Goal: Task Accomplishment & Management: Manage account settings

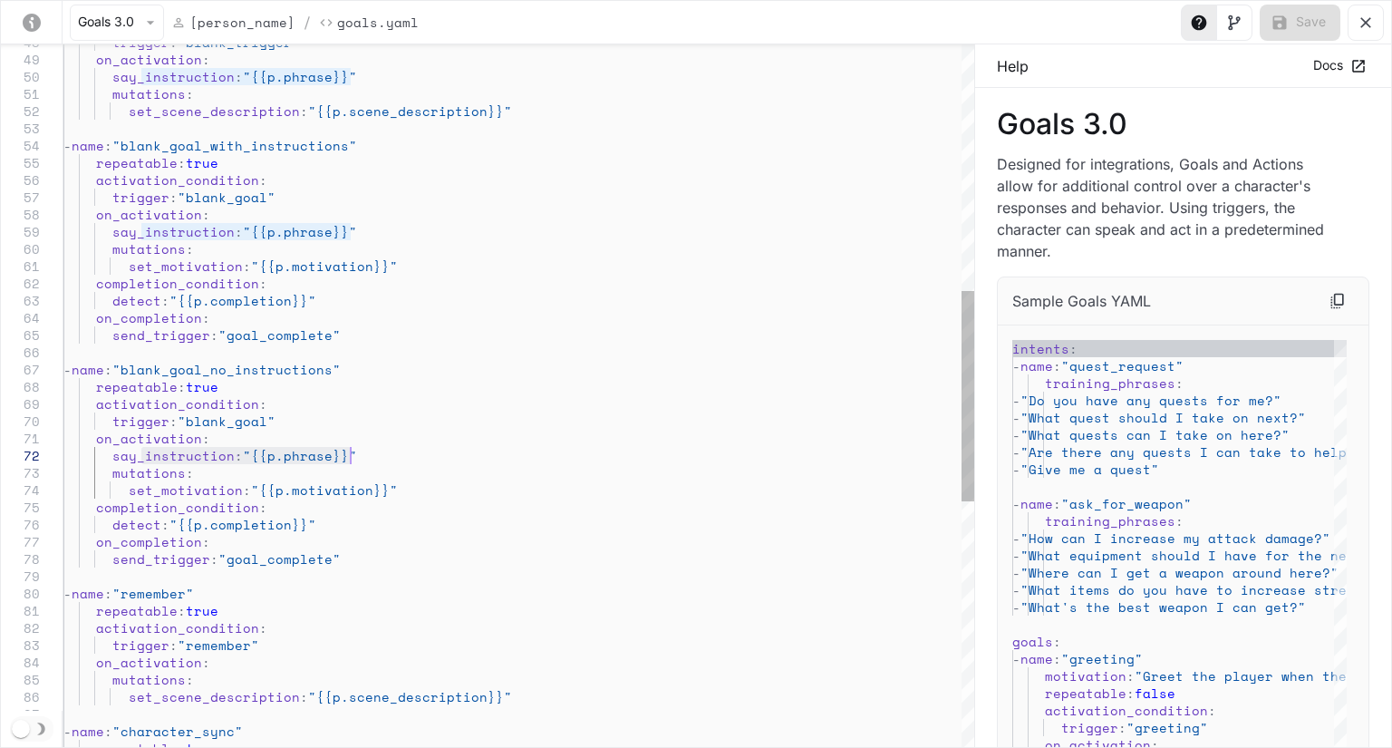
drag, startPoint x: 140, startPoint y: 455, endPoint x: 361, endPoint y: 451, distance: 221.2
click at [361, 451] on div "trigger : "blank_trigger" on_activation : say_instruction : "{{p.phrase}}" muta…" at bounding box center [518, 393] width 911 height 2339
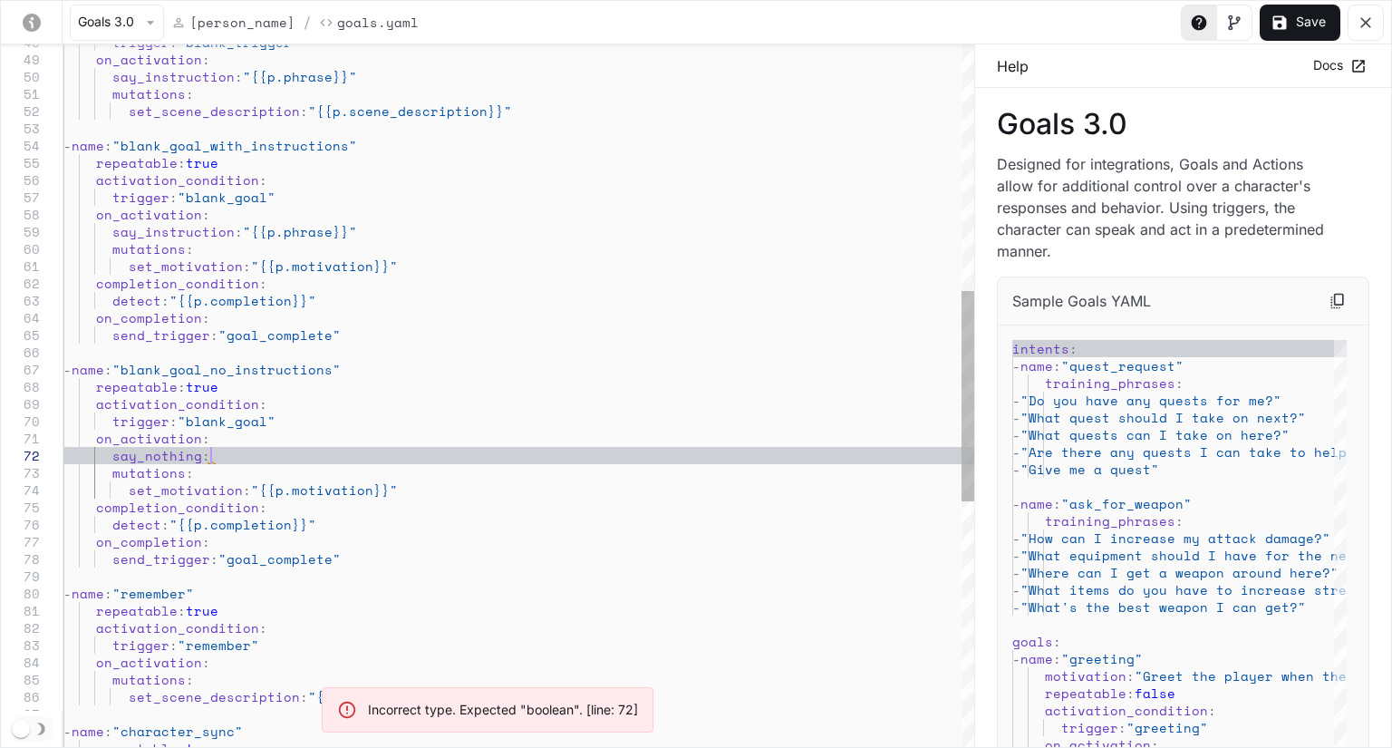
click at [317, 456] on div "trigger : "blank_trigger" on_activation : say_instruction : "{{p.phrase}}" muta…" at bounding box center [518, 393] width 911 height 2339
click at [198, 459] on div "trigger : "blank_trigger" on_activation : say_instruction : "{{p.phrase}}" muta…" at bounding box center [518, 393] width 911 height 2339
click at [232, 458] on div "trigger : "blank_trigger" on_activation : say_instruction : "{{p.phrase}}" muta…" at bounding box center [518, 393] width 911 height 2339
click at [149, 458] on div "trigger : "blank_trigger" on_activation : say_instruction : "{{p.phrase}}" muta…" at bounding box center [518, 393] width 911 height 2339
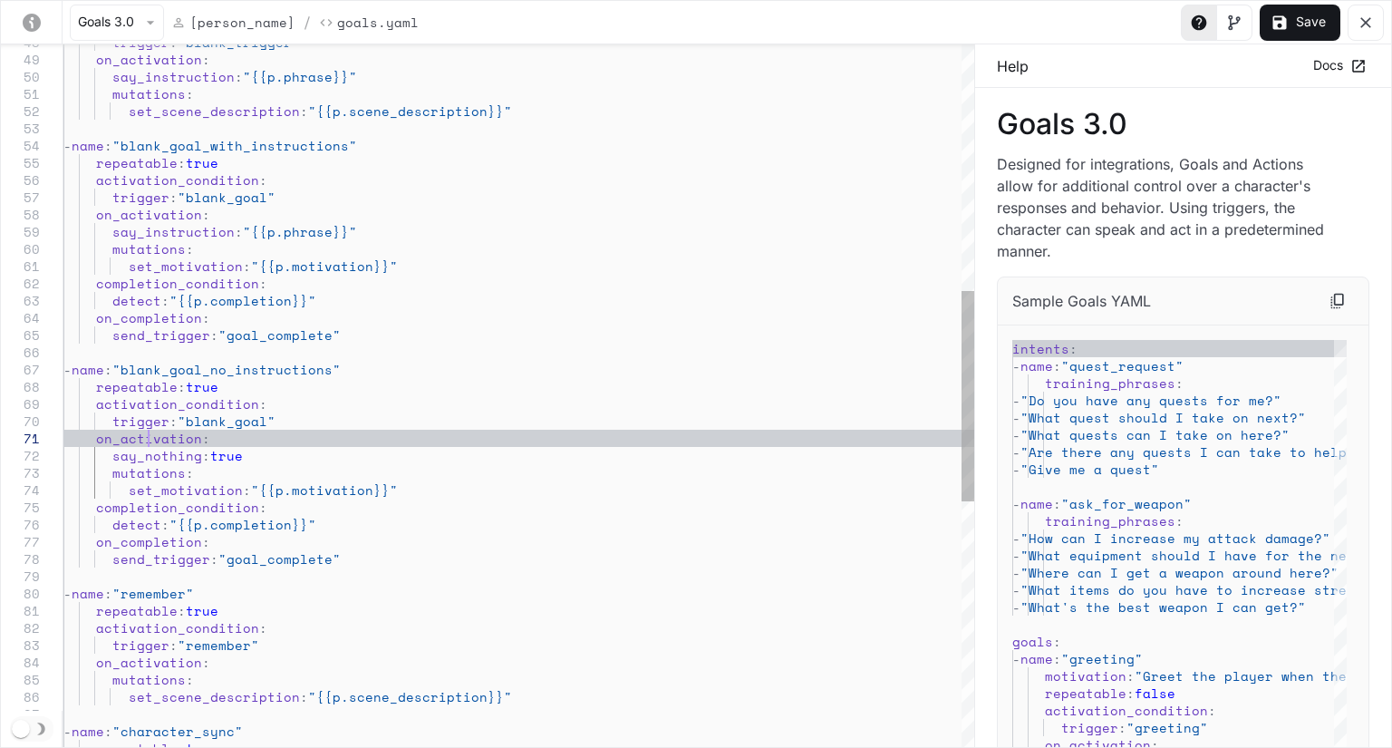
click at [151, 444] on div "trigger : "blank_trigger" on_activation : say_instruction : "{{p.phrase}}" muta…" at bounding box center [518, 393] width 911 height 2339
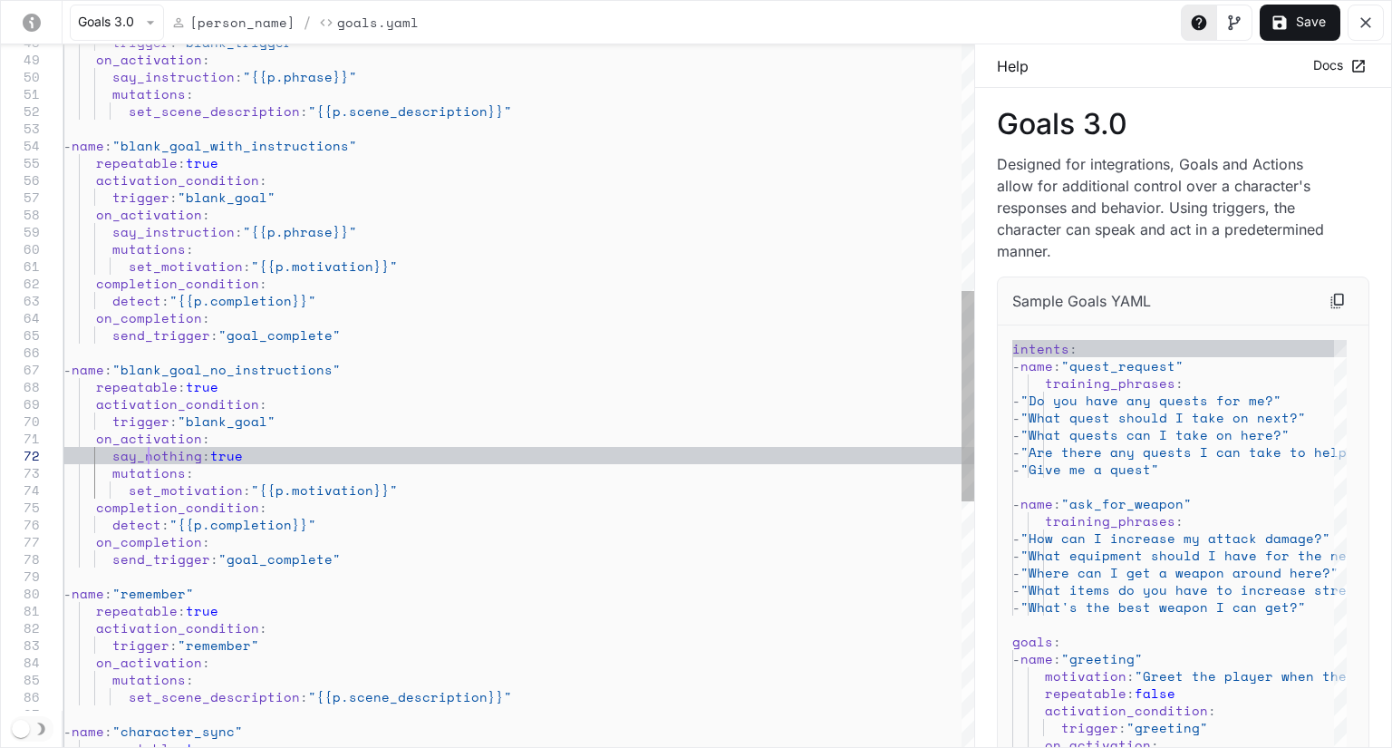
click at [151, 456] on div "trigger : "blank_trigger" on_activation : say_instruction : "{{p.phrase}}" muta…" at bounding box center [518, 393] width 911 height 2339
click at [1285, 15] on icon "yaml-editor" at bounding box center [1280, 23] width 18 height 18
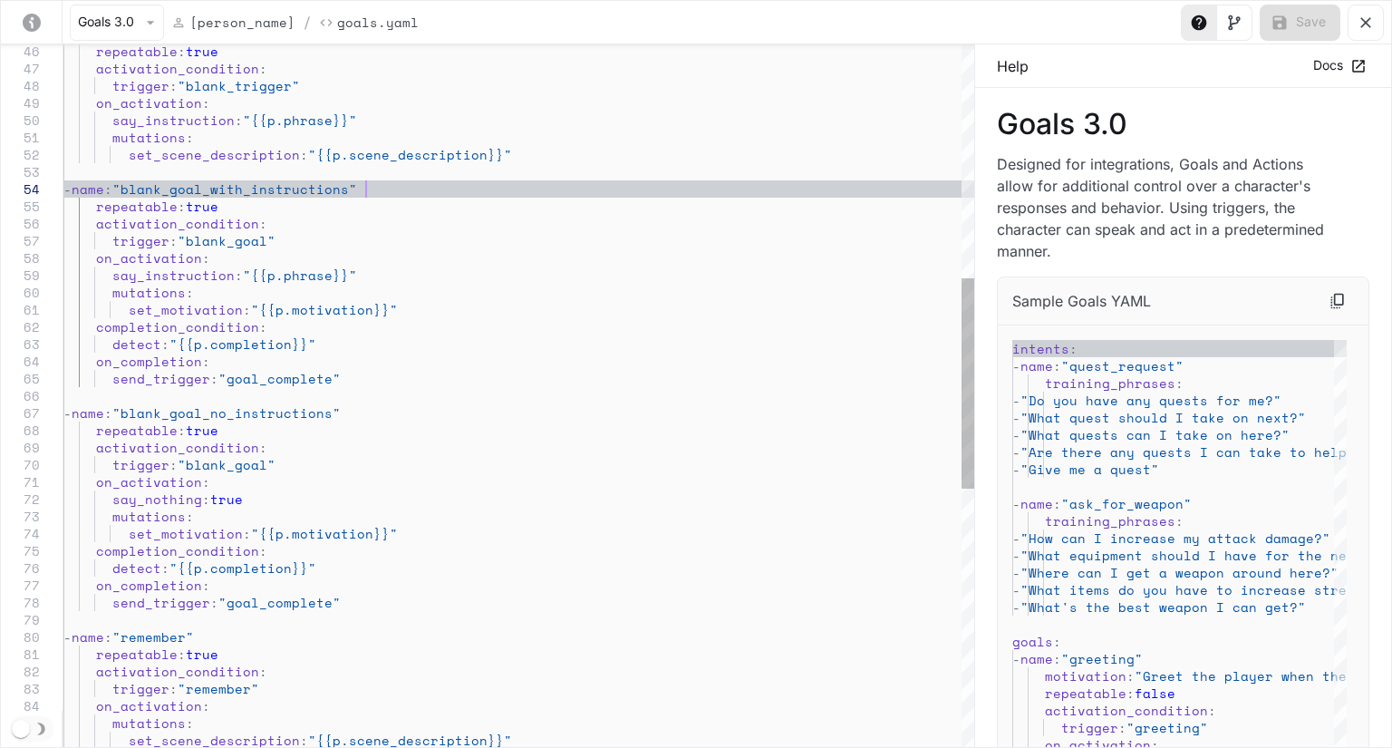
scroll to position [34, 84]
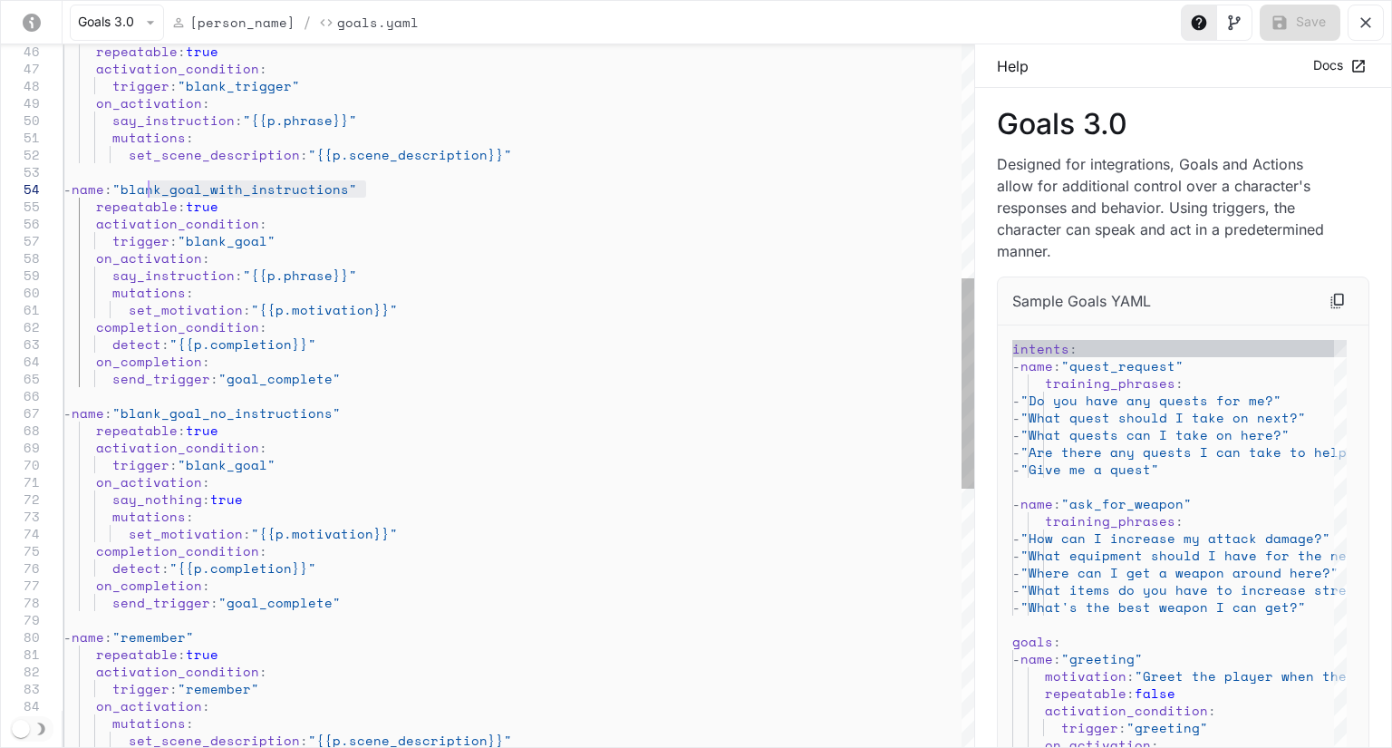
drag, startPoint x: 367, startPoint y: 186, endPoint x: 150, endPoint y: 188, distance: 217.6
click at [150, 188] on div "trigger : "blank_trigger" on_activation : say_instruction : "{{p.phrase}}" muta…" at bounding box center [518, 437] width 911 height 2339
drag, startPoint x: 267, startPoint y: 234, endPoint x: 187, endPoint y: 243, distance: 81.2
click at [187, 243] on div "trigger : "blank_trigger" on_activation : say_instruction : "{{p.phrase}}" muta…" at bounding box center [518, 437] width 911 height 2339
drag, startPoint x: 352, startPoint y: 415, endPoint x: 147, endPoint y: 407, distance: 205.0
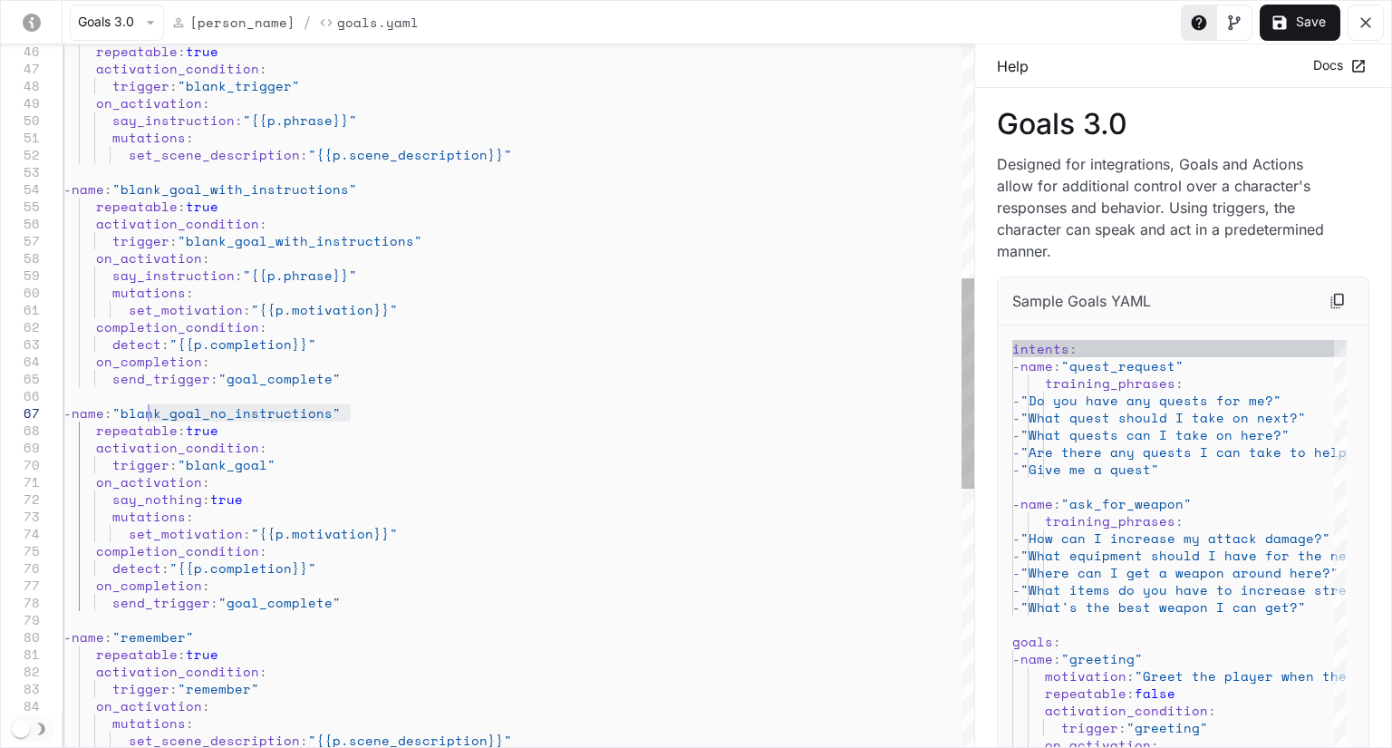
click at [147, 407] on div "trigger : "blank_trigger" on_activation : say_instruction : "{{p.phrase}}" muta…" at bounding box center [518, 437] width 911 height 2339
drag, startPoint x: 266, startPoint y: 465, endPoint x: 189, endPoint y: 461, distance: 76.2
click at [189, 461] on div "trigger : "blank_trigger" on_activation : say_instruction : "{{p.phrase}}" muta…" at bounding box center [518, 437] width 911 height 2339
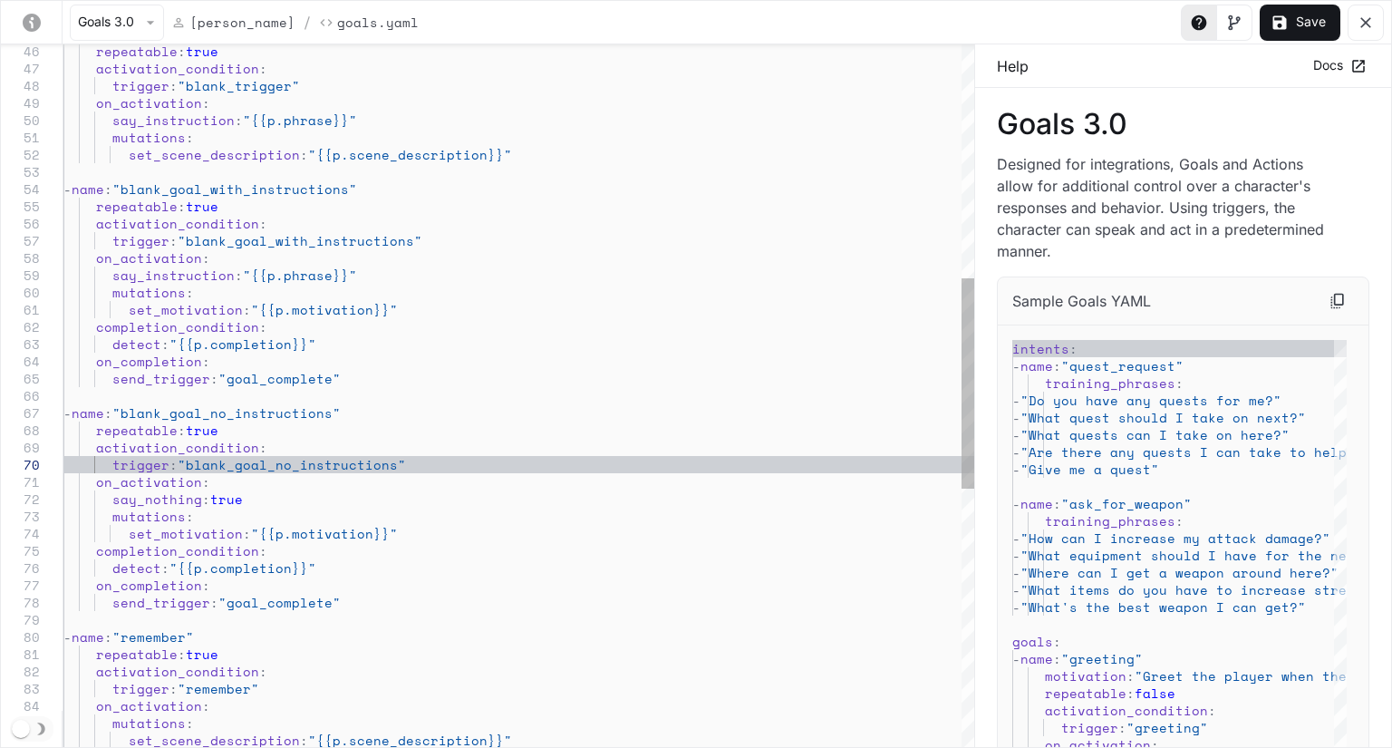
drag, startPoint x: 305, startPoint y: 443, endPoint x: 323, endPoint y: 434, distance: 20.3
click at [305, 442] on div "trigger : "blank_trigger" on_activation : say_instruction : "{{p.phrase}}" muta…" at bounding box center [518, 437] width 911 height 2339
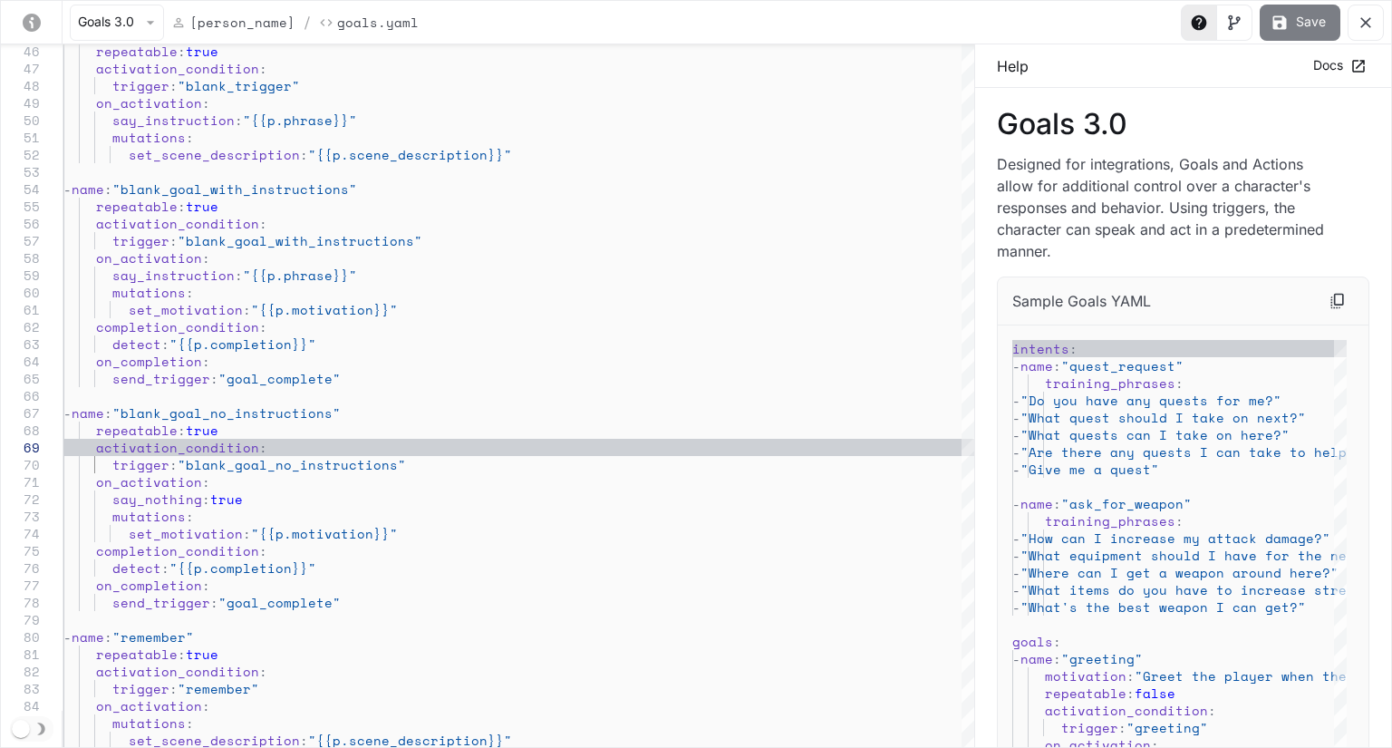
click at [1308, 25] on button "Save" at bounding box center [1300, 23] width 81 height 36
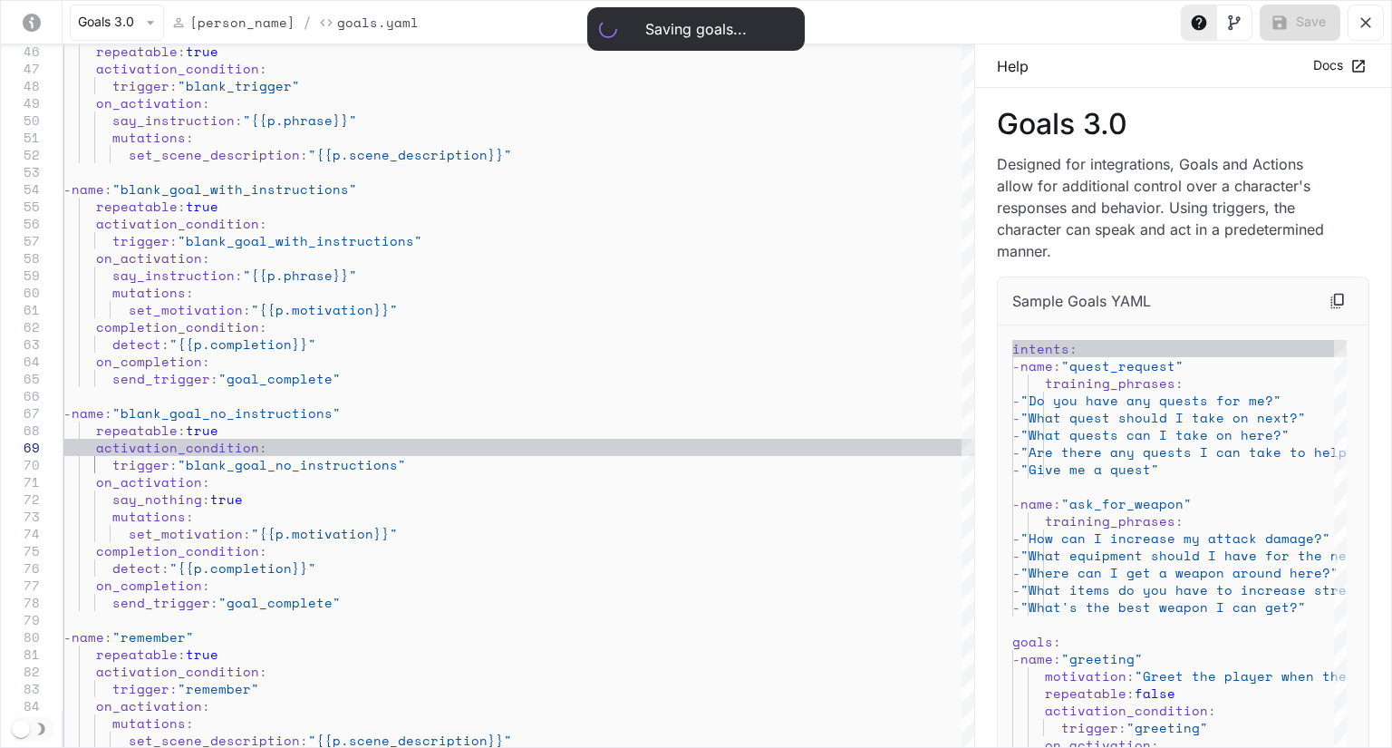
drag, startPoint x: 1362, startPoint y: 18, endPoint x: 1092, endPoint y: 48, distance: 271.8
click at [1121, 64] on div "Goals 3.0 priscilla / Goals.yaml Save 48 49 50 51 52 53 54 55 56 57 58 59 60 61…" at bounding box center [696, 374] width 1392 height 748
click at [1080, 38] on div "Goals 3.0 priscilla / Goals.yaml Save" at bounding box center [696, 23] width 1391 height 44
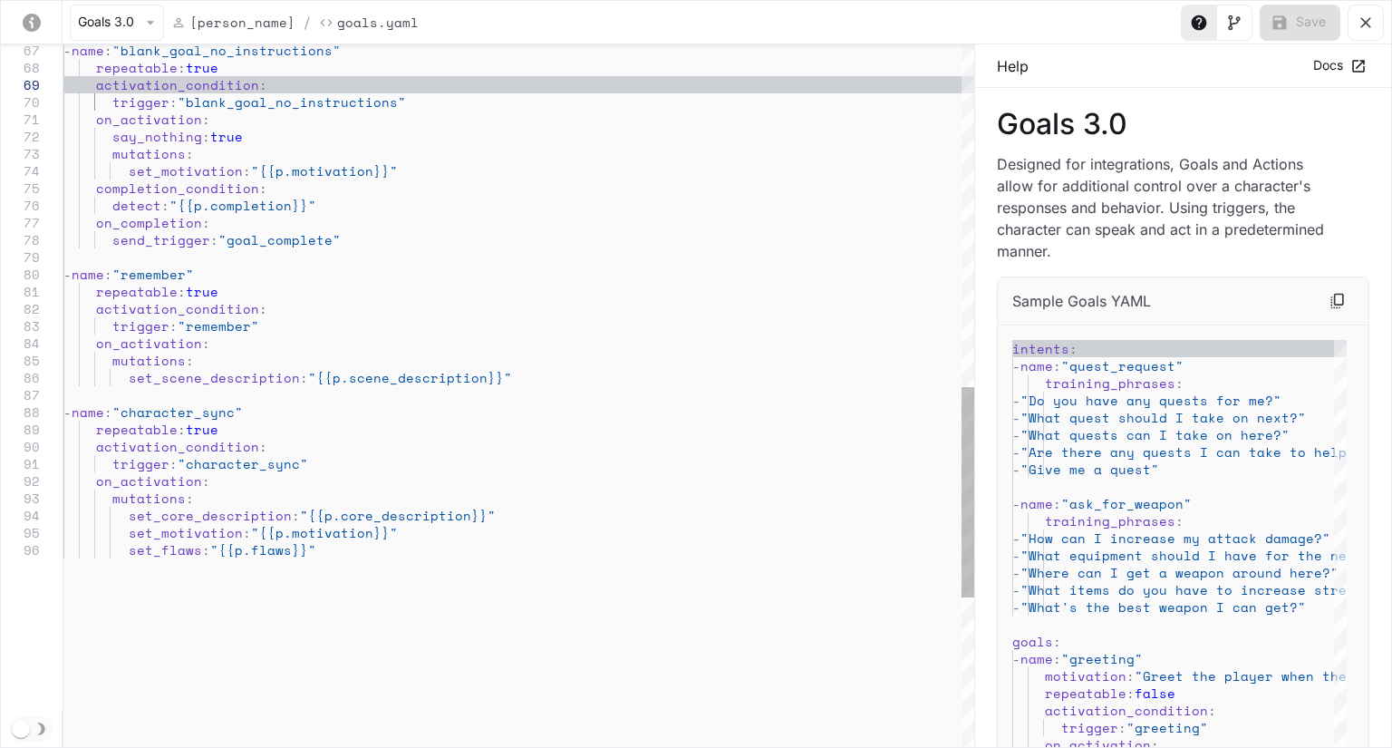
scroll to position [34, 193]
click at [279, 325] on div "- name : "blank_goal_no_instructions" repeatable : true activation_condition : …" at bounding box center [518, 74] width 911 height 2339
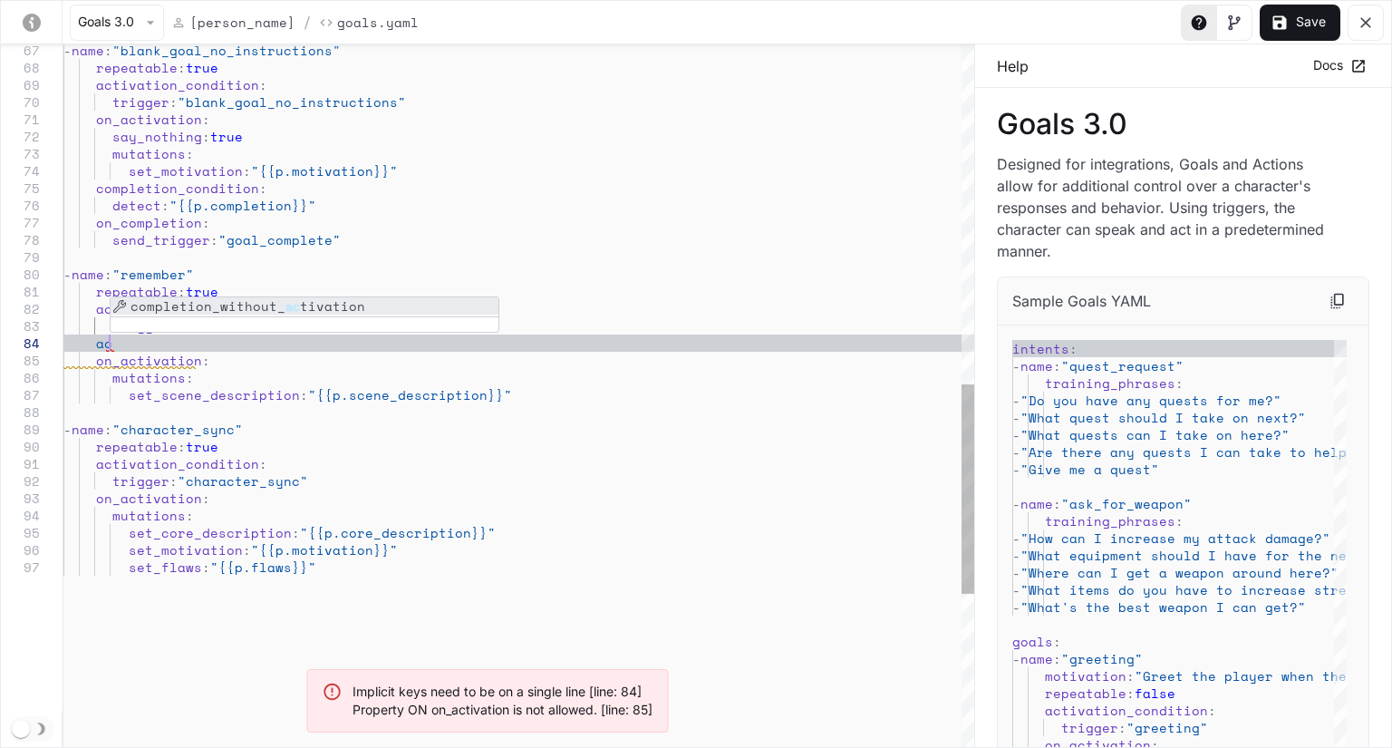
scroll to position [51, 45]
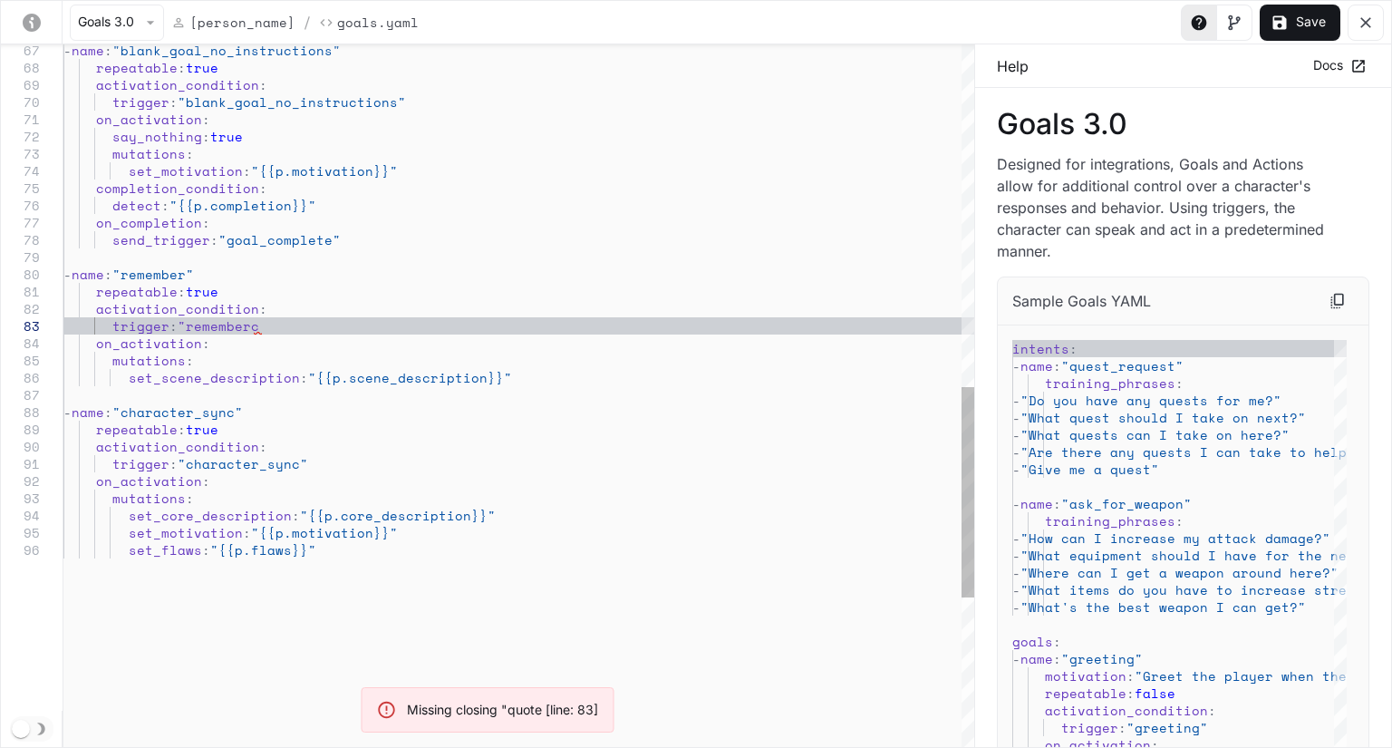
click at [211, 347] on div "- name : "blank_goal_no_instructions" repeatable : true activation_condition : …" at bounding box center [518, 74] width 911 height 2339
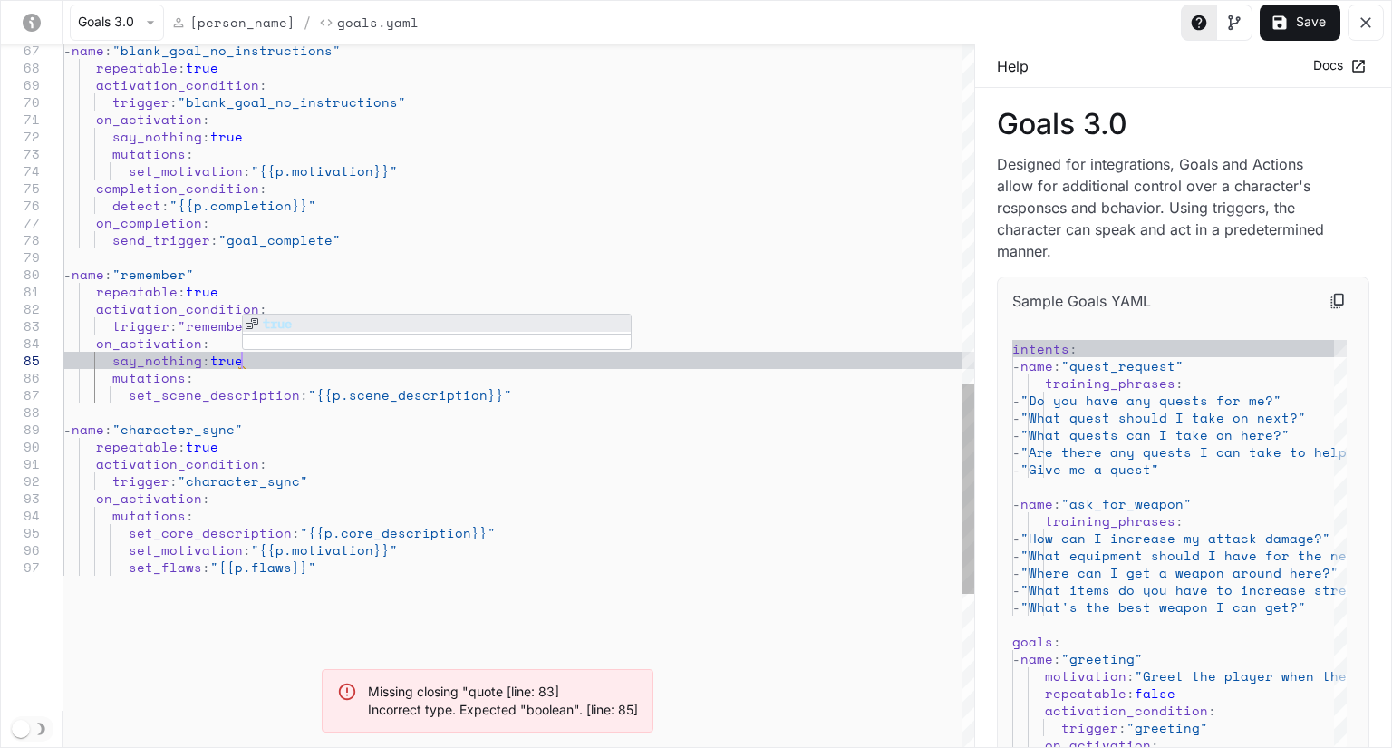
scroll to position [67, 178]
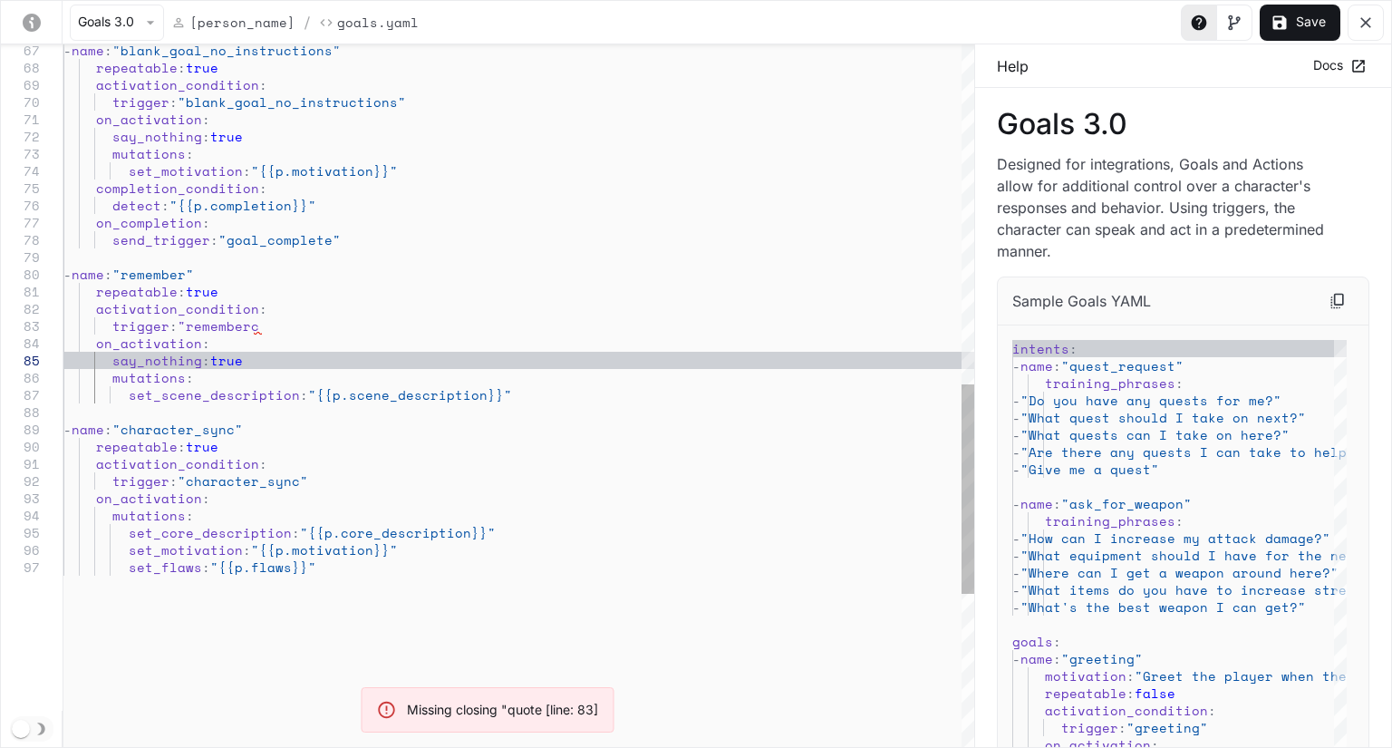
click at [321, 499] on div "- name : "blank_goal_no_instructions" repeatable : true activation_condition : …" at bounding box center [518, 83] width 911 height 2356
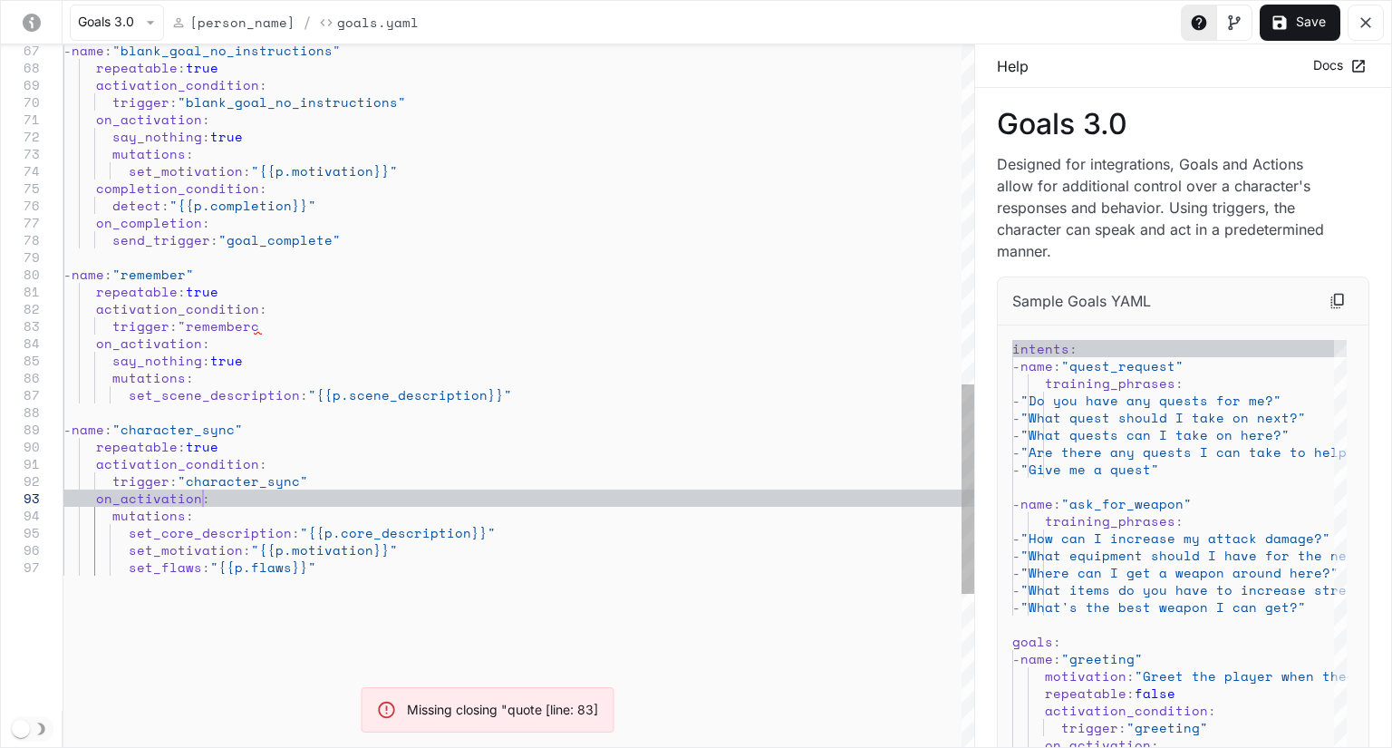
click at [267, 327] on div "- name : "blank_goal_no_instructions" repeatable : true activation_condition : …" at bounding box center [518, 83] width 911 height 2356
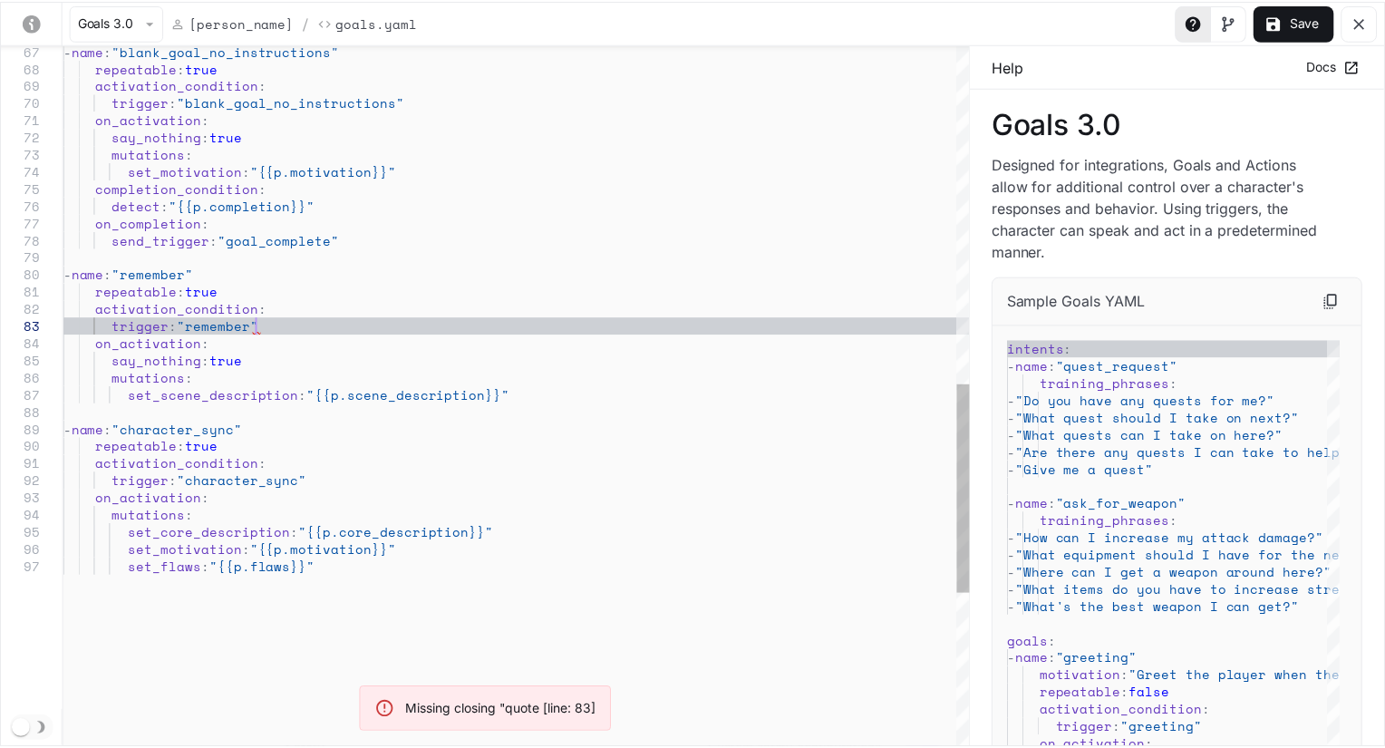
scroll to position [51, 193]
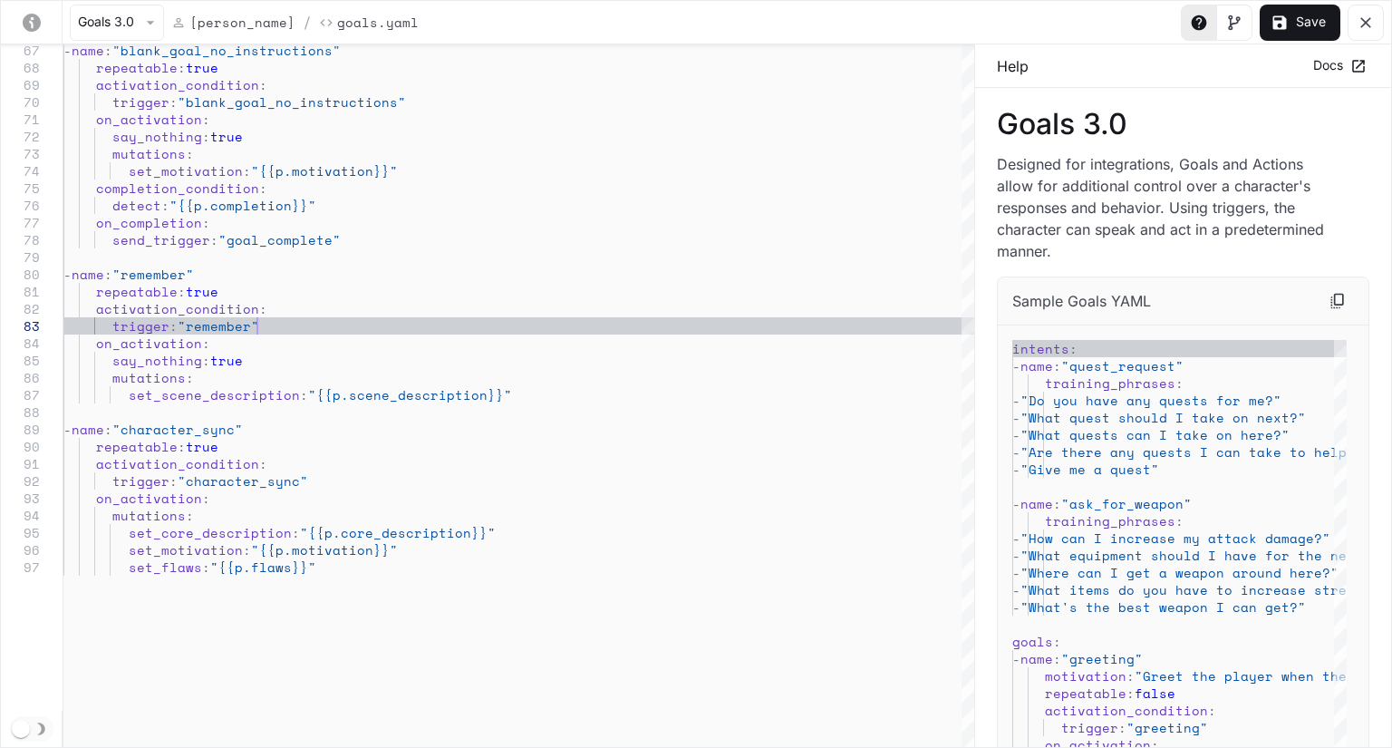
click at [1288, 14] on icon "yaml-editor" at bounding box center [1280, 23] width 18 height 18
click at [729, 364] on div "- name : "blank_goal_no_instructions" repeatable : true activation_condition : …" at bounding box center [518, 83] width 911 height 2356
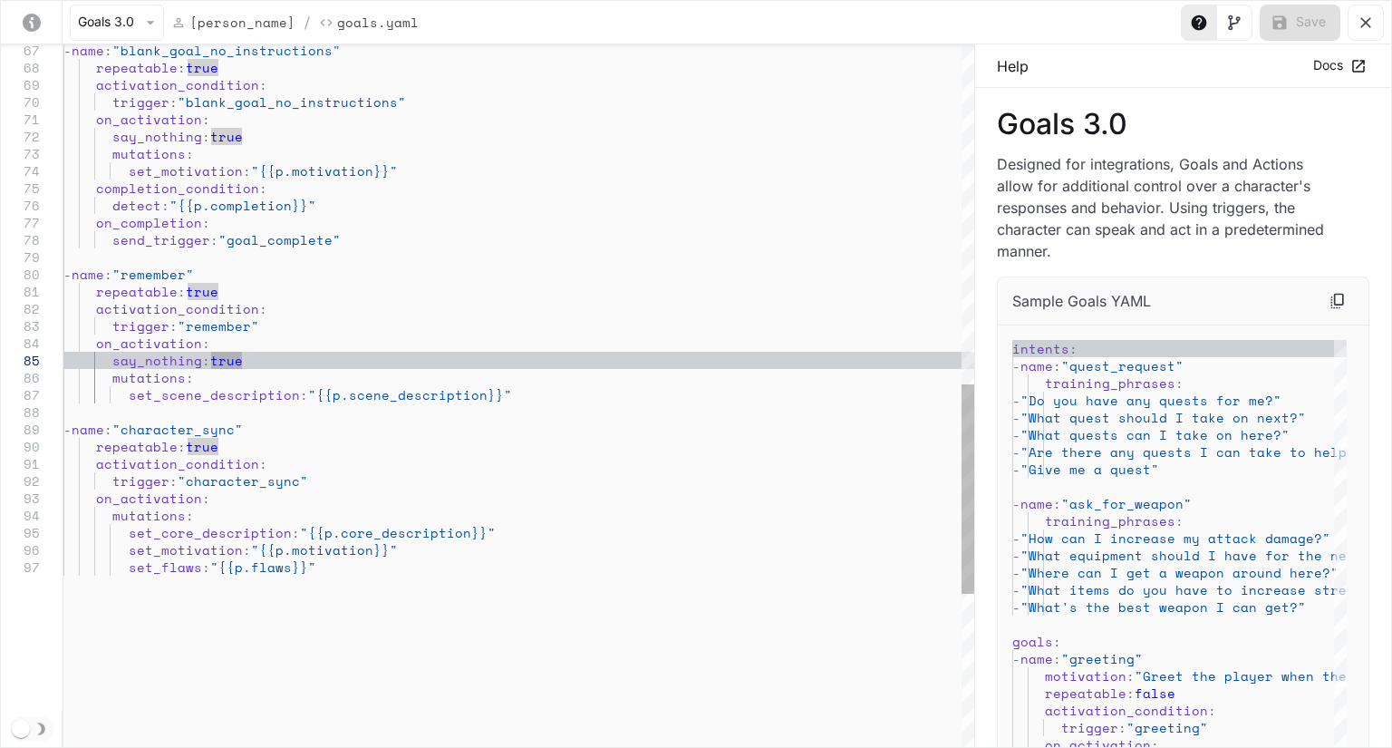
type textarea "**********"
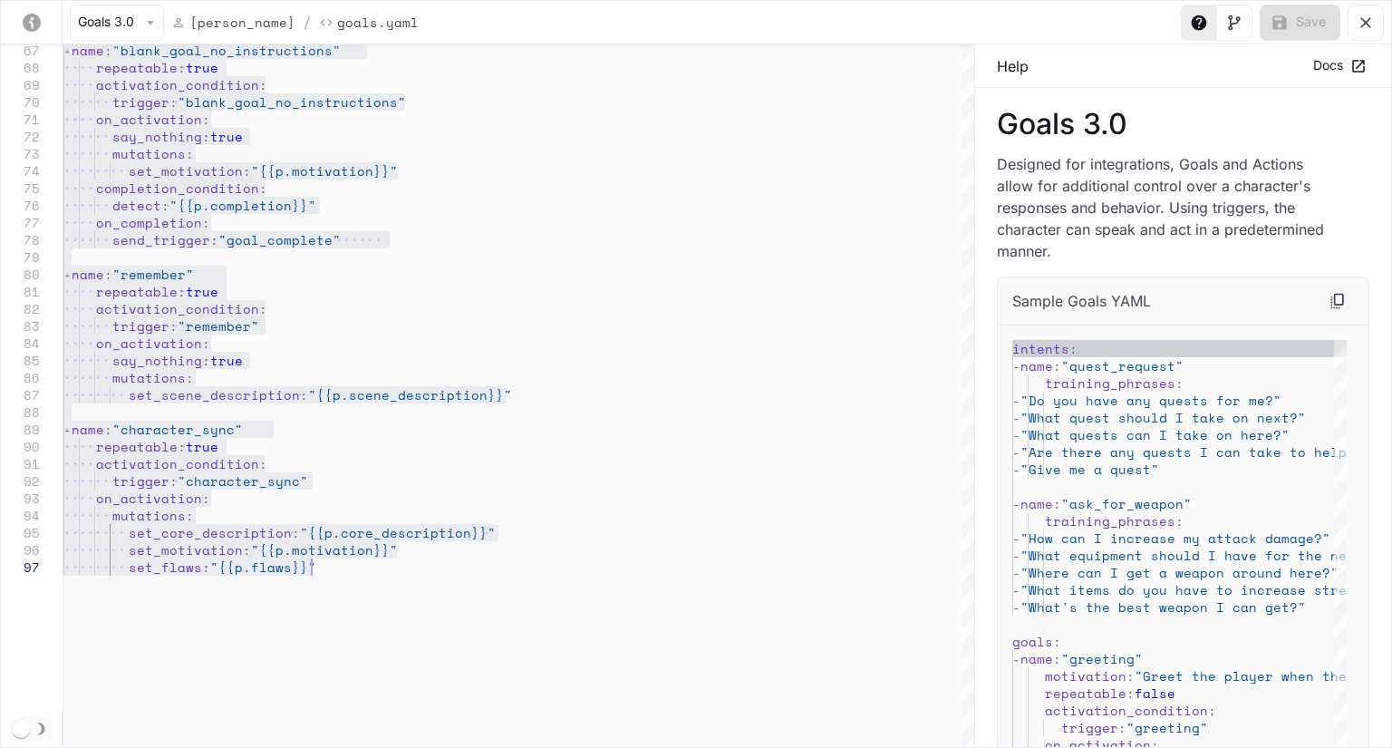
click at [1368, 16] on icon "yaml-editor" at bounding box center [1366, 23] width 18 height 18
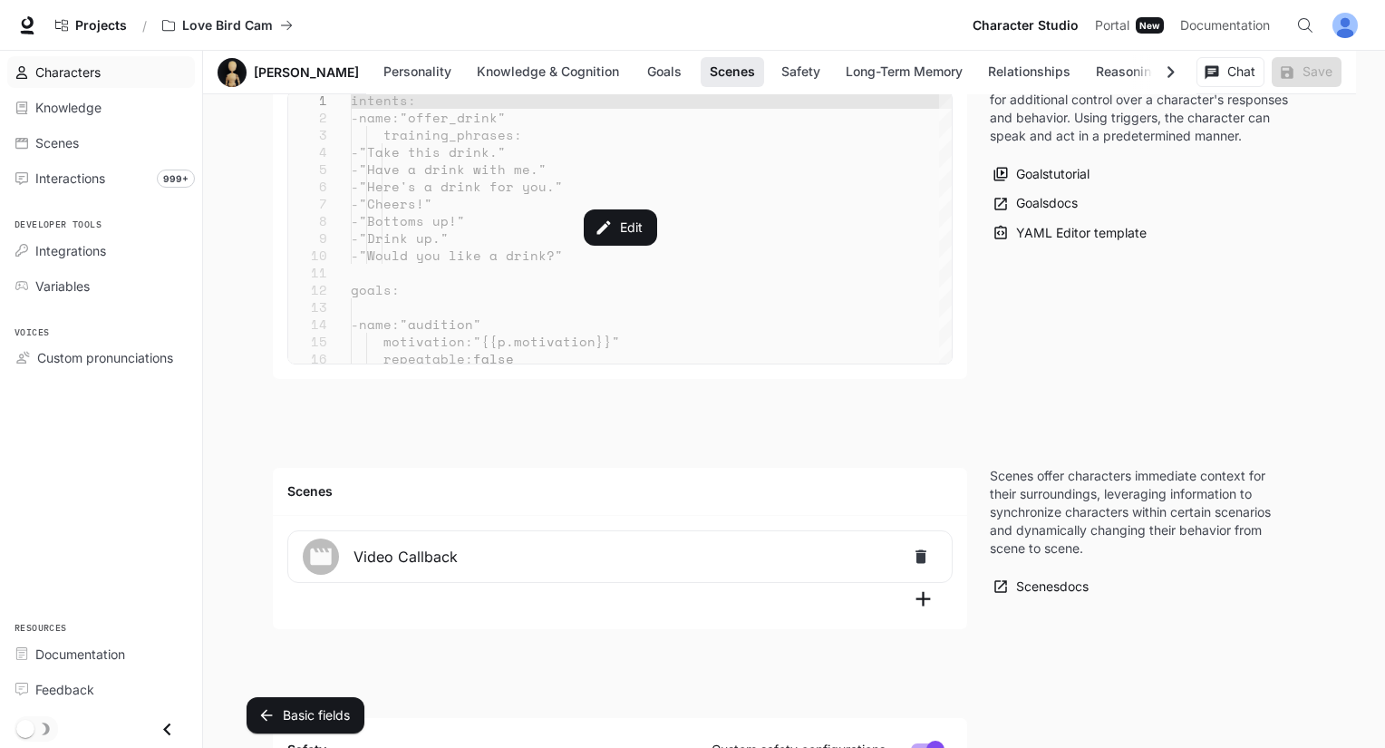
click at [182, 80] on div "Characters" at bounding box center [110, 72] width 151 height 19
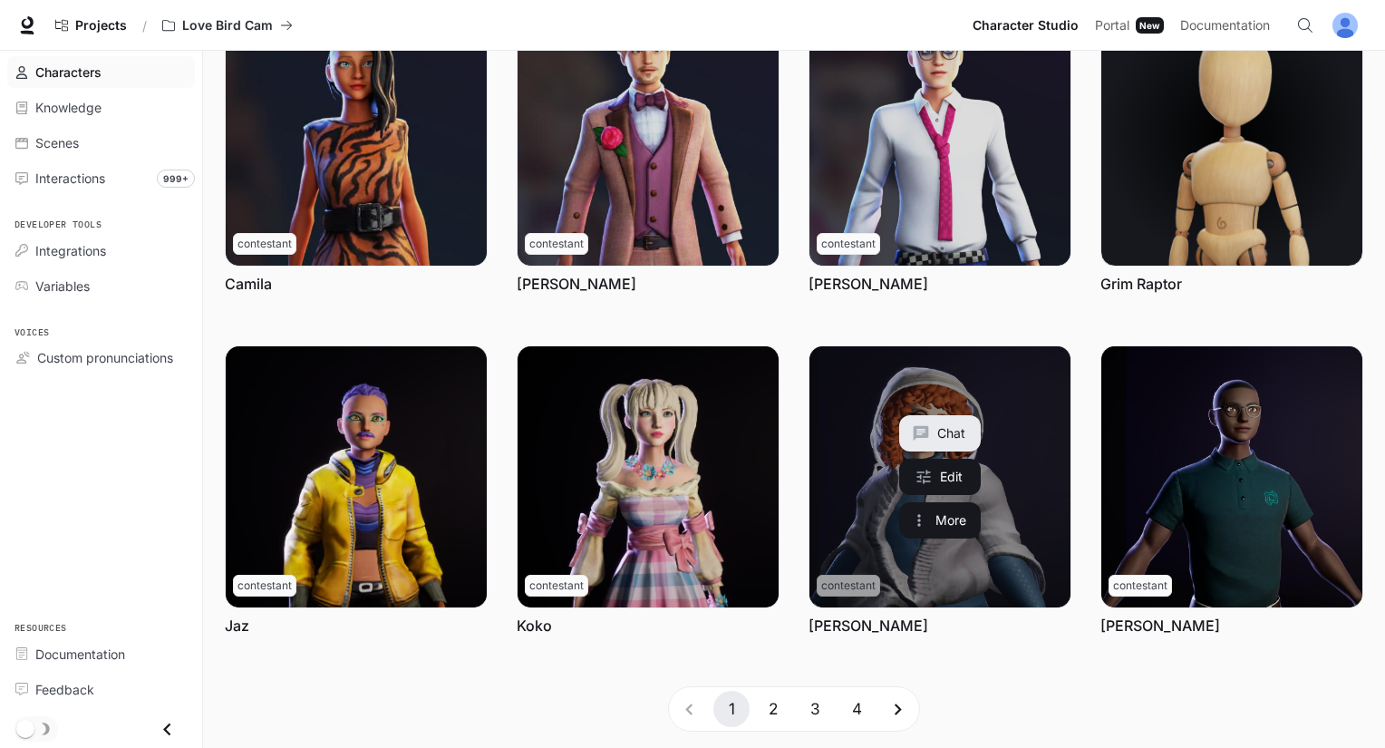
scroll to position [466, 0]
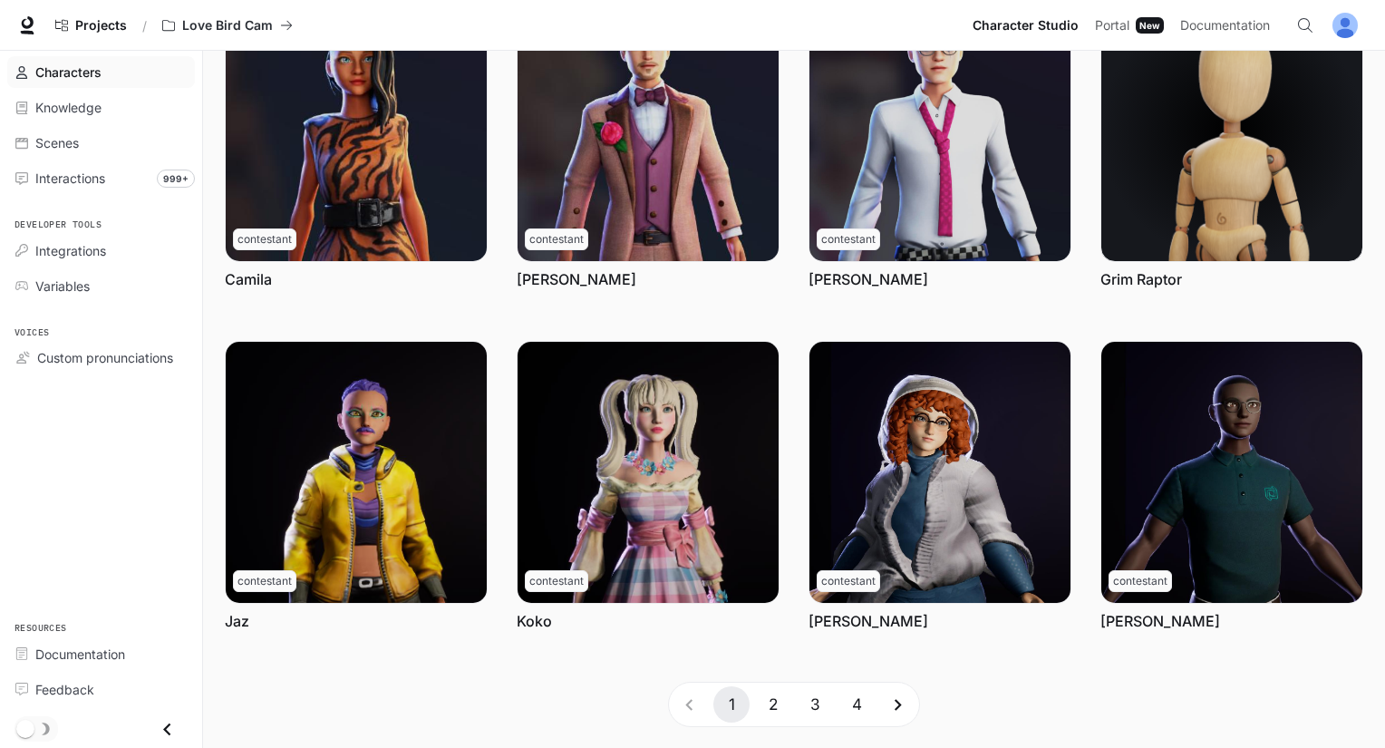
click at [785, 703] on button "2" at bounding box center [773, 704] width 36 height 36
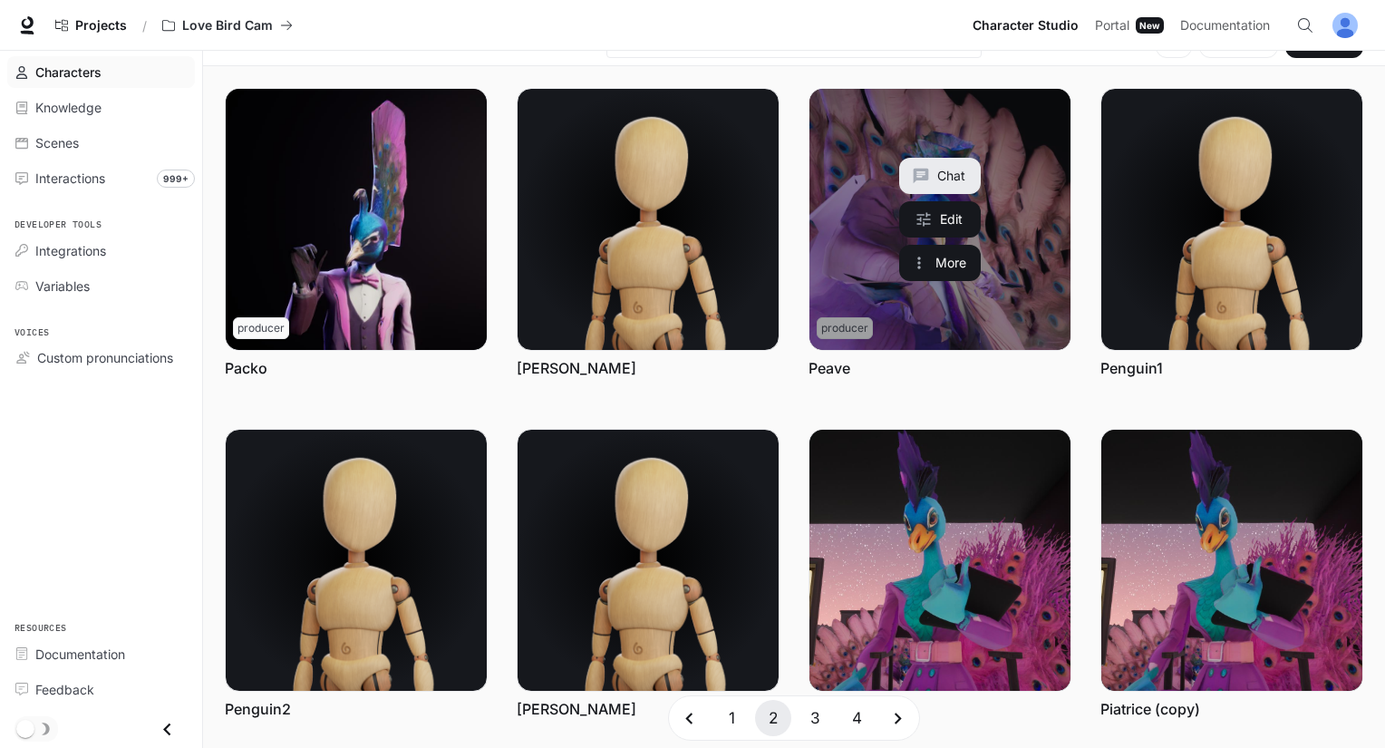
scroll to position [13, 0]
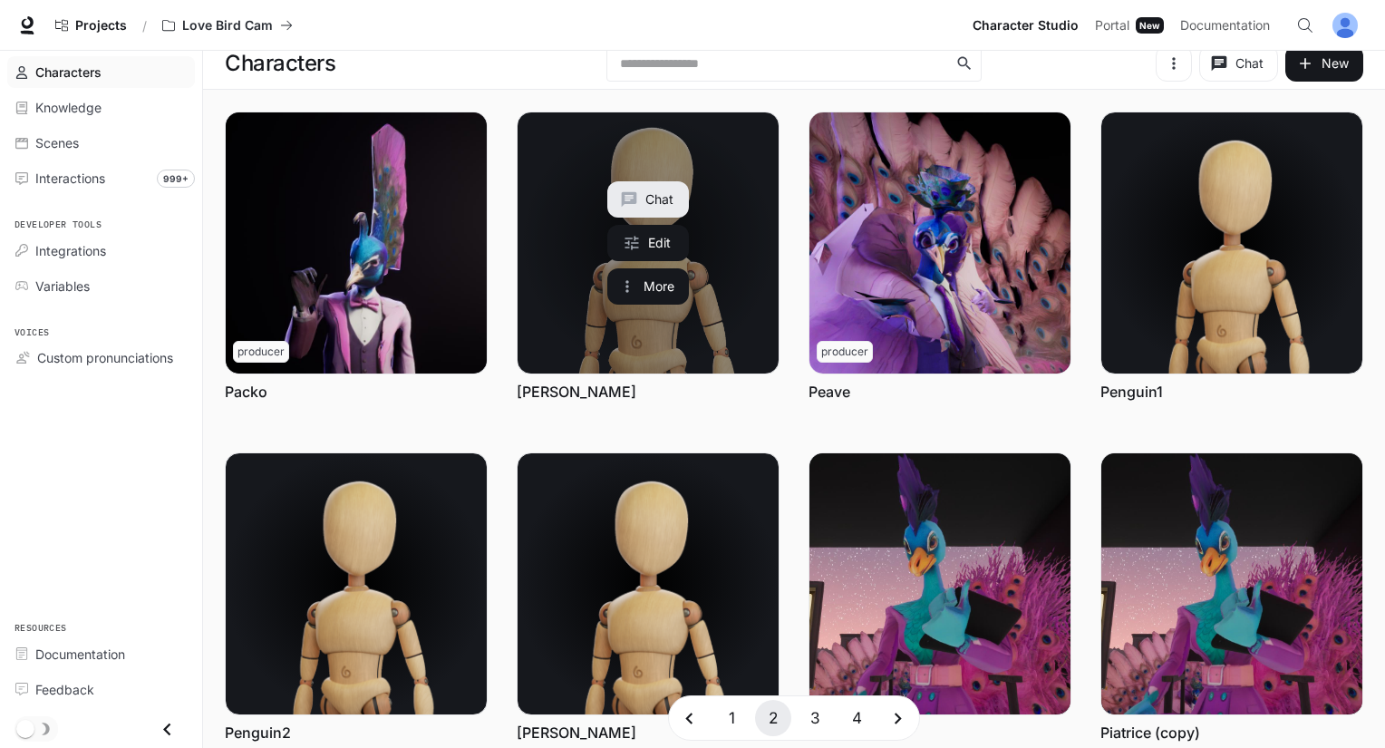
click at [755, 327] on link "Paul" at bounding box center [648, 242] width 261 height 261
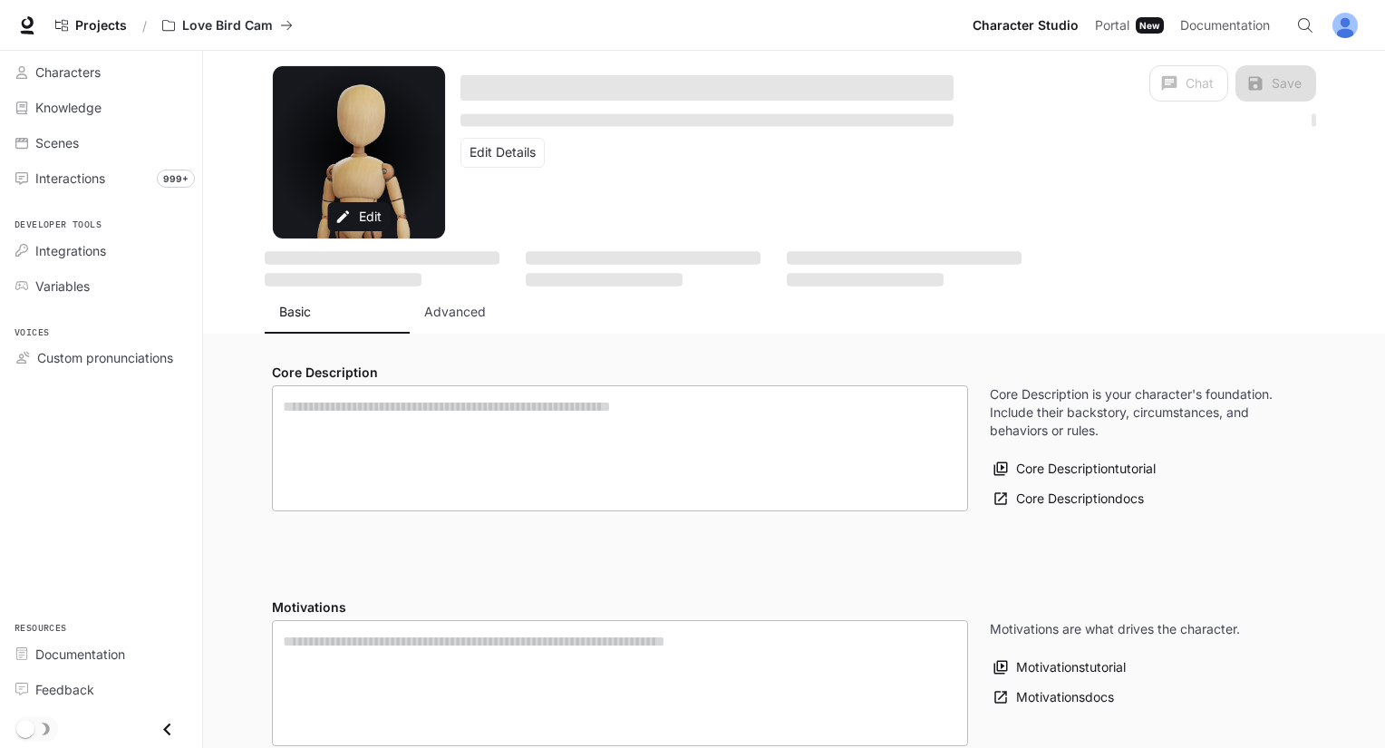
type textarea "**********"
type input "**********"
type input "****"
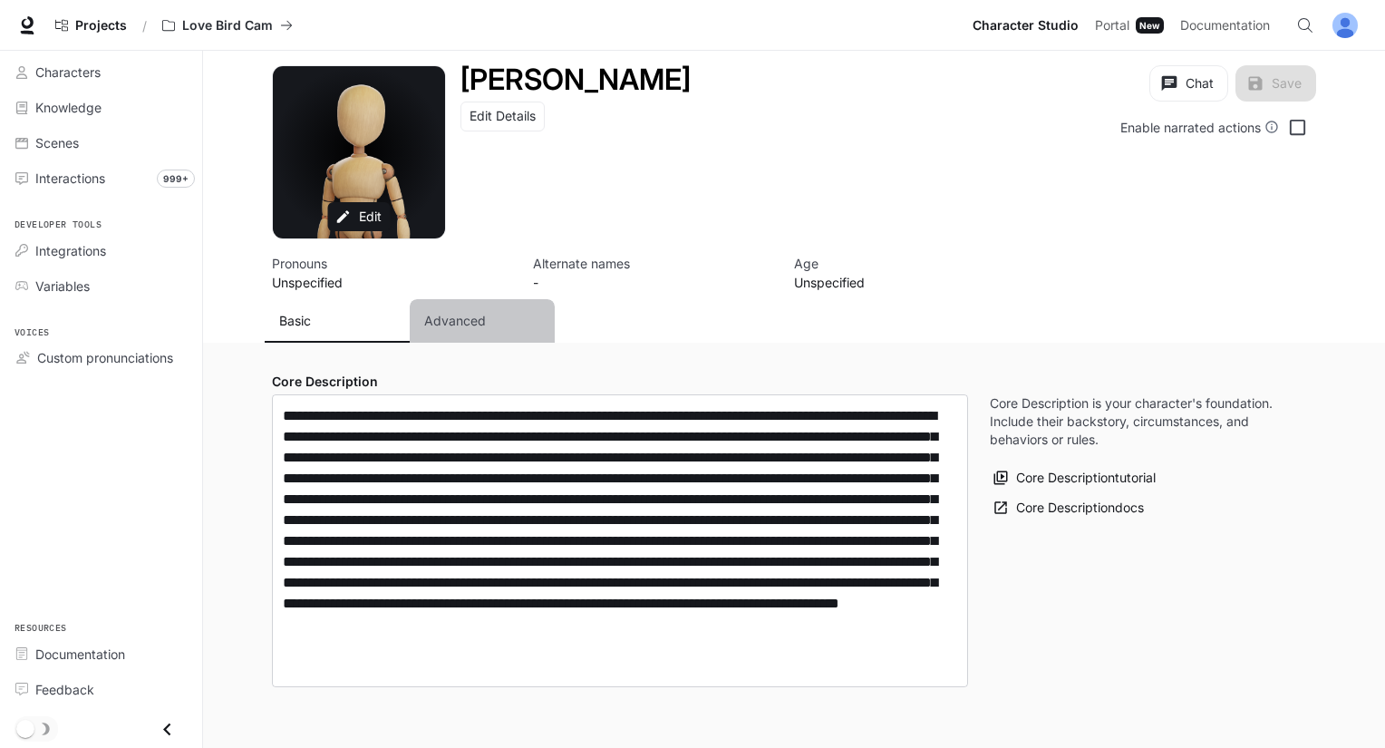
click at [450, 307] on button "Advanced" at bounding box center [482, 321] width 145 height 44
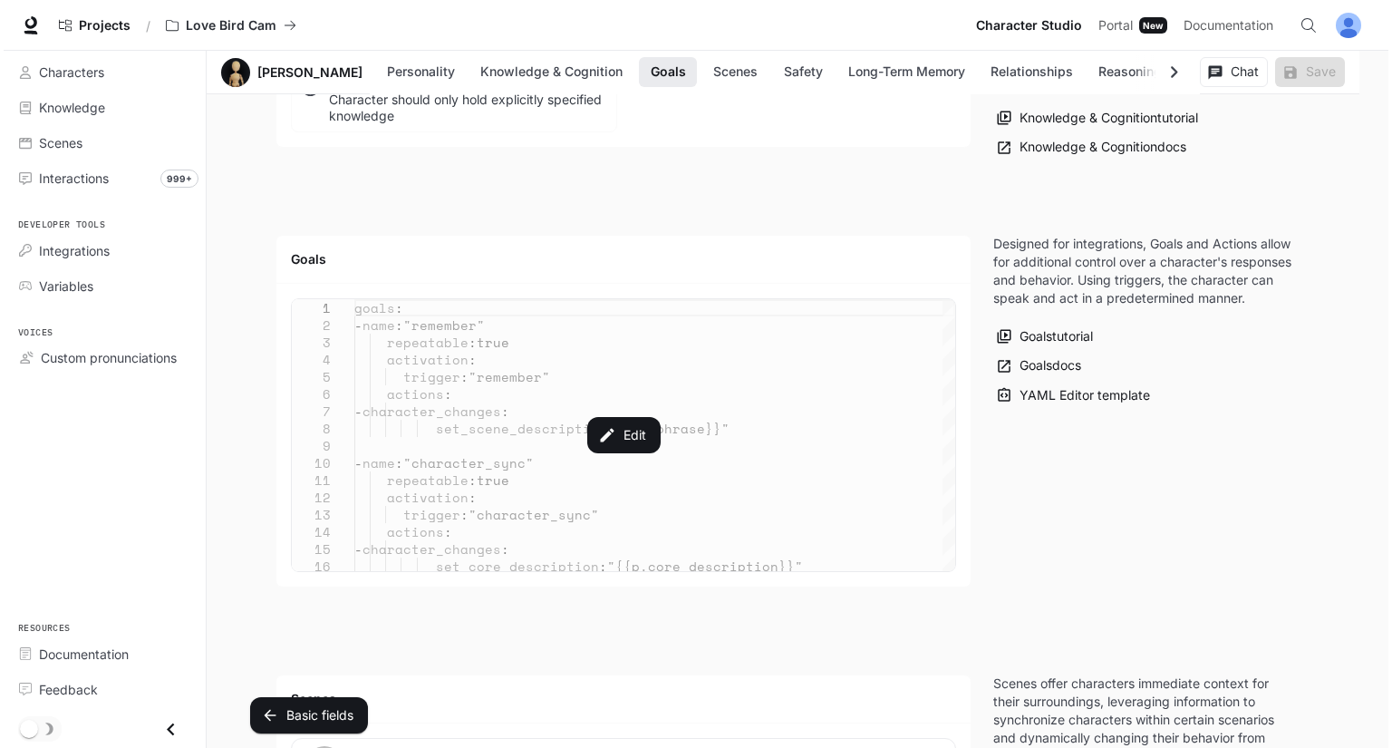
scroll to position [1632, 0]
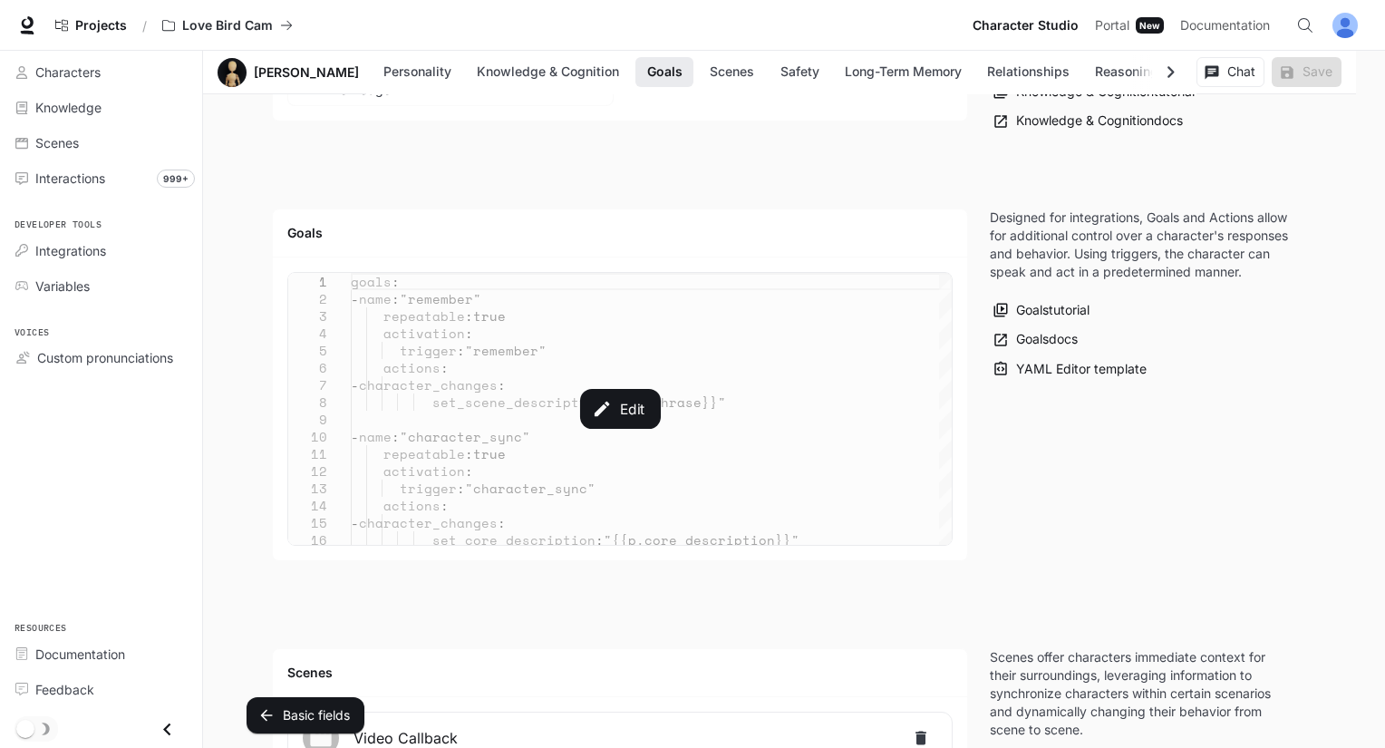
click at [535, 405] on div "Edit" at bounding box center [620, 409] width 664 height 272
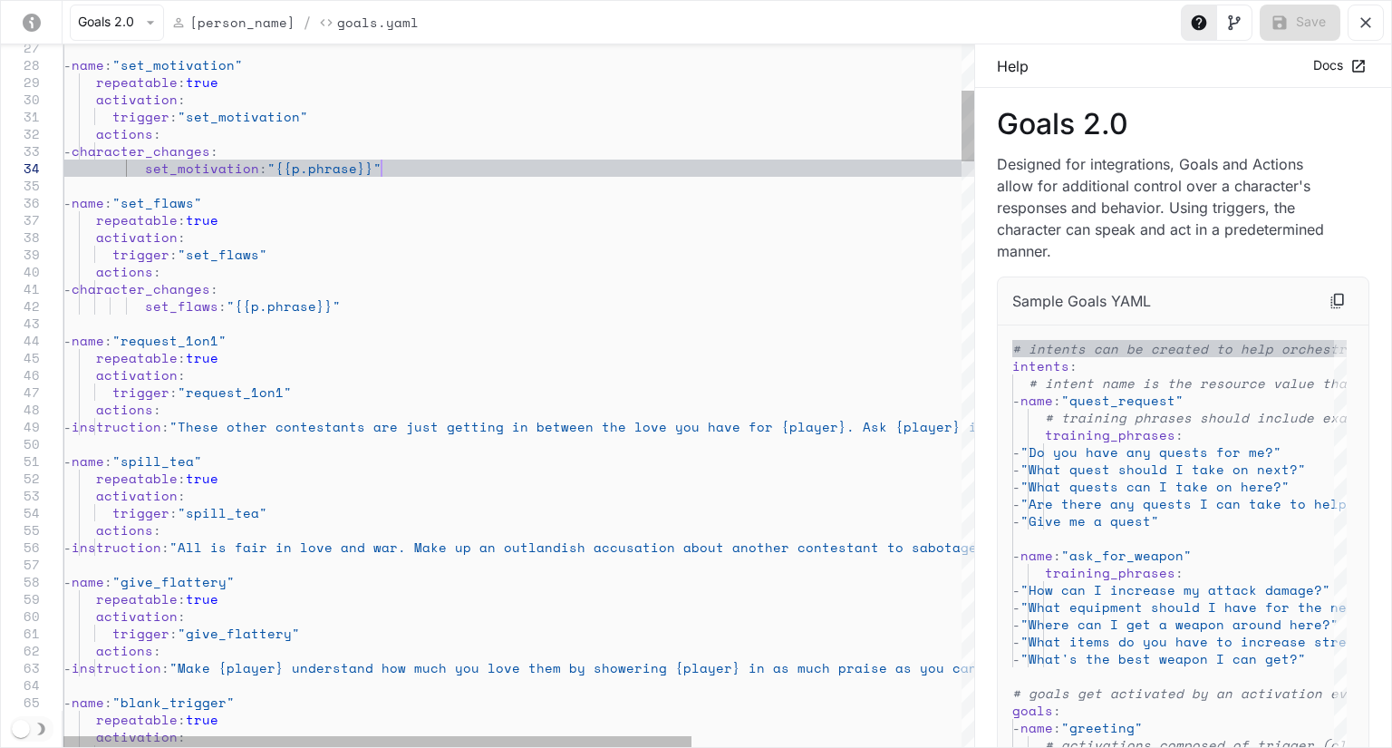
type textarea "**********"
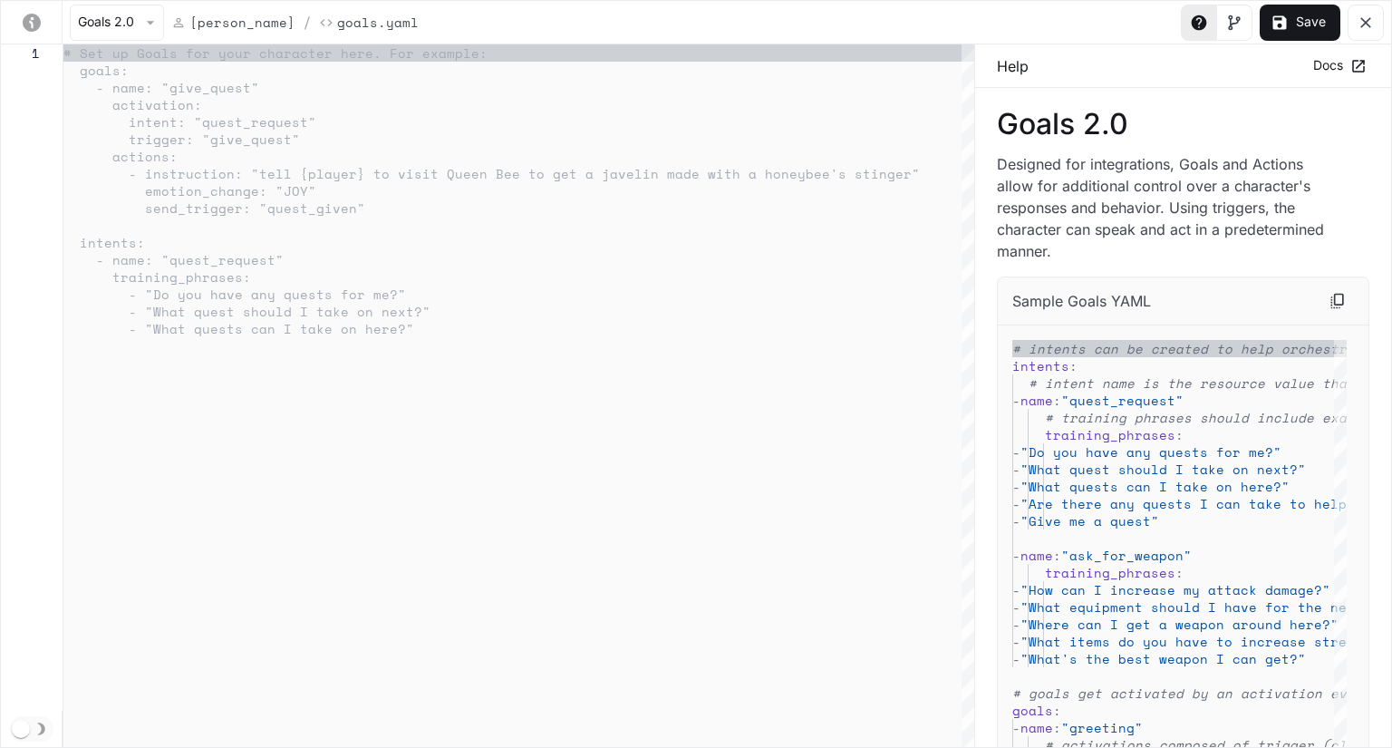
click at [141, 34] on button "Goals 2.0" at bounding box center [117, 23] width 94 height 36
click at [1282, 24] on div at bounding box center [696, 374] width 1392 height 748
click at [1291, 24] on button "Save" at bounding box center [1300, 23] width 81 height 36
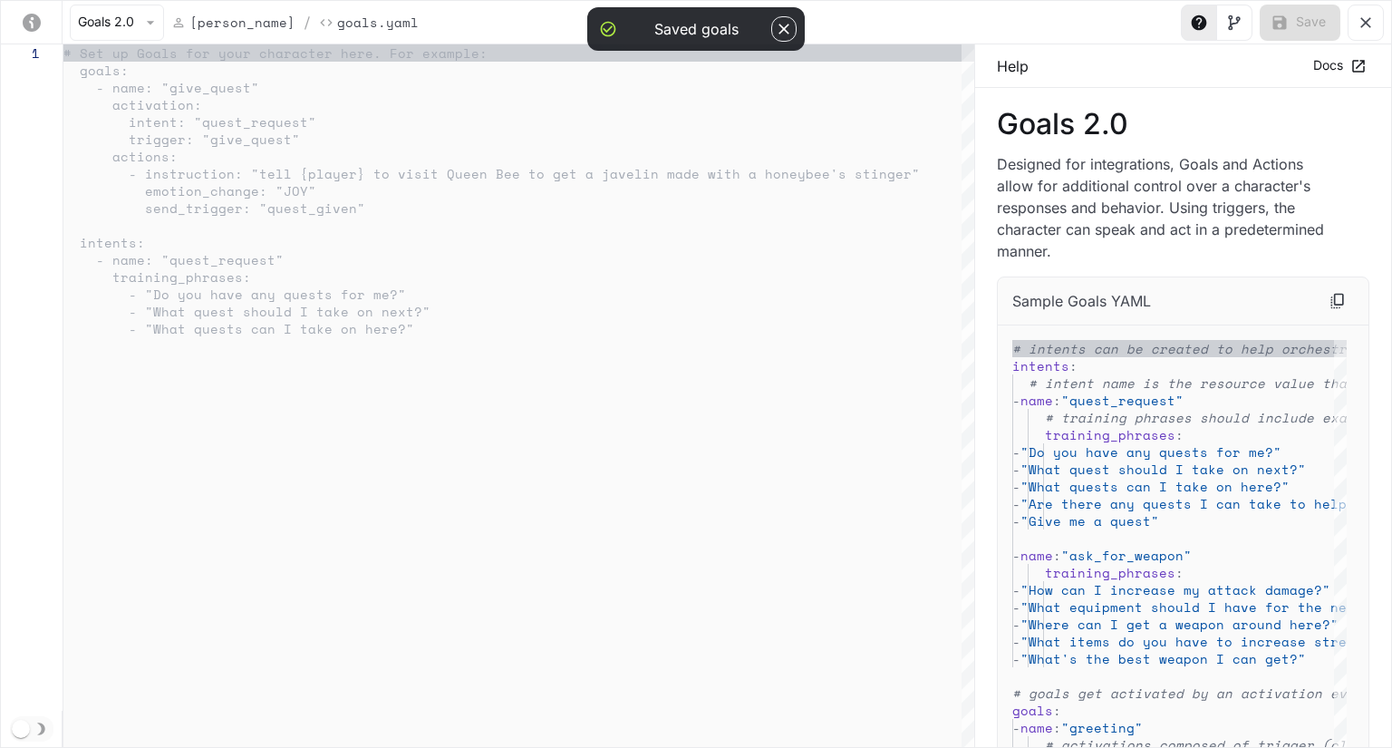
click at [107, 27] on button "Goals 2.0" at bounding box center [117, 23] width 94 height 36
click at [137, 93] on p "Goals 3.0" at bounding box center [117, 89] width 66 height 22
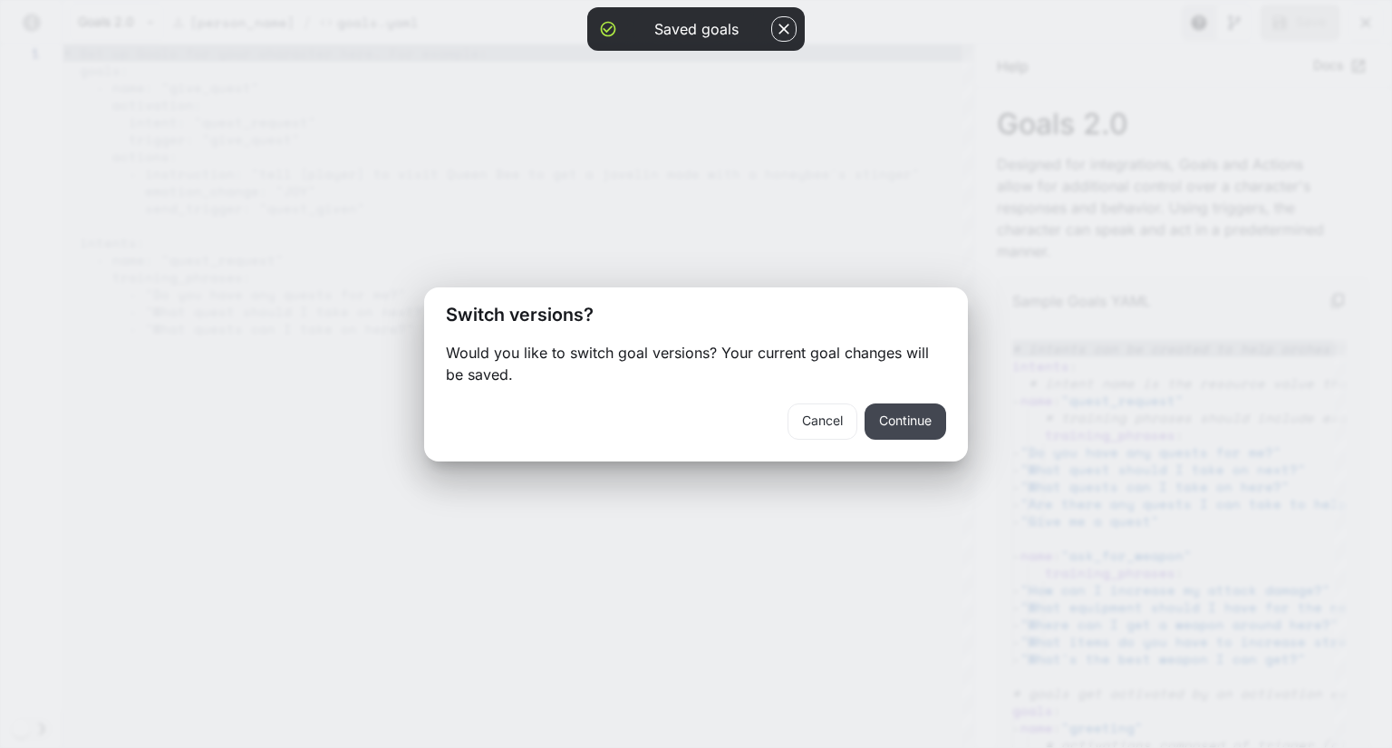
click at [899, 425] on button "Continue" at bounding box center [906, 421] width 82 height 36
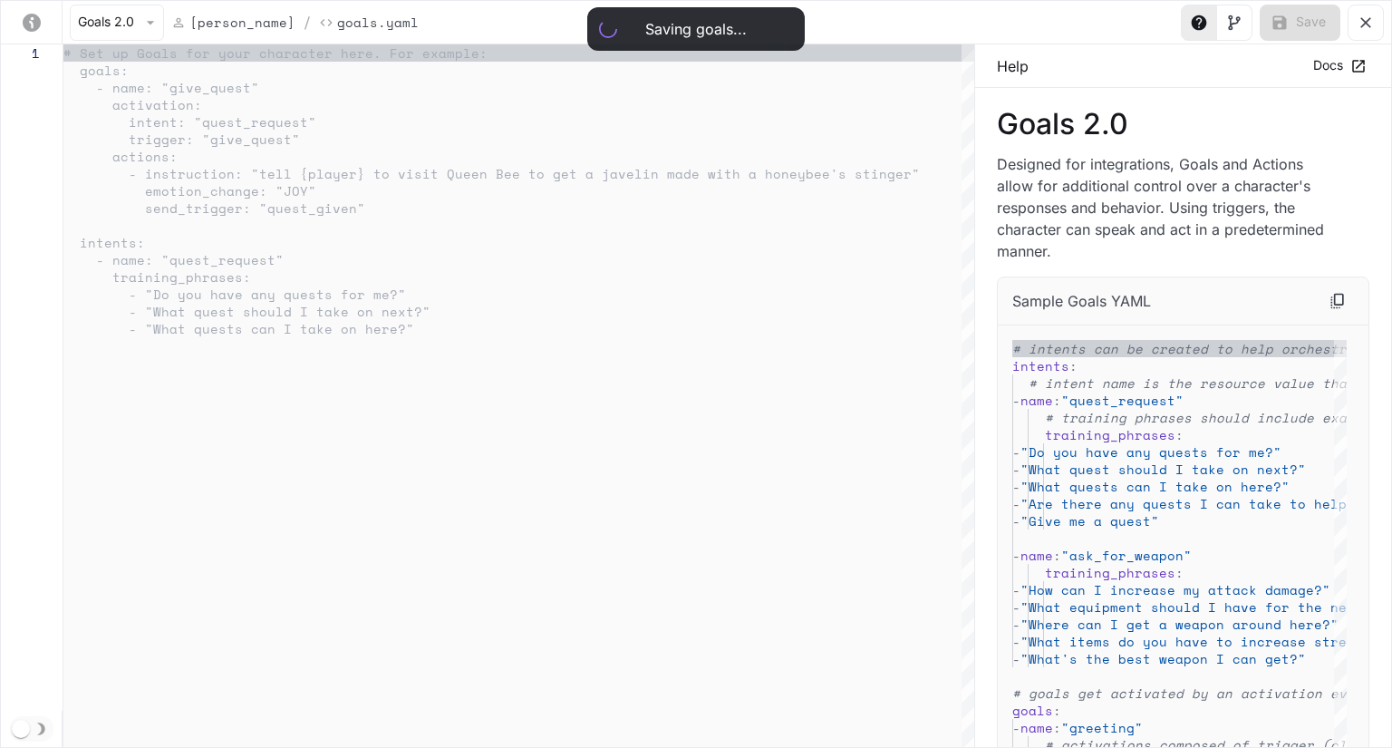
type textarea "**********"
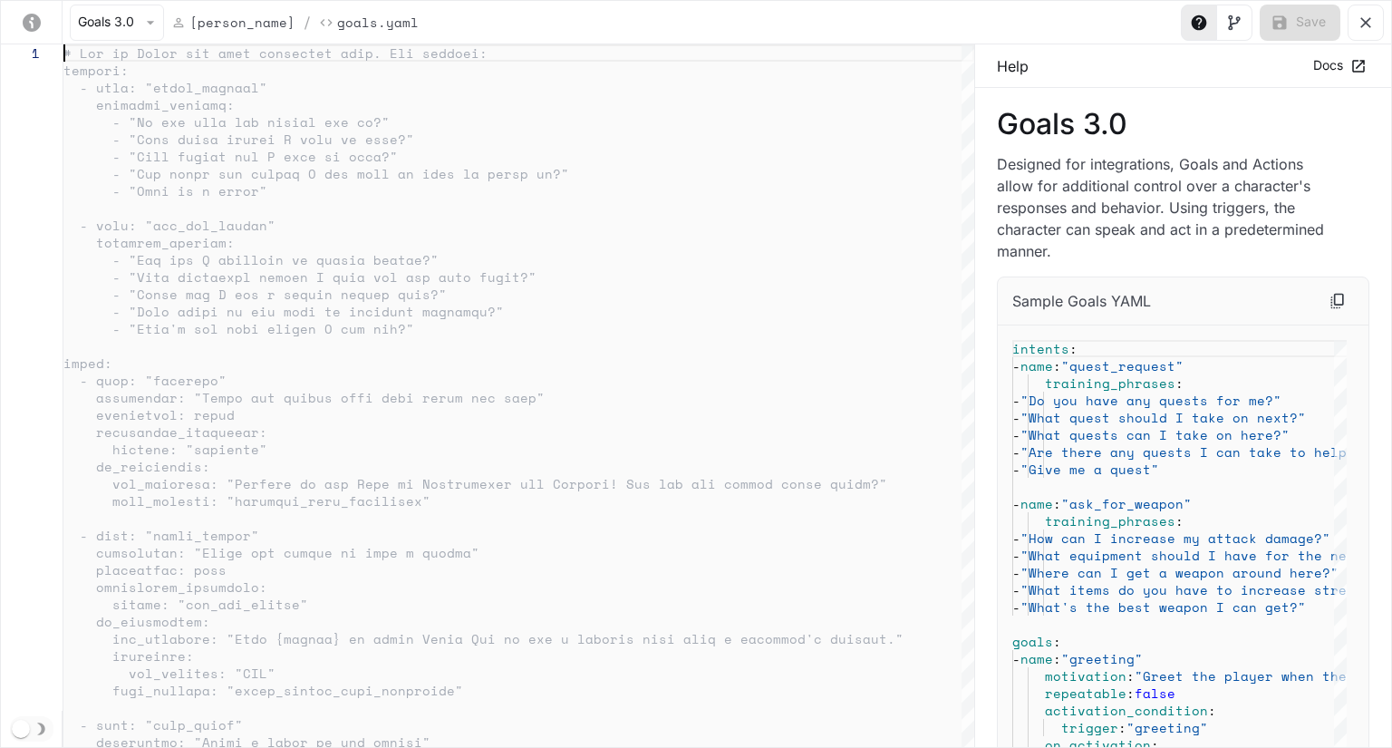
click at [492, 136] on div "yaml-editor" at bounding box center [518, 395] width 911 height 703
type textarea "**********"
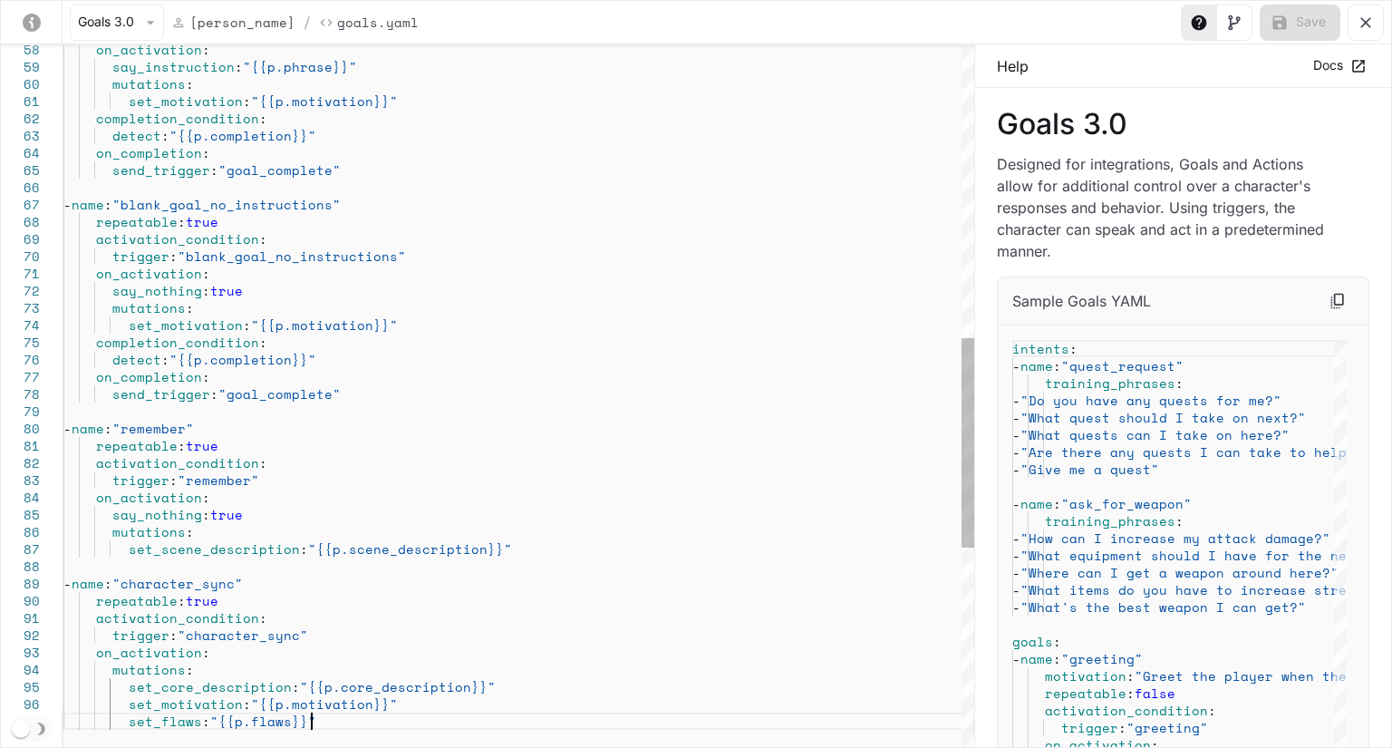
type textarea "**********"
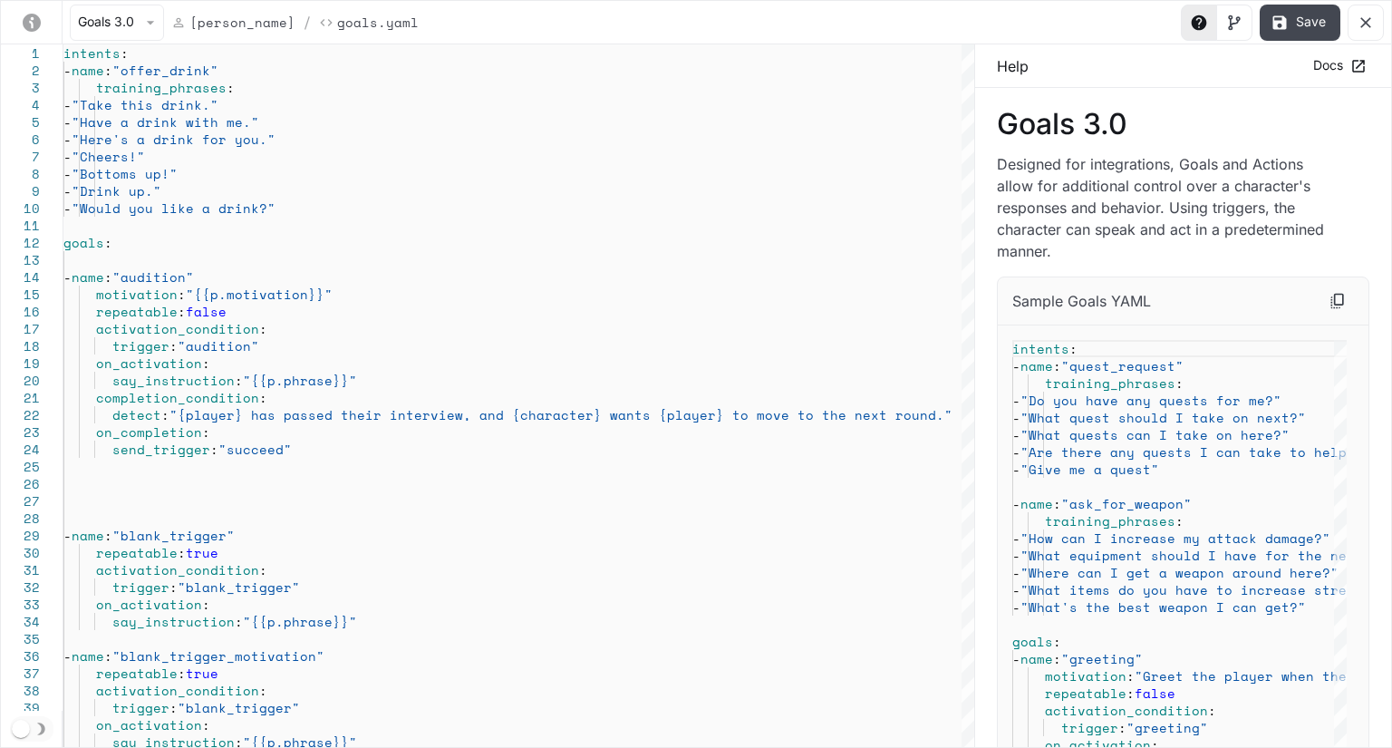
click at [1326, 17] on button "Save" at bounding box center [1300, 23] width 81 height 36
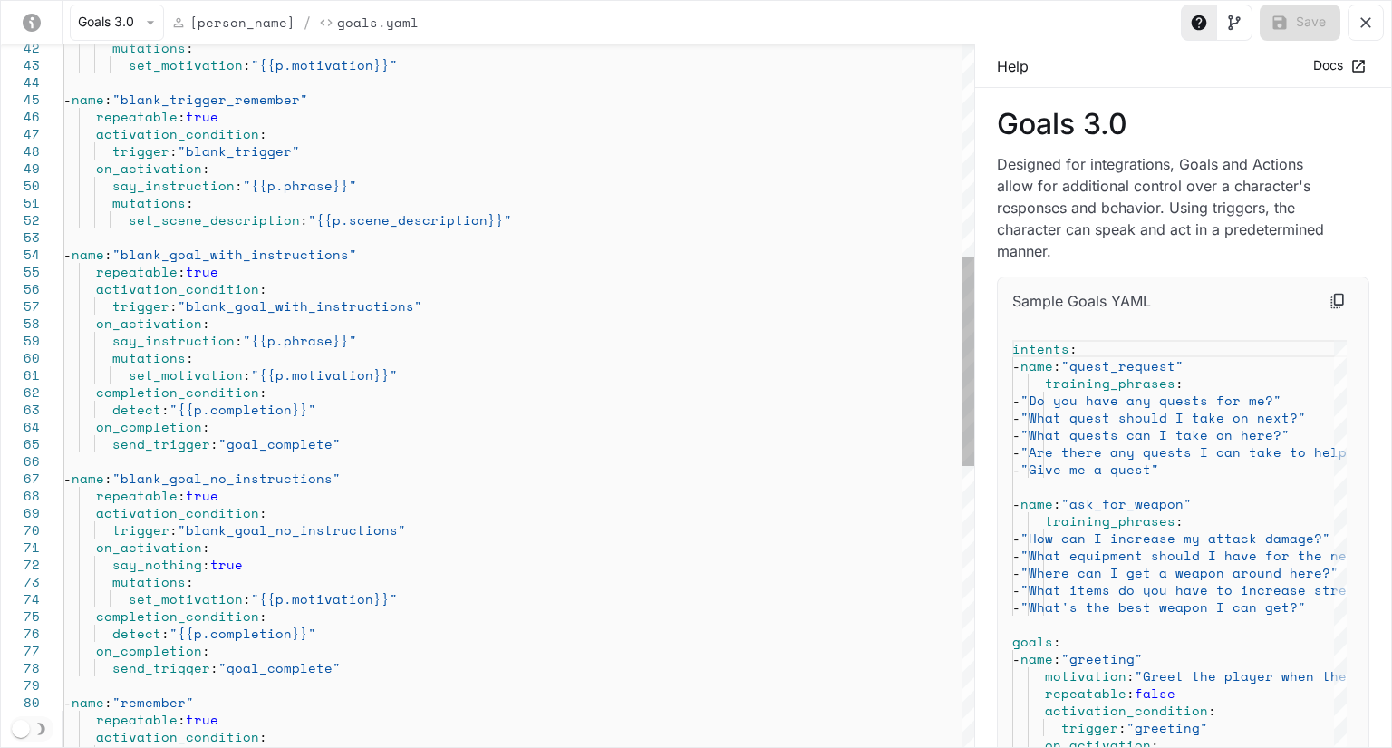
scroll to position [0, 247]
drag, startPoint x: 305, startPoint y: 636, endPoint x: 176, endPoint y: 632, distance: 128.8
click at [176, 632] on div "mutations : set_motivation : "{{p.motivation}}" - name : "blank_trigger_remembe…" at bounding box center [518, 511] width 911 height 2356
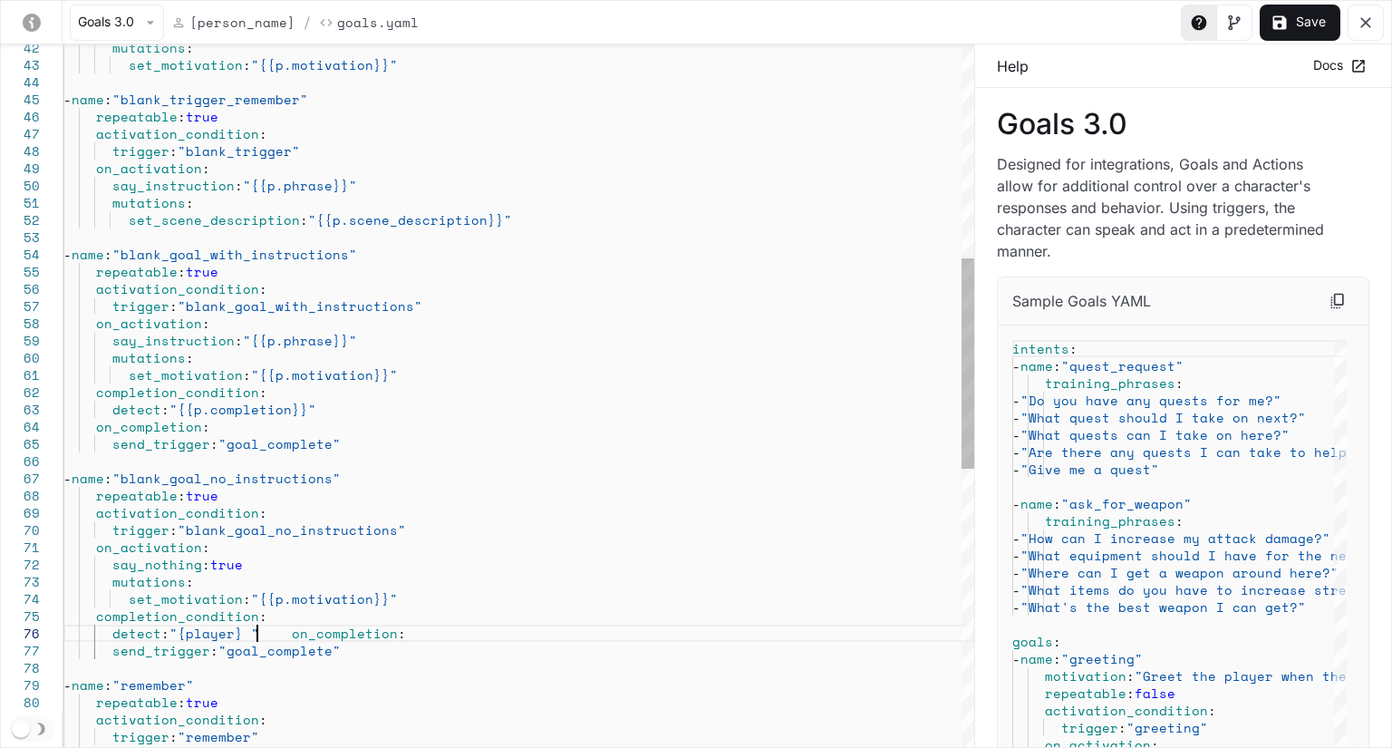
type textarea "**********"
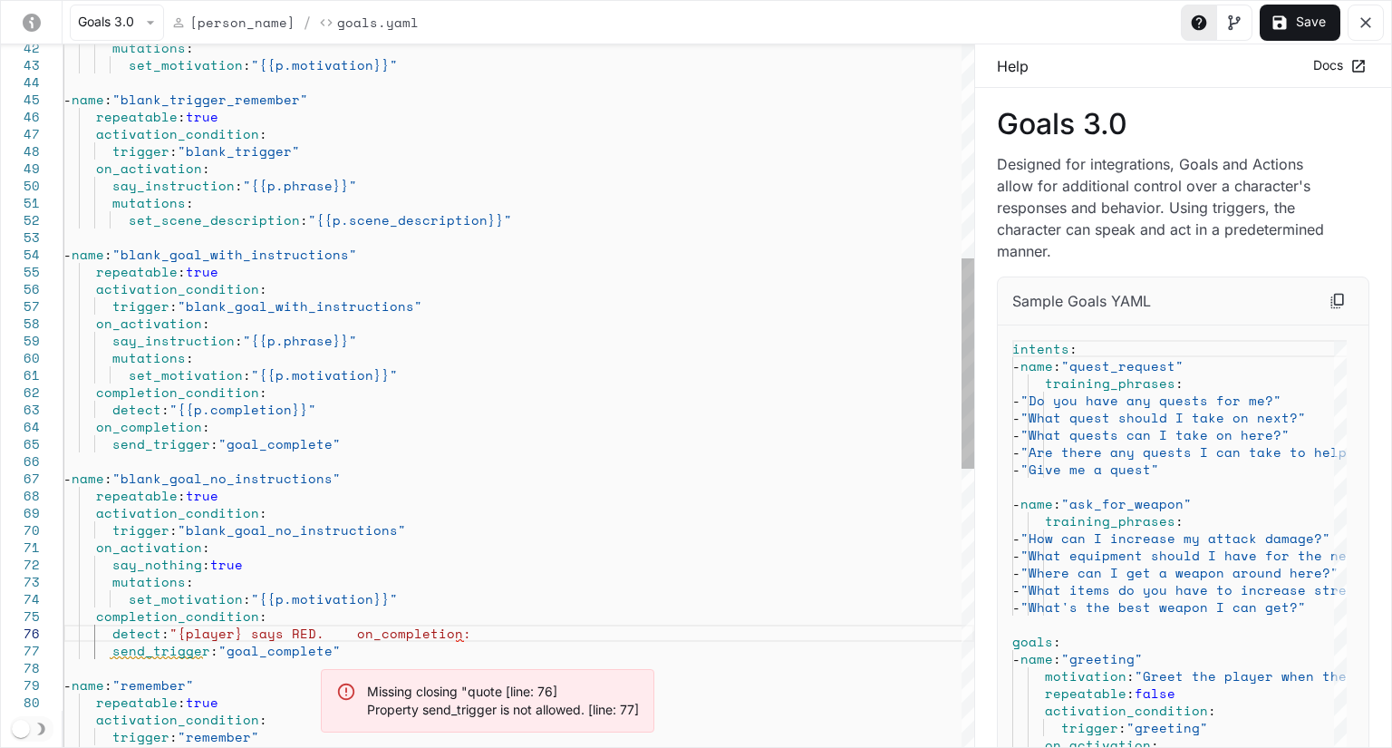
type textarea "**********"
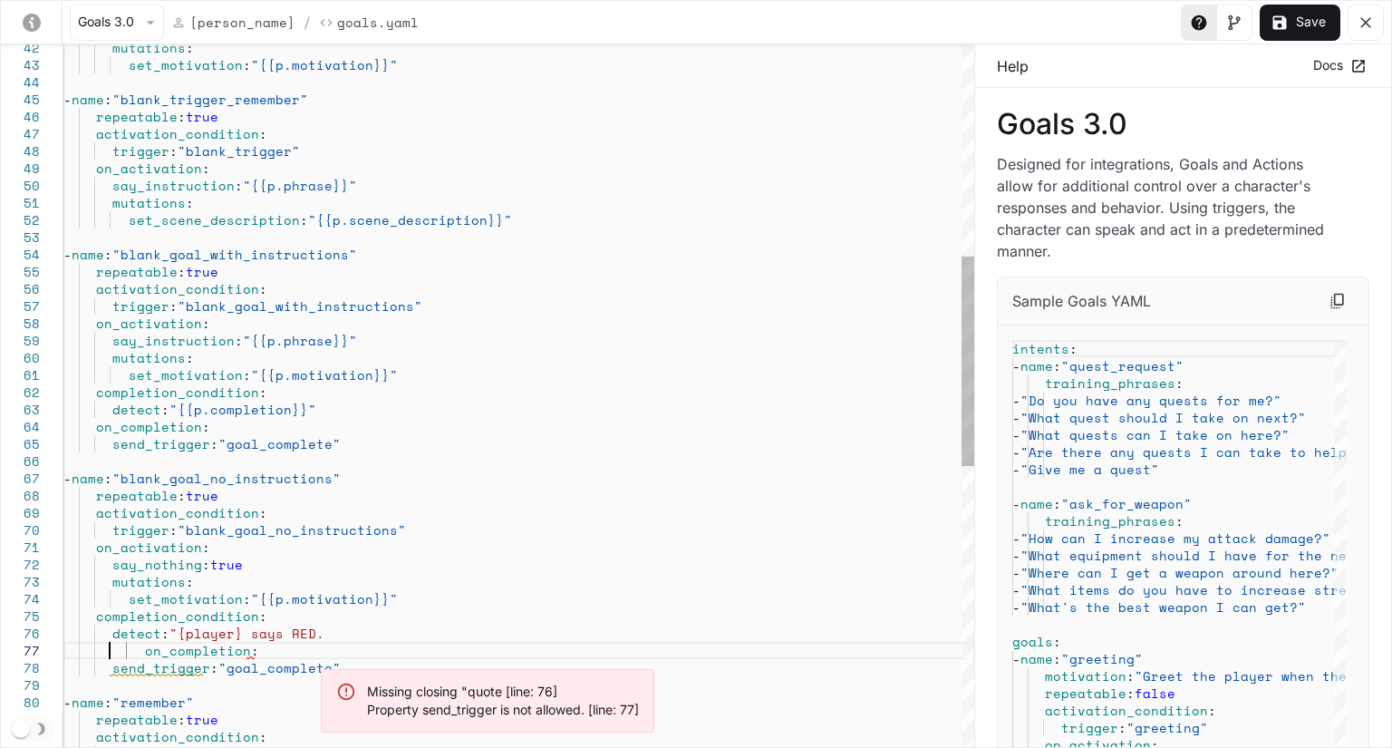
type textarea "**********"
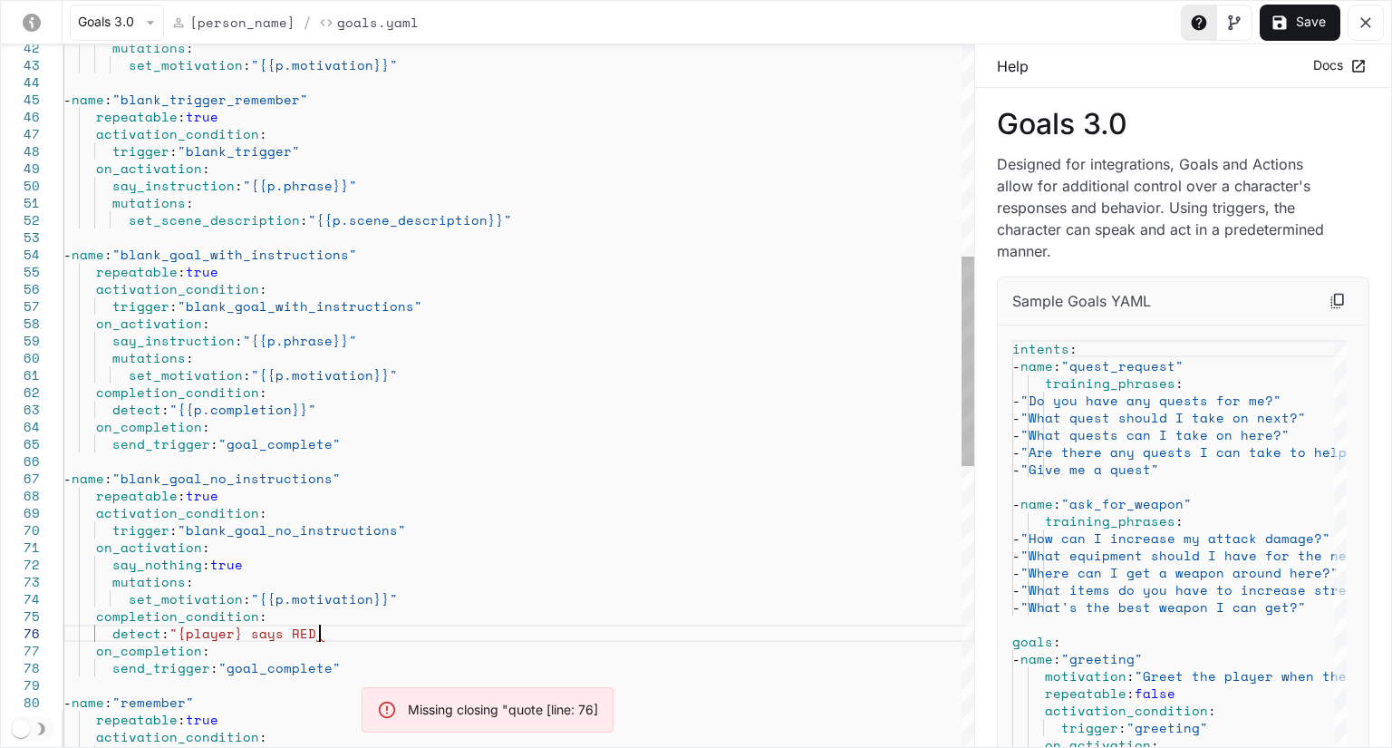
click at [322, 635] on div "mutations : set_motivation : "{{p.motivation}}" - name : "blank_trigger_remembe…" at bounding box center [518, 511] width 911 height 2356
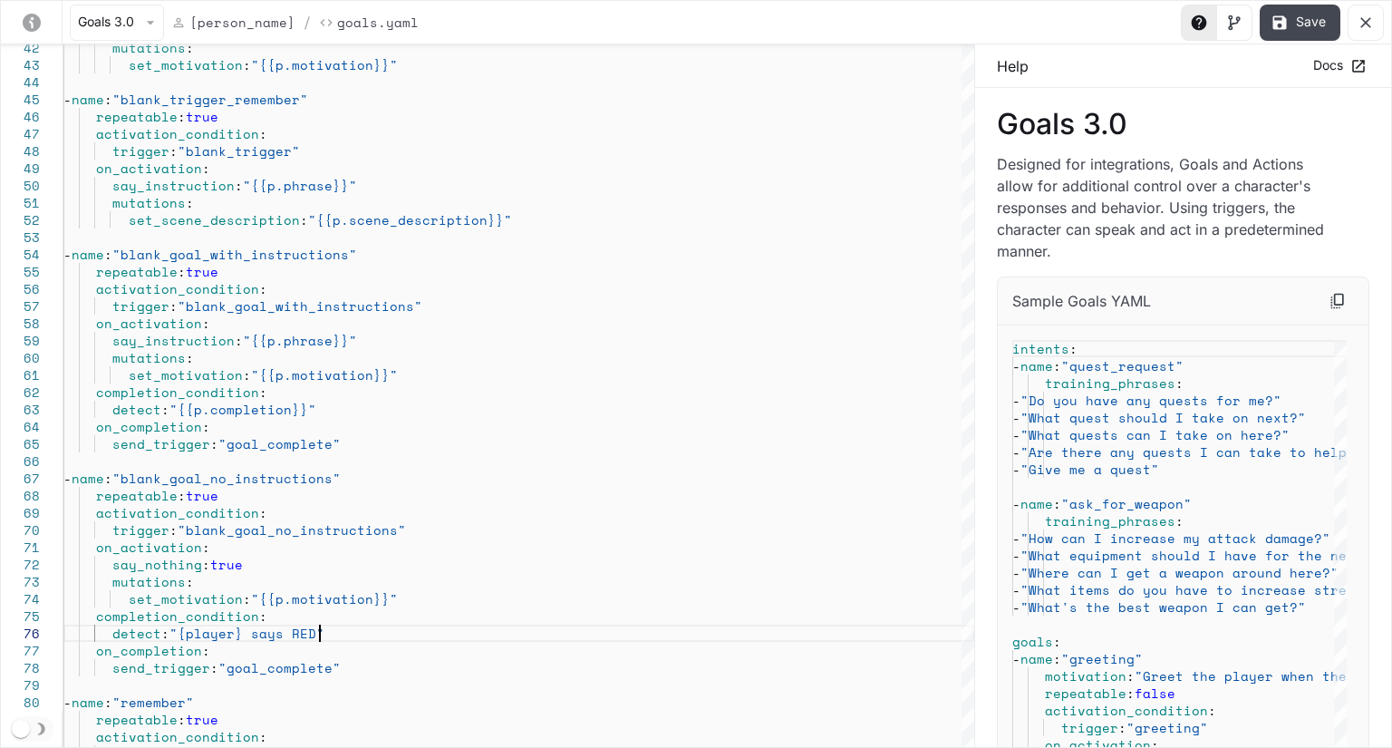
click at [1291, 26] on button "Save" at bounding box center [1300, 23] width 81 height 36
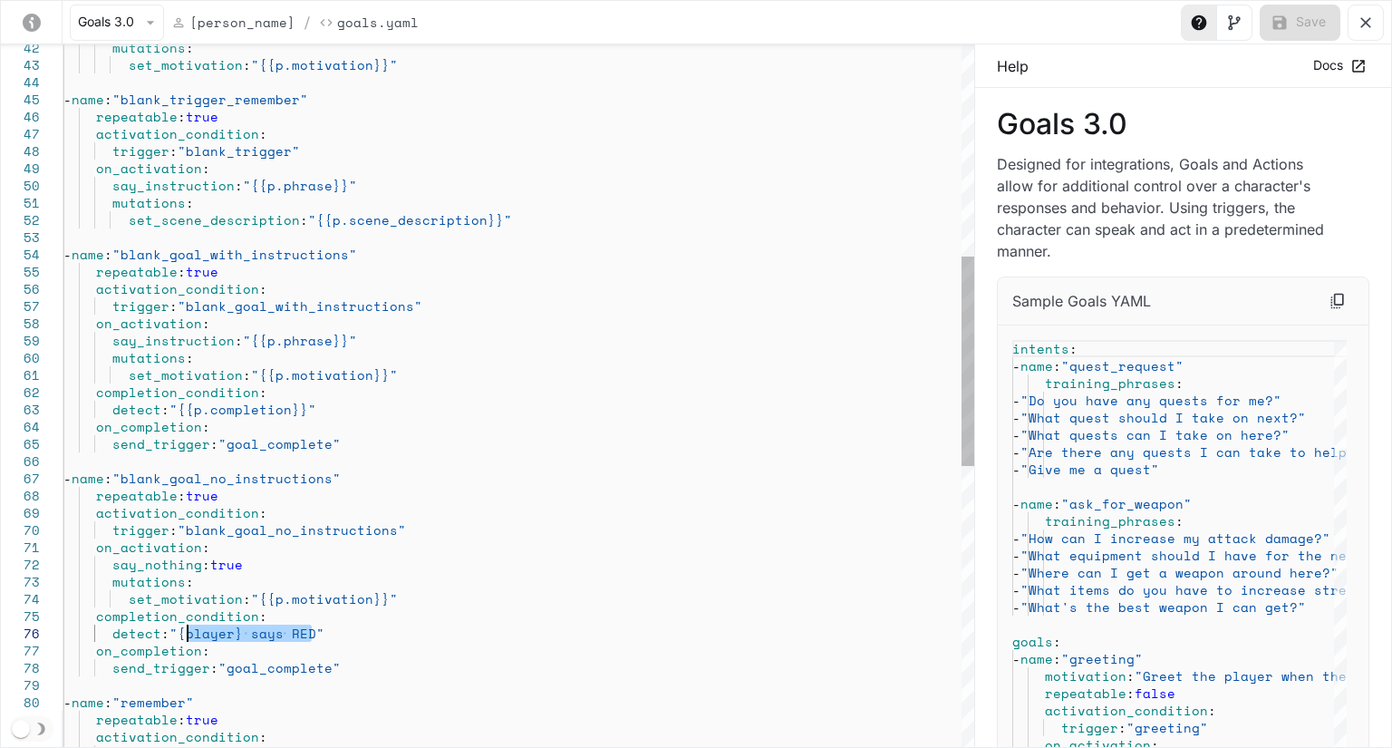
drag, startPoint x: 314, startPoint y: 637, endPoint x: 189, endPoint y: 641, distance: 125.1
click at [189, 641] on div "mutations : set_motivation : "{{p.motivation}}" - name : "blank_trigger_remembe…" at bounding box center [518, 511] width 911 height 2356
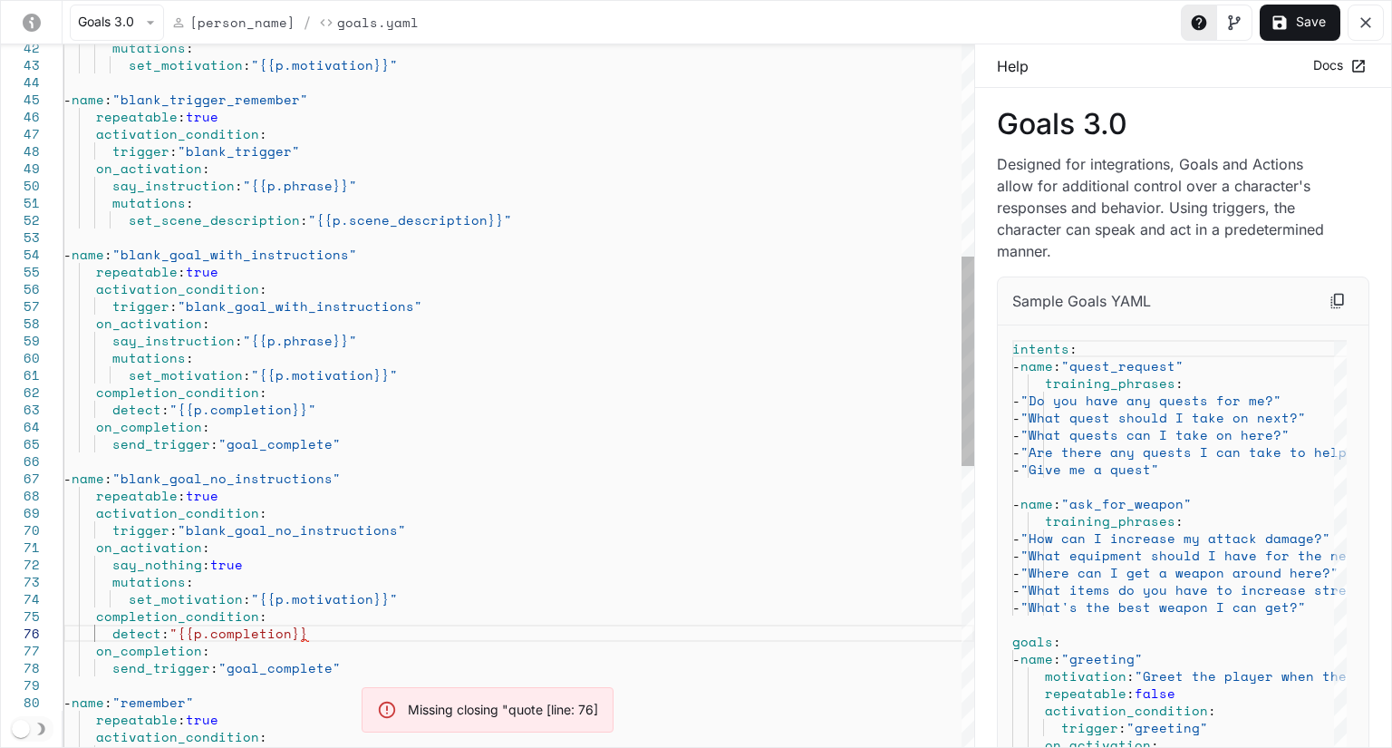
scroll to position [102, 247]
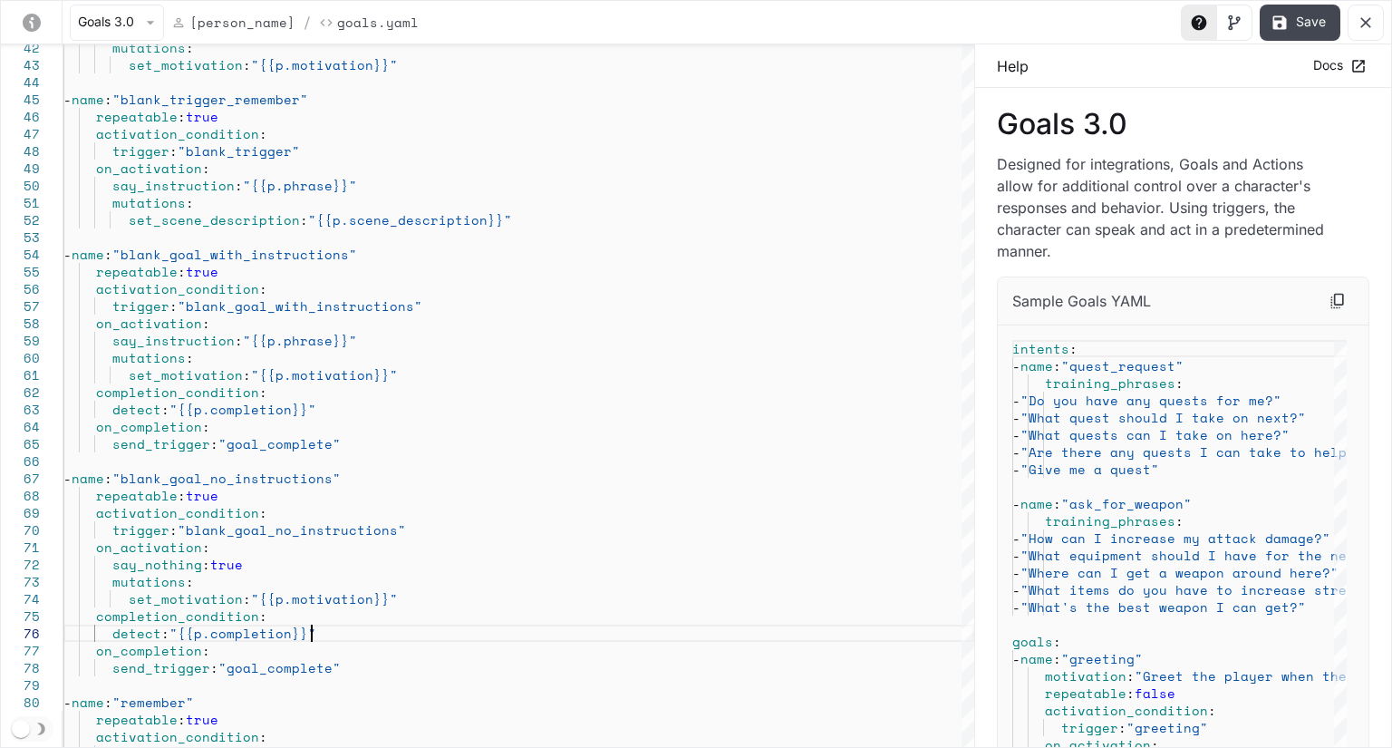
click at [1304, 18] on button "Save" at bounding box center [1300, 23] width 81 height 36
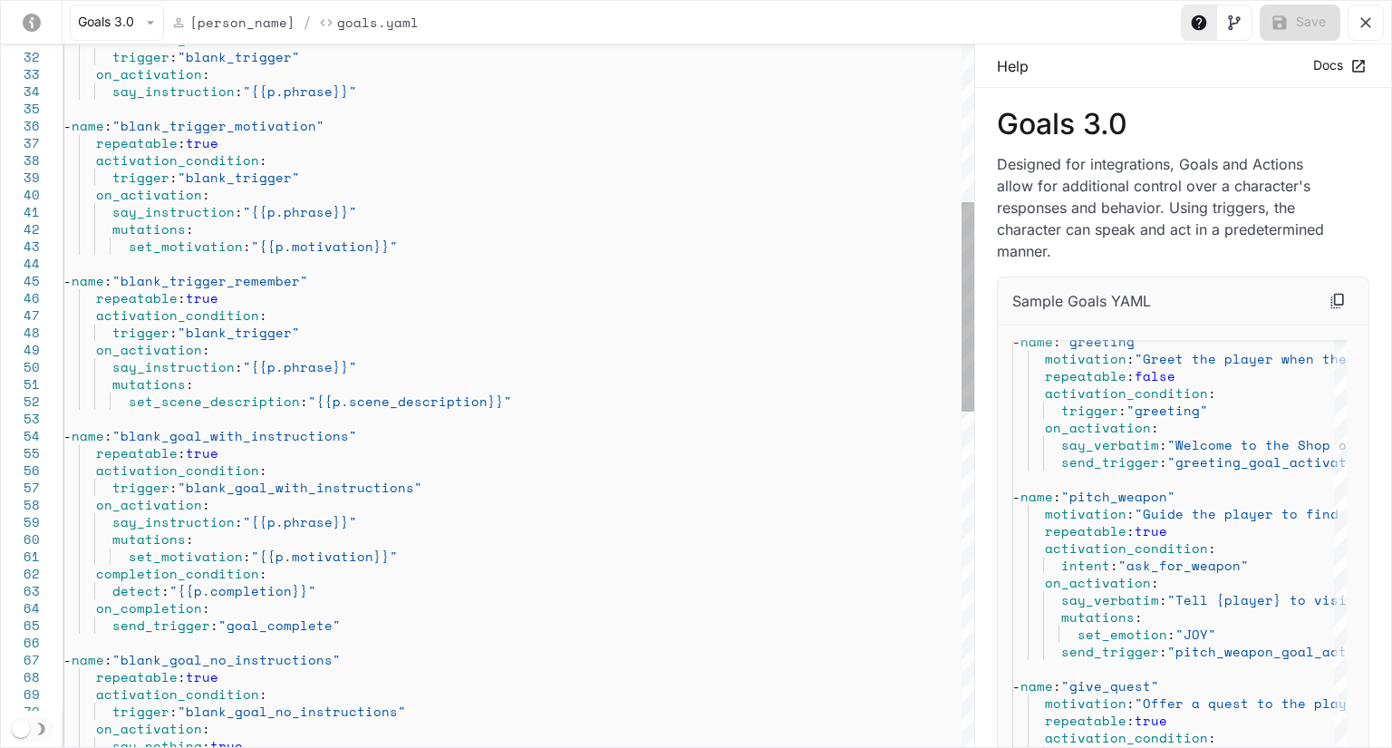
type textarea "**********"
click at [218, 577] on div "say_instruction : "{{p.phrase}}" mutations : set_scene_description : "{{p.scene…" at bounding box center [518, 692] width 911 height 2356
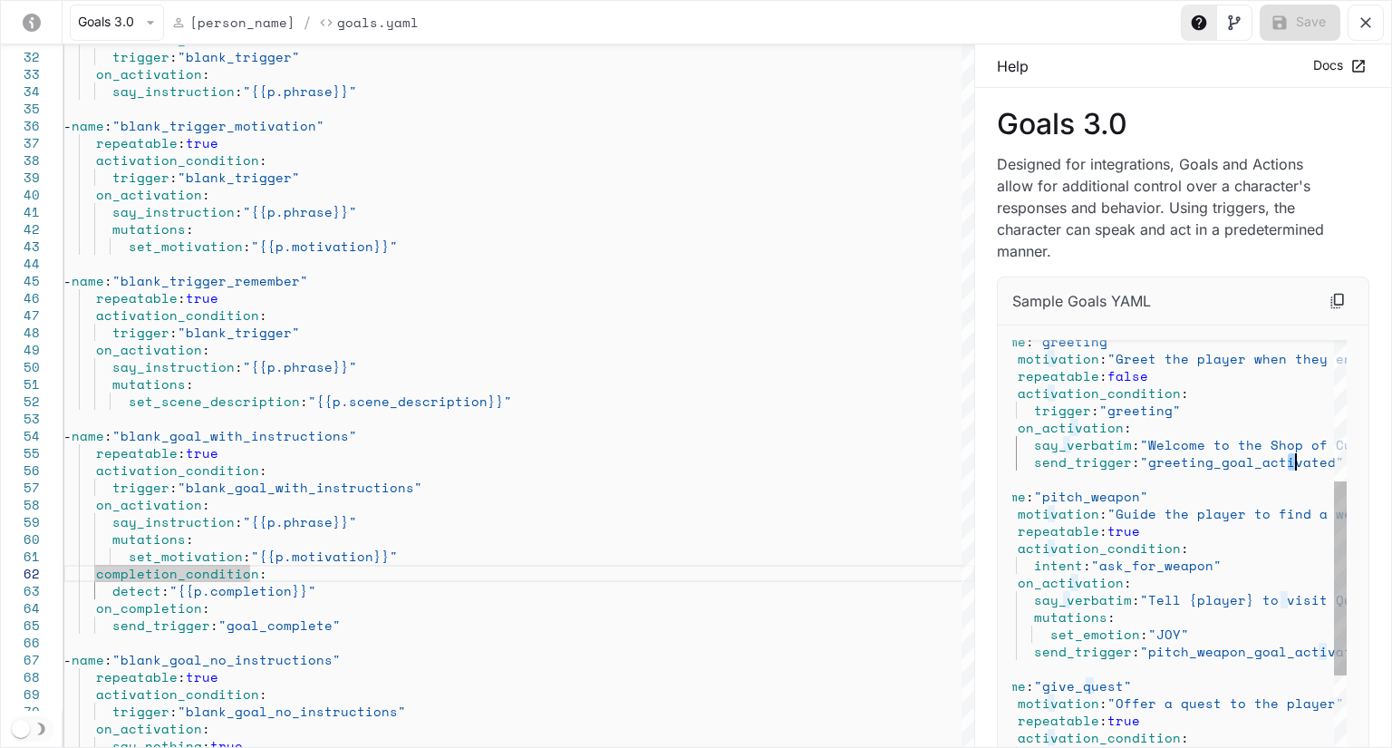
drag, startPoint x: 1313, startPoint y: 456, endPoint x: 1266, endPoint y: 469, distance: 47.9
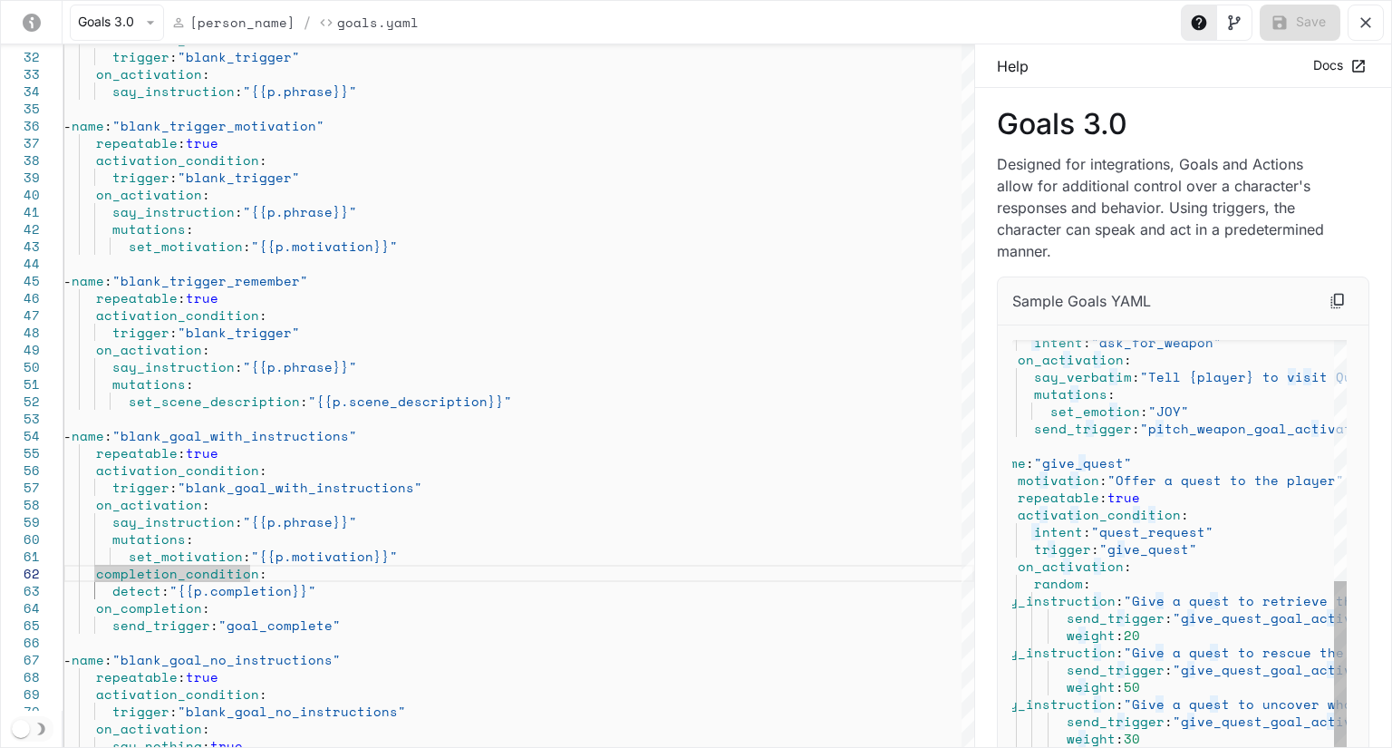
type textarea "**********"
drag, startPoint x: 1170, startPoint y: 528, endPoint x: 656, endPoint y: 559, distance: 514.9
click at [656, 559] on div "say_instruction : "{{p.phrase}}" mutations : set_scene_description : "{{p.scene…" at bounding box center [518, 692] width 911 height 2356
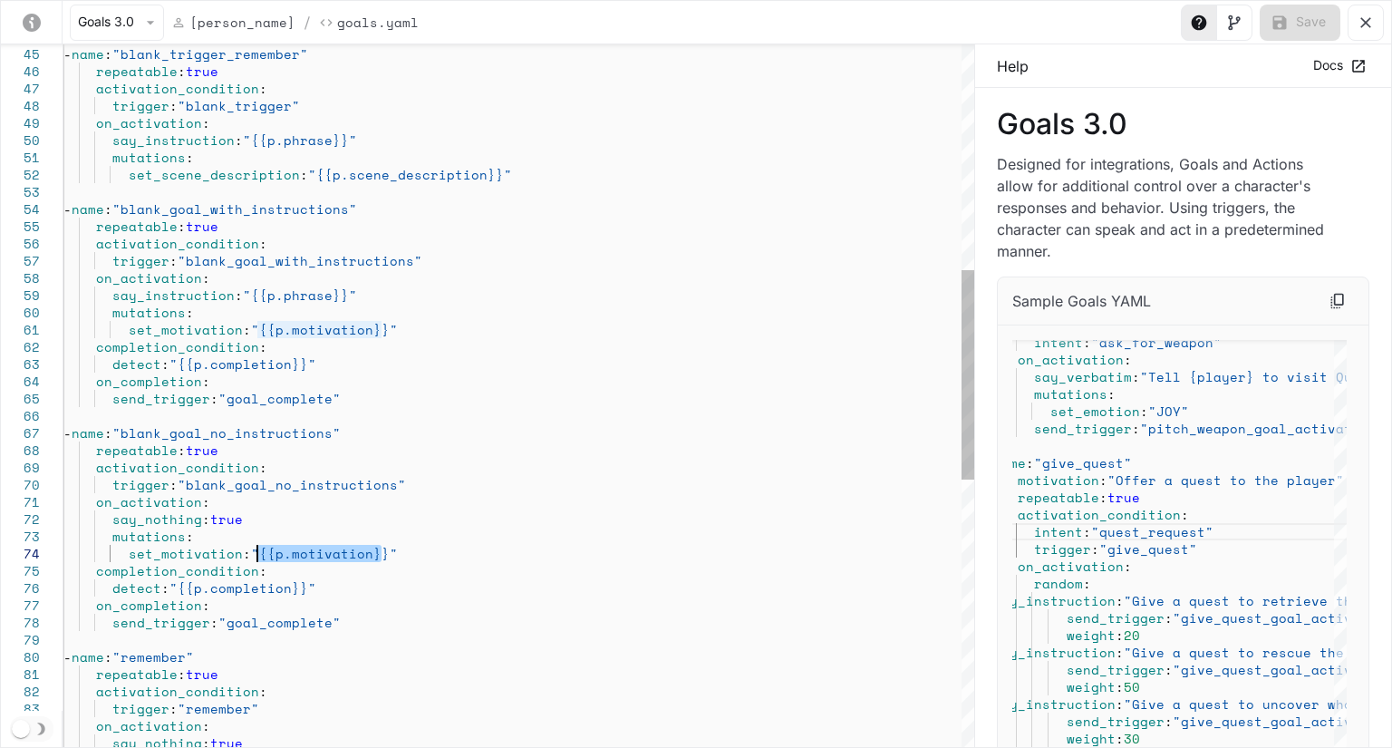
drag, startPoint x: 381, startPoint y: 553, endPoint x: 256, endPoint y: 545, distance: 125.4
click at [256, 545] on div "say_instruction : "{{p.phrase}}" mutations : set_scene_description : "{{p.scene…" at bounding box center [518, 466] width 911 height 2356
click at [334, 547] on div "say_instruction : "{{p.phrase}}" mutations : set_scene_description : "{{p.scene…" at bounding box center [518, 466] width 911 height 2356
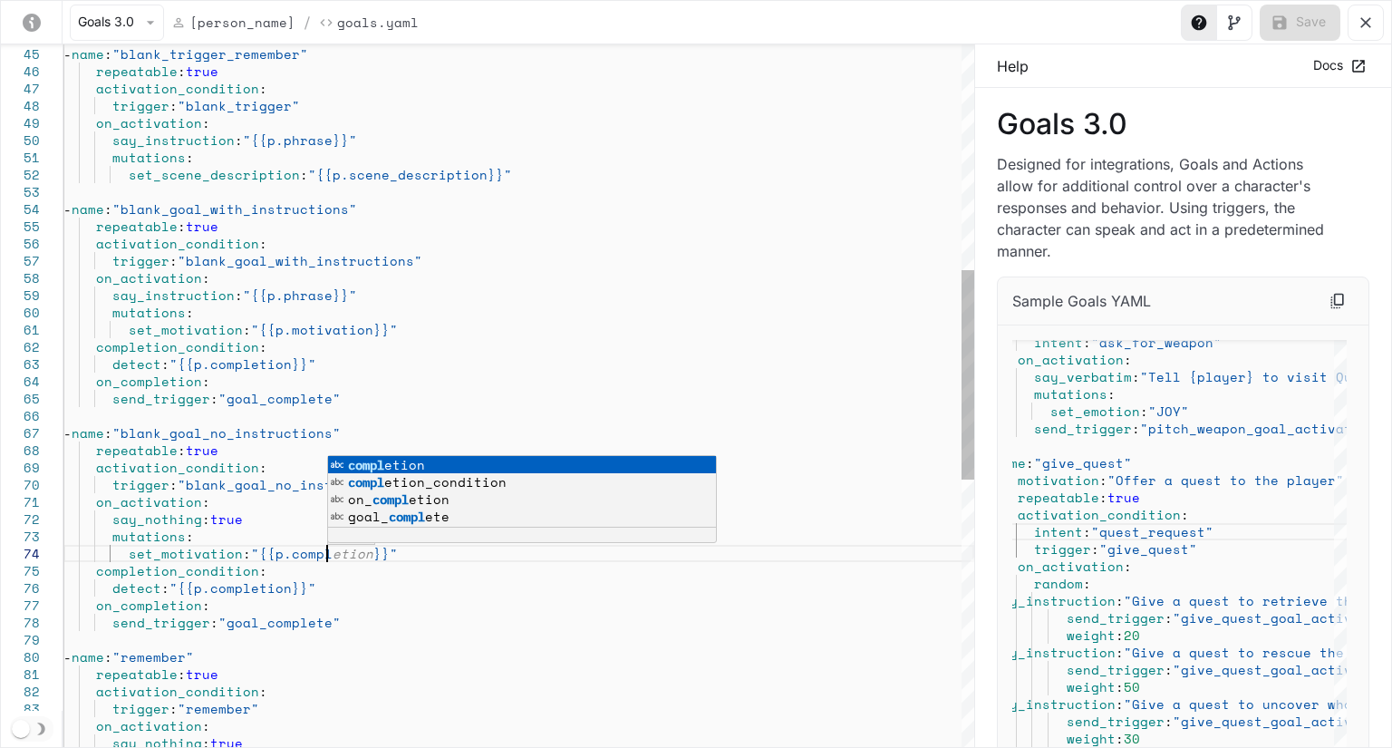
scroll to position [69, 271]
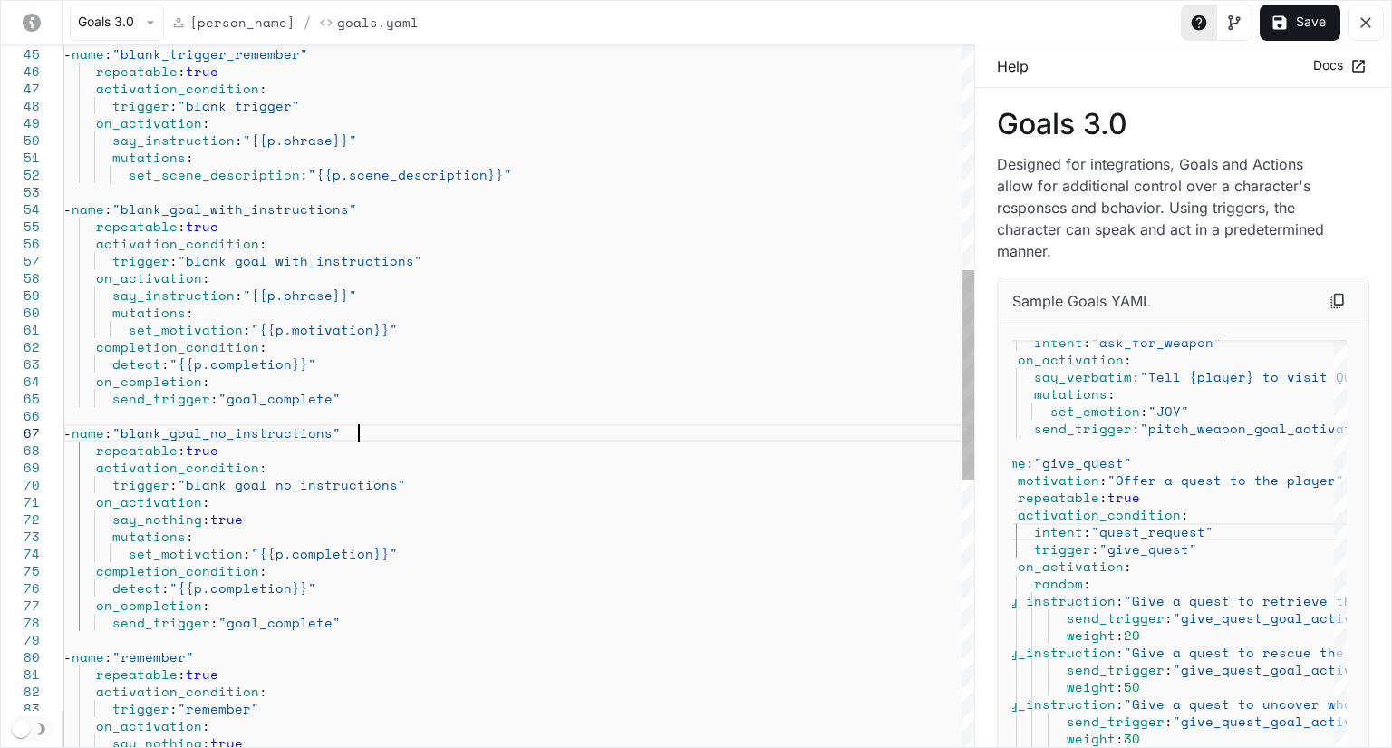
click at [403, 425] on div "say_instruction : "{{p.phrase}}" mutations : set_scene_description : "{{p.scene…" at bounding box center [518, 466] width 911 height 2356
click at [1278, 22] on icon "yaml-editor" at bounding box center [1281, 22] width 14 height 14
click at [189, 578] on div "say_instruction : "{{p.phrase}}" mutations : set_scene_description : "{{p.scene…" at bounding box center [518, 466] width 911 height 2356
click at [228, 598] on div "say_instruction : "{{p.phrase}}" mutations : set_scene_description : "{{p.scene…" at bounding box center [518, 466] width 911 height 2356
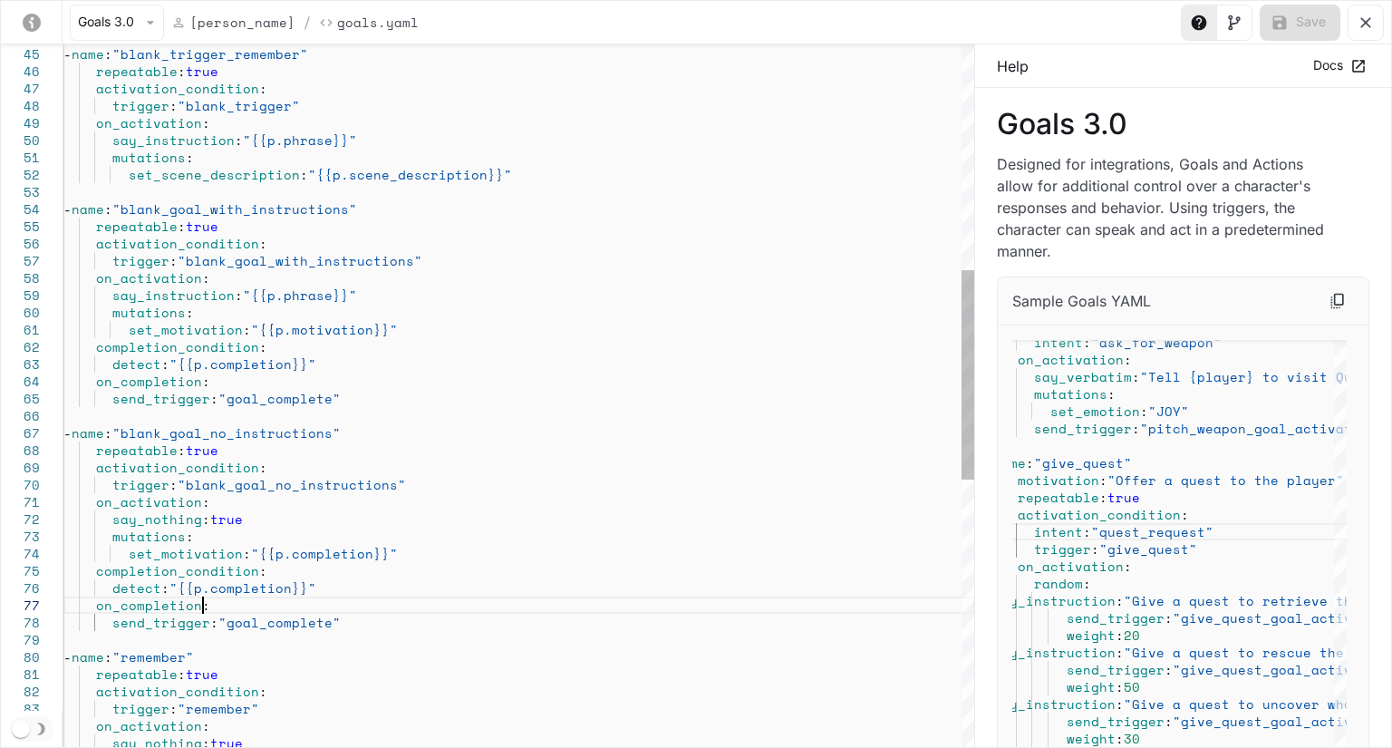
click at [273, 581] on div "say_instruction : "{{p.phrase}}" mutations : set_scene_description : "{{p.scene…" at bounding box center [518, 466] width 911 height 2356
click at [251, 586] on div "say_instruction : "{{p.phrase}}" mutations : set_scene_description : "{{p.scene…" at bounding box center [518, 466] width 911 height 2356
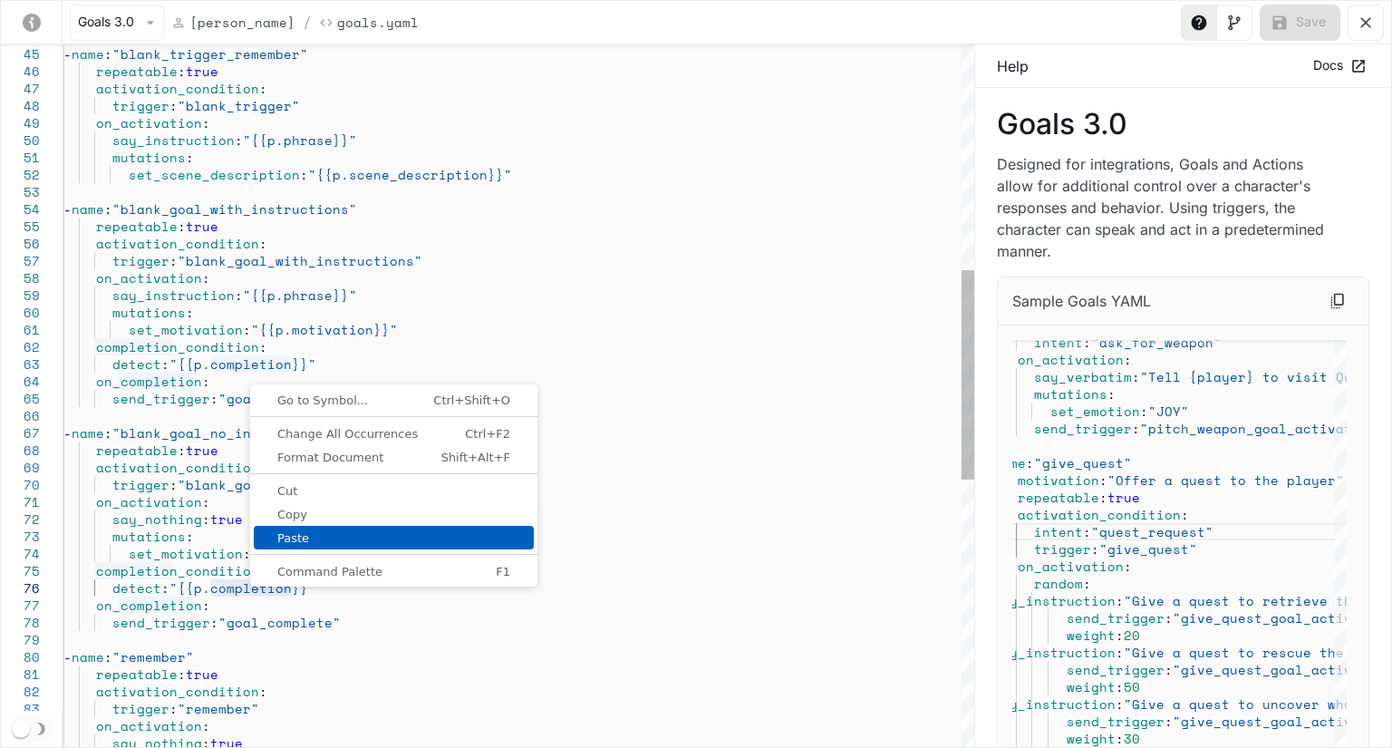
click at [309, 538] on span "Paste" at bounding box center [394, 538] width 280 height 12
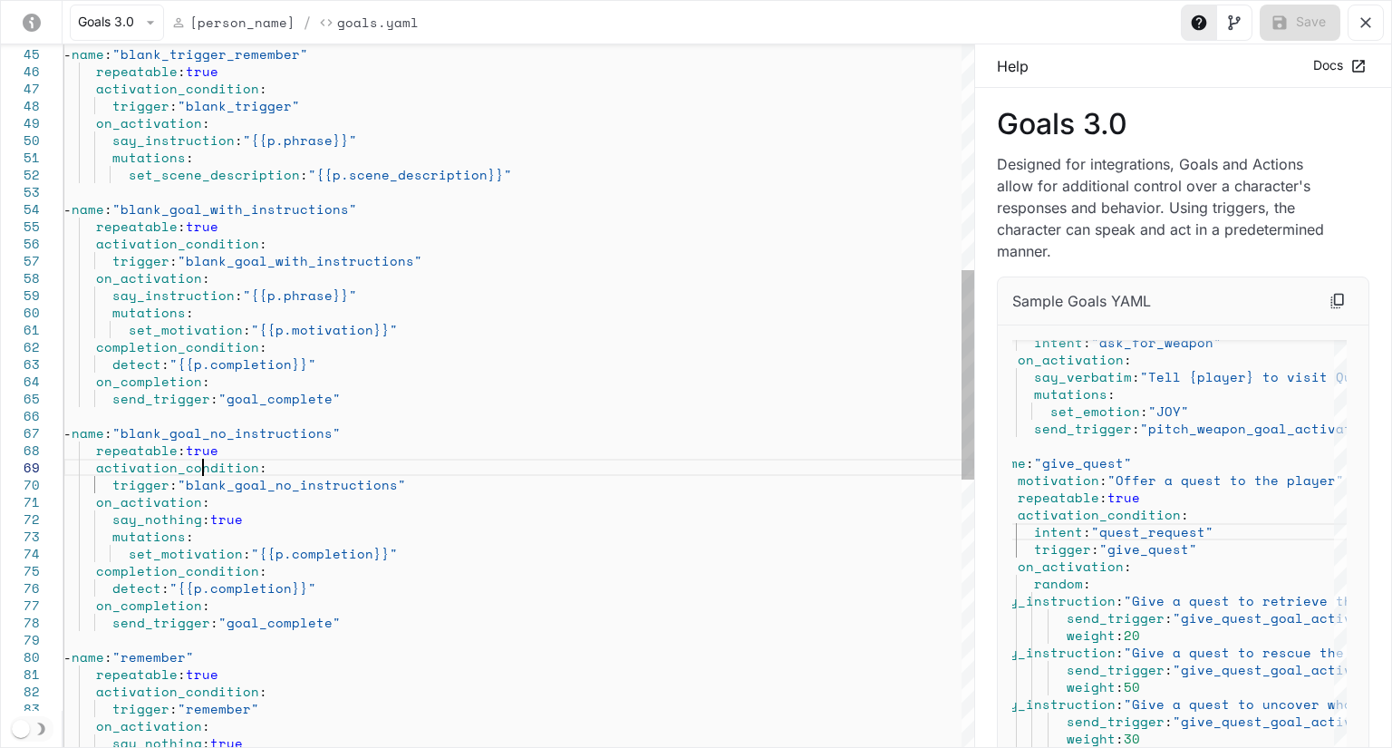
drag, startPoint x: 381, startPoint y: 32, endPoint x: 201, endPoint y: 461, distance: 465.7
click at [201, 461] on div "say_instruction : "{{p.phrase}}" mutations : set_scene_description : "{{p.scene…" at bounding box center [518, 466] width 911 height 2356
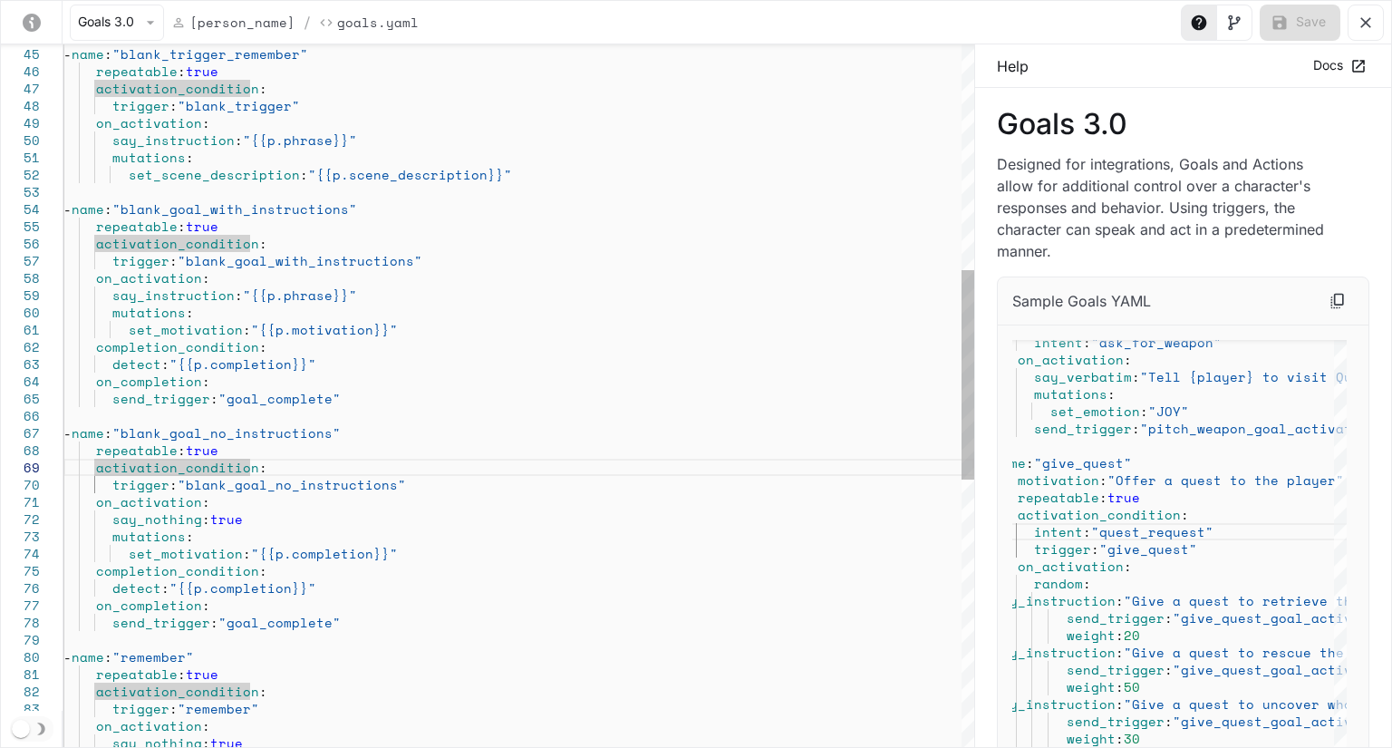
click at [347, 551] on div "say_instruction : "{{p.phrase}}" mutations : set_scene_description : "{{p.scene…" at bounding box center [518, 466] width 911 height 2356
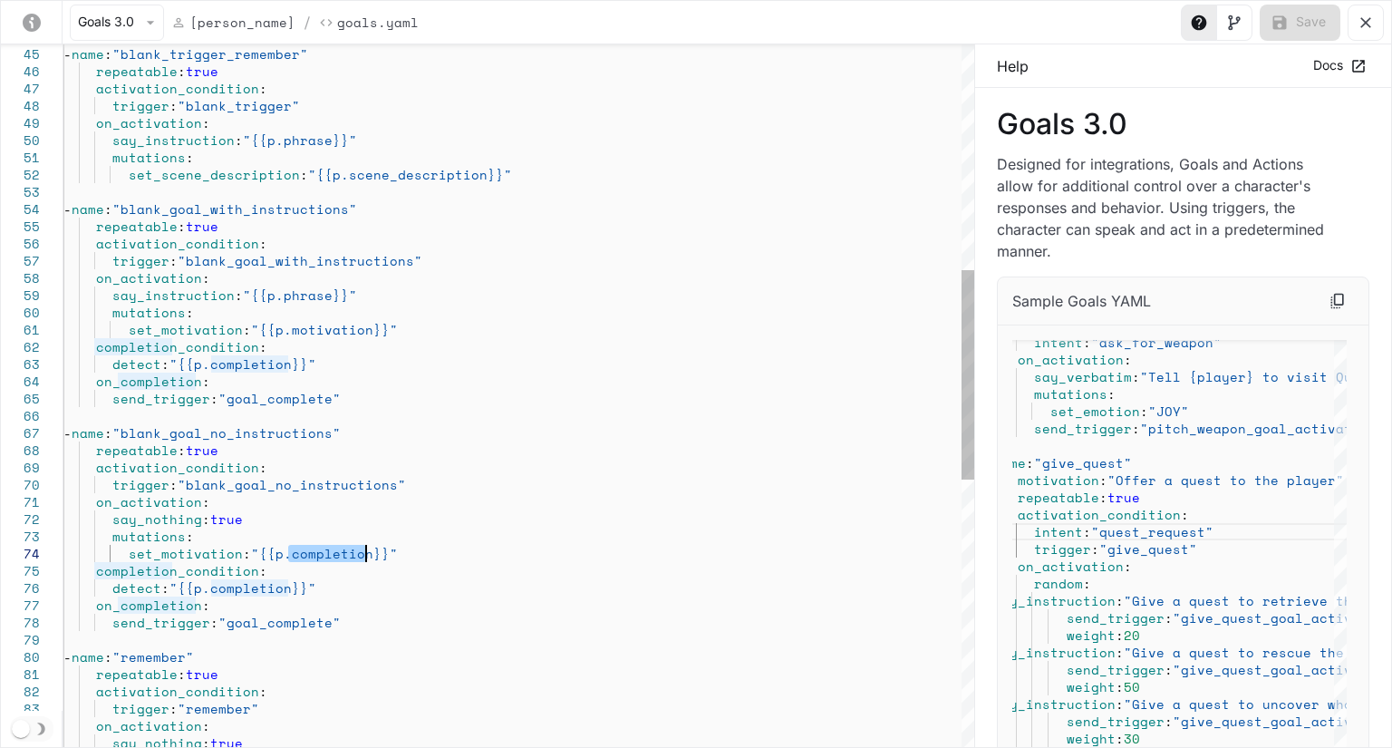
click at [347, 551] on div "say_instruction : "{{p.phrase}}" mutations : set_scene_description : "{{p.scene…" at bounding box center [518, 466] width 911 height 2356
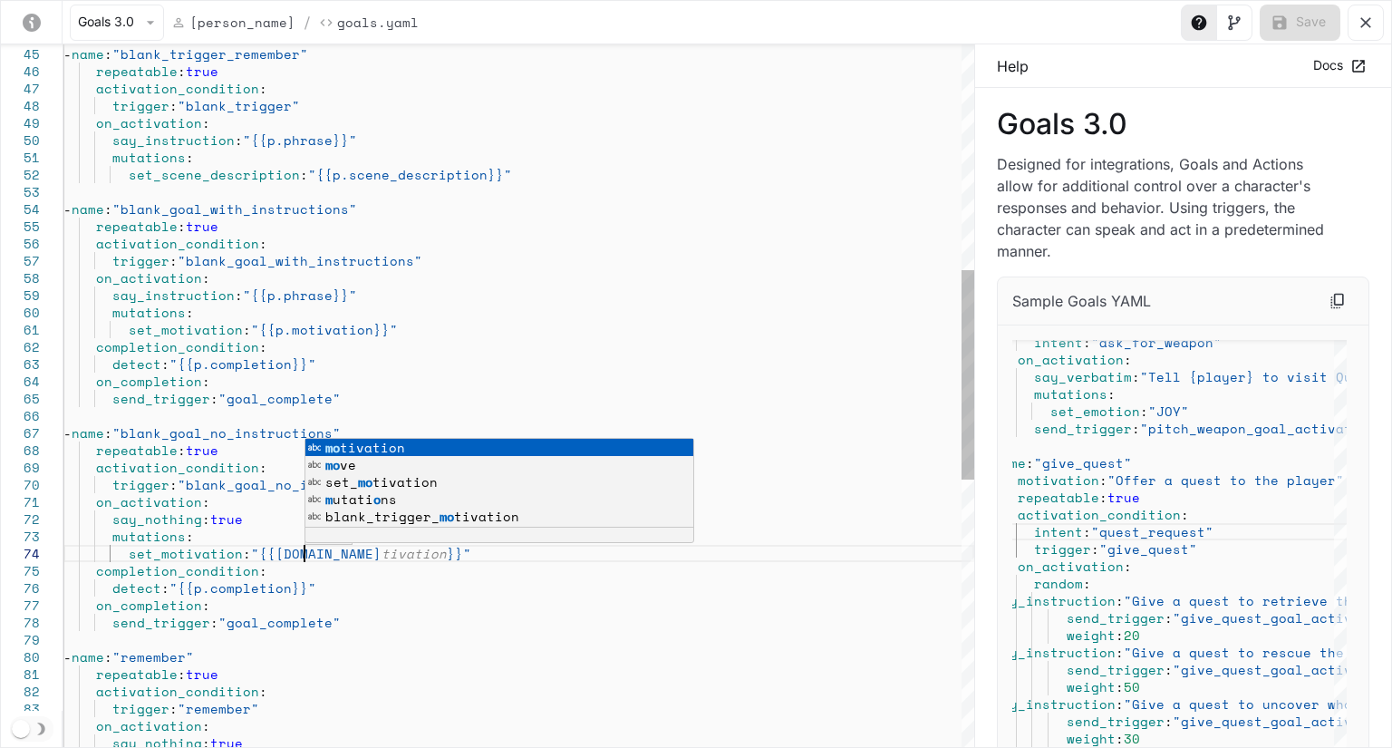
scroll to position [69, 247]
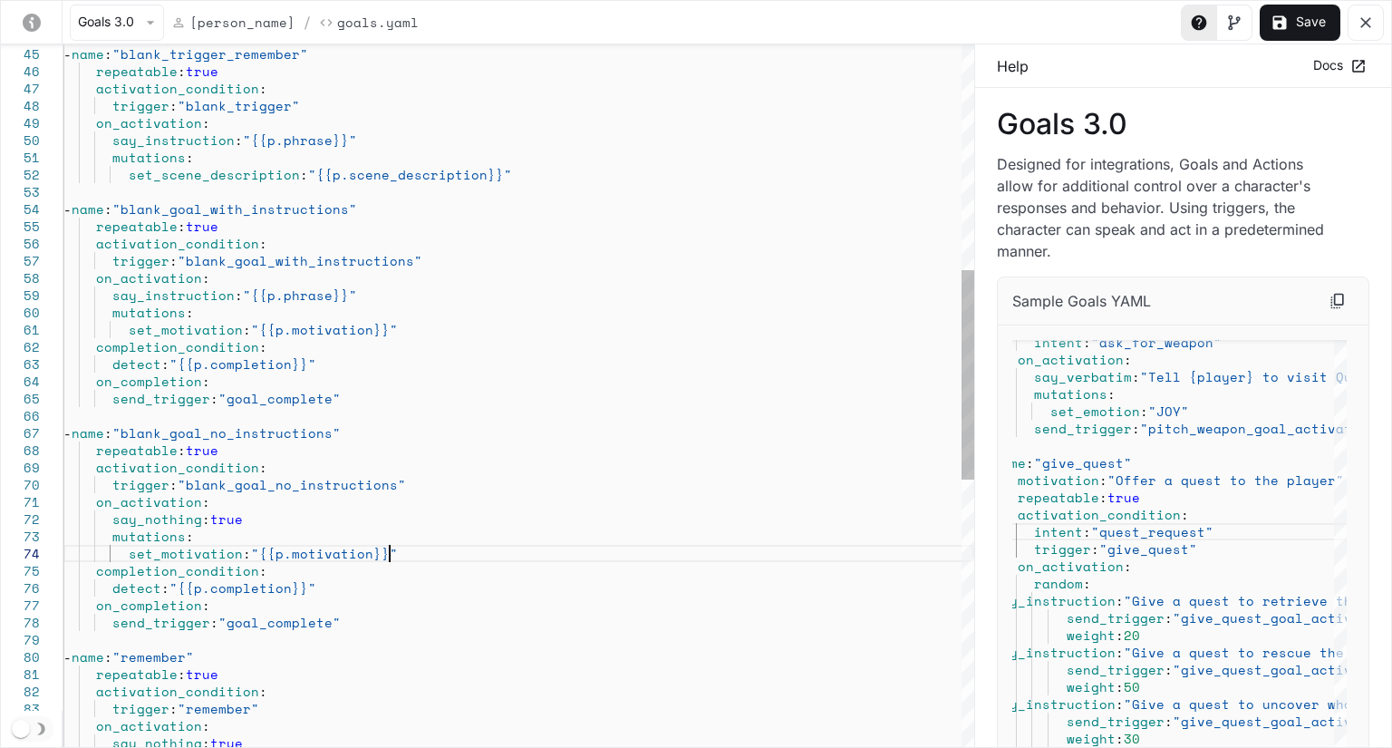
click at [404, 548] on div "say_instruction : "{{p.phrase}}" mutations : set_scene_description : "{{p.scene…" at bounding box center [518, 466] width 911 height 2356
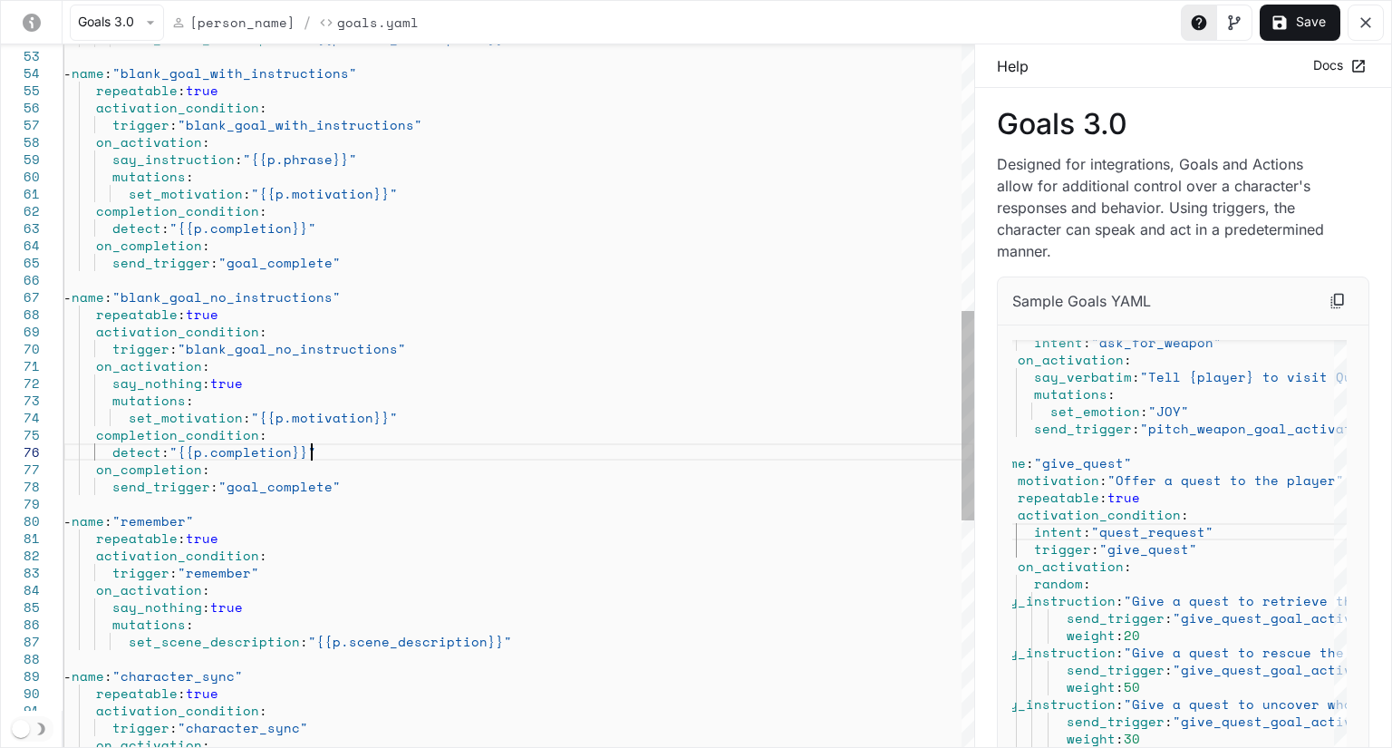
scroll to position [69, 247]
click at [319, 451] on div "set_scene_description : "{{p.scene_description}}" - name : "blank_goal_with_ins…" at bounding box center [518, 330] width 911 height 2356
type textarea "**********"
click at [422, 340] on div "set_scene_description : "{{p.scene_description}}" - name : "blank_goal_with_ins…" at bounding box center [518, 330] width 911 height 2356
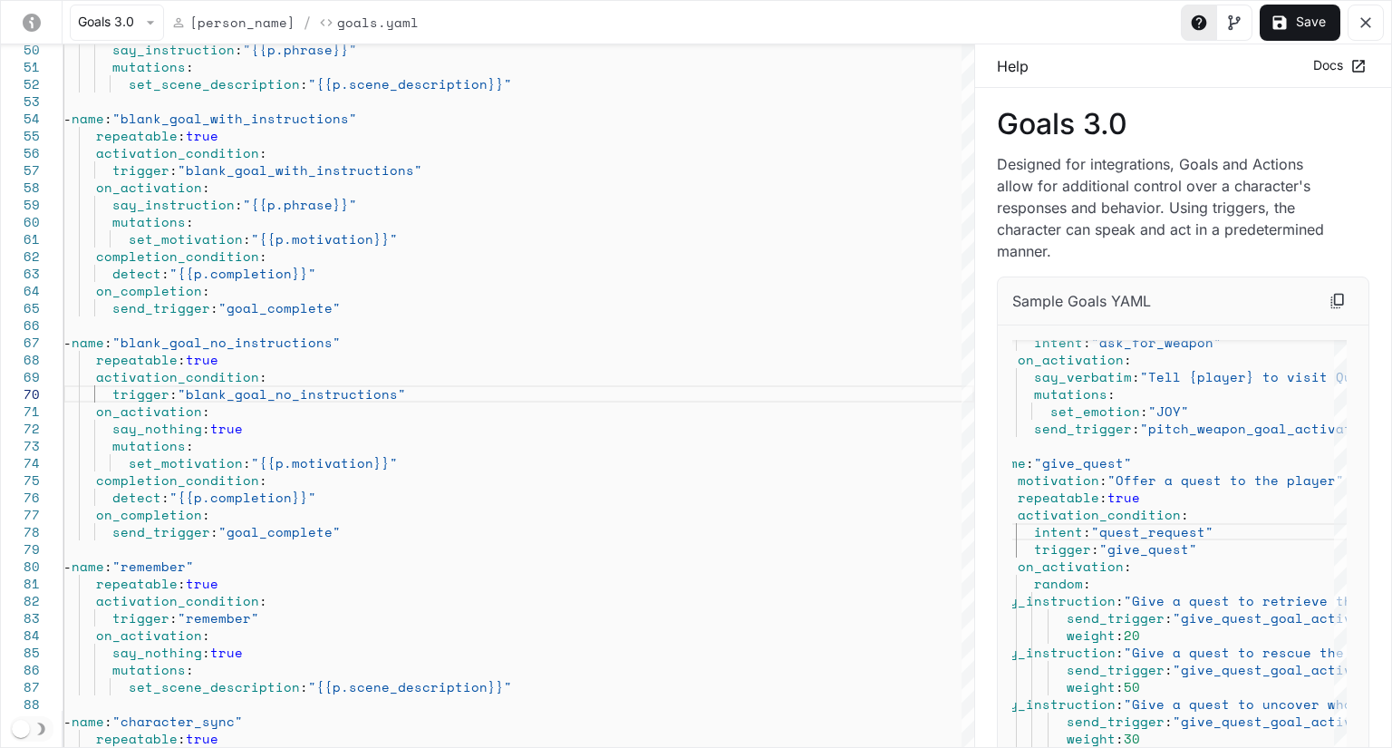
click at [1280, 22] on icon "yaml-editor" at bounding box center [1281, 22] width 14 height 14
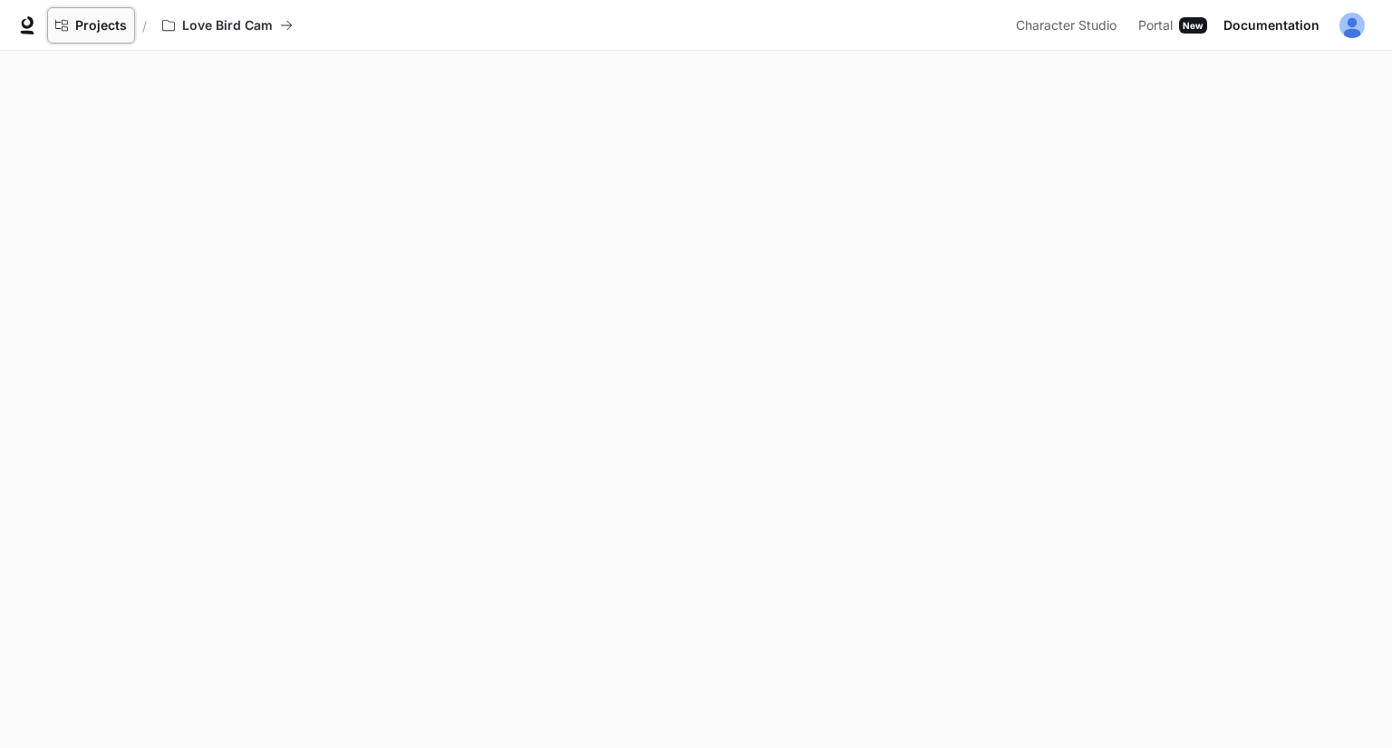
click at [124, 18] on span "Projects" at bounding box center [101, 25] width 52 height 15
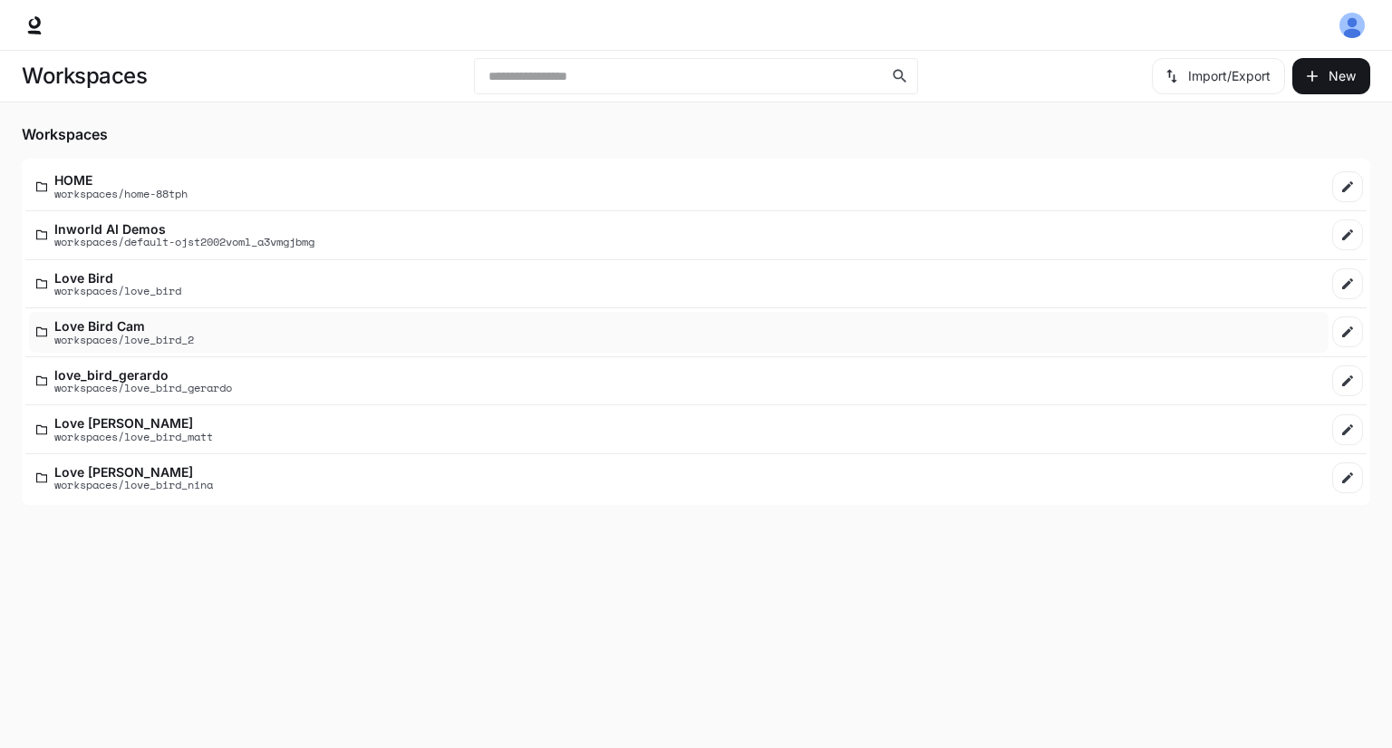
click at [194, 323] on p "Love Bird Cam" at bounding box center [124, 326] width 140 height 14
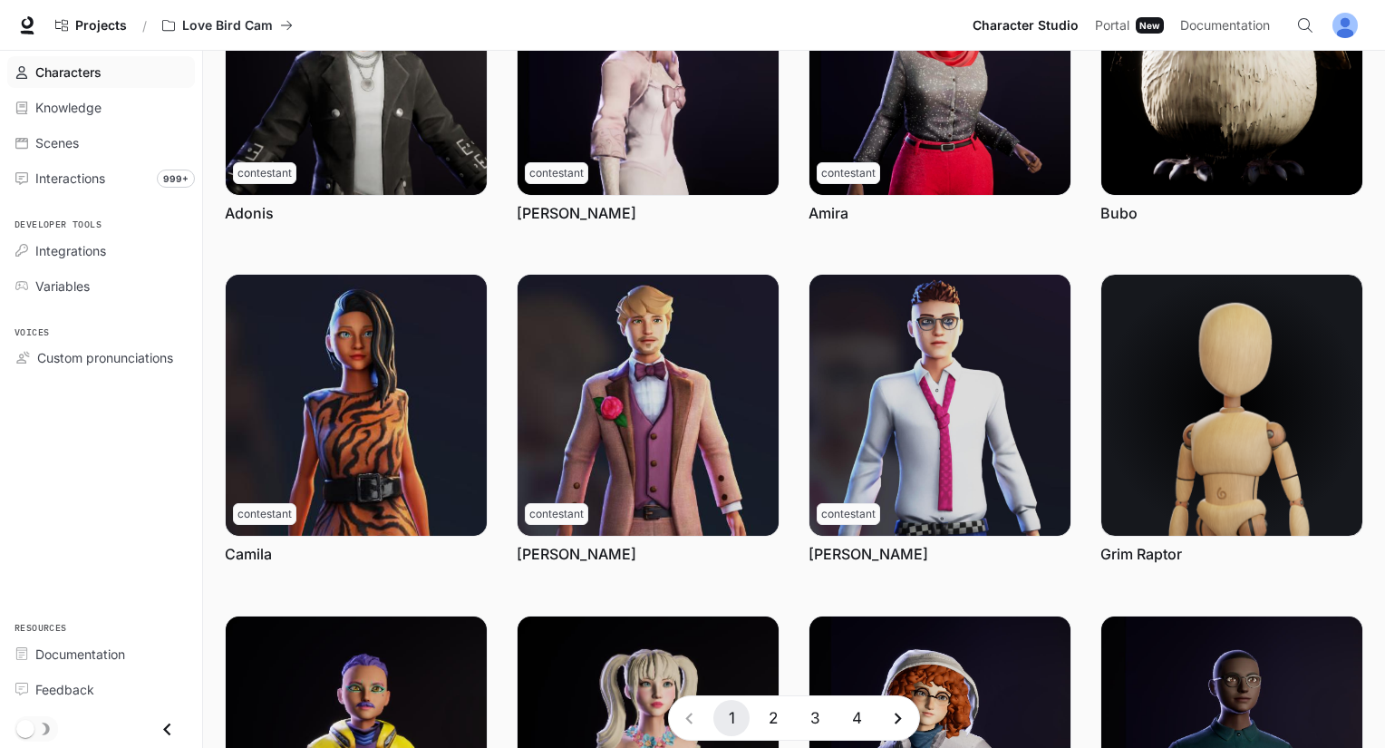
scroll to position [363, 0]
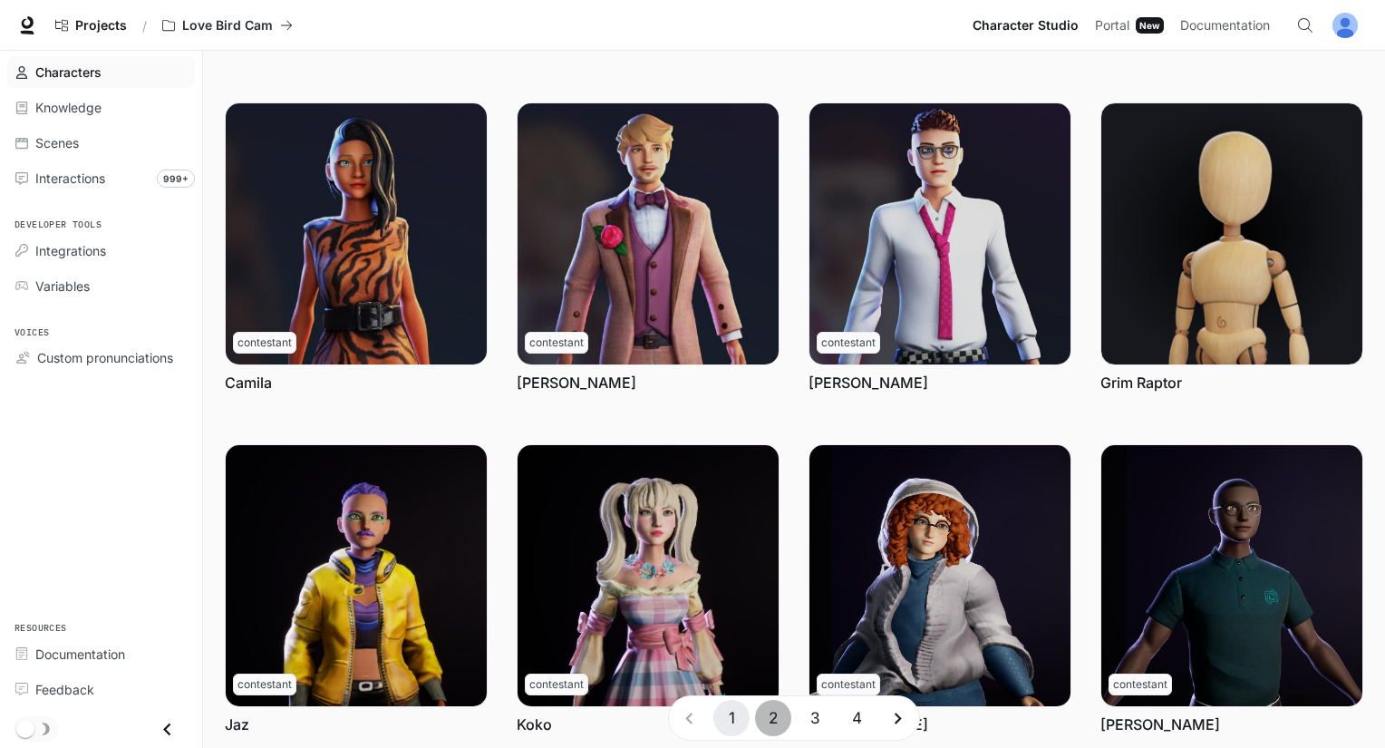
click at [760, 722] on button "2" at bounding box center [773, 718] width 36 height 36
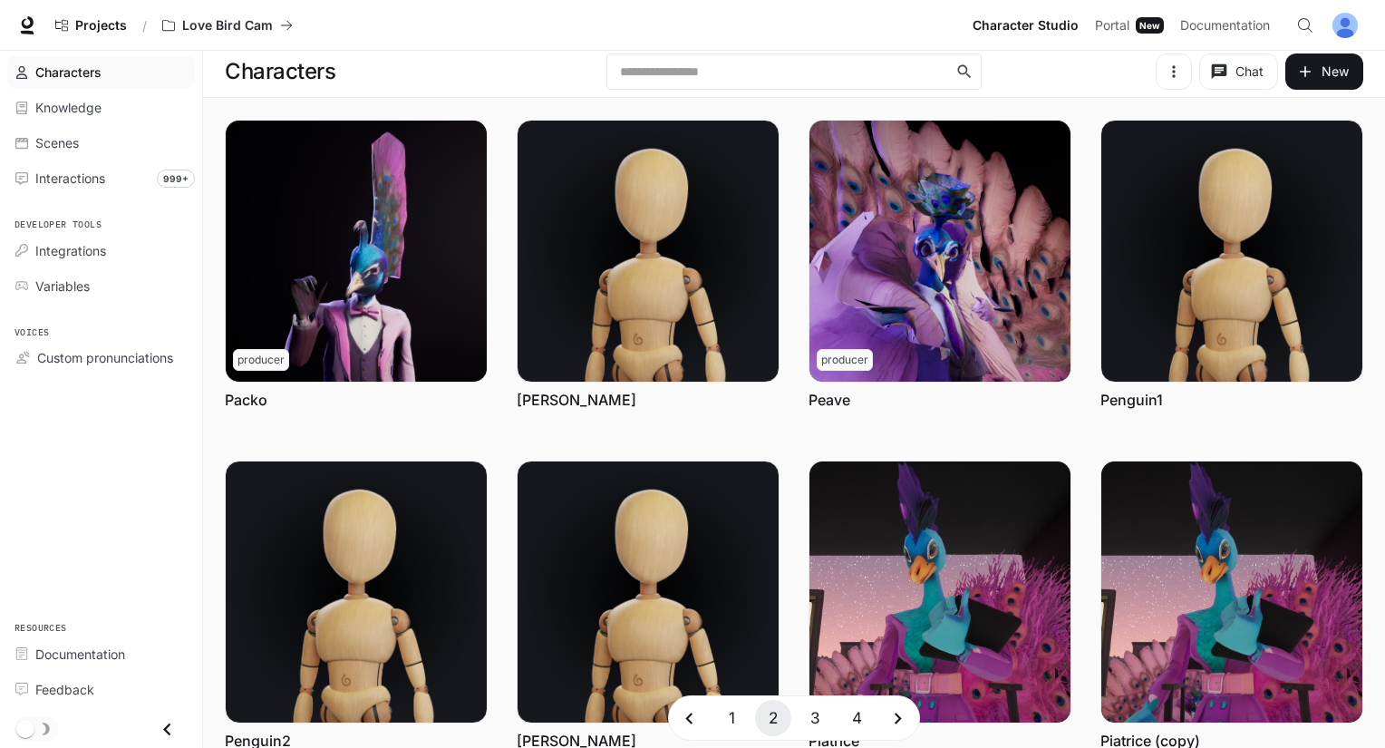
scroll to position [0, 0]
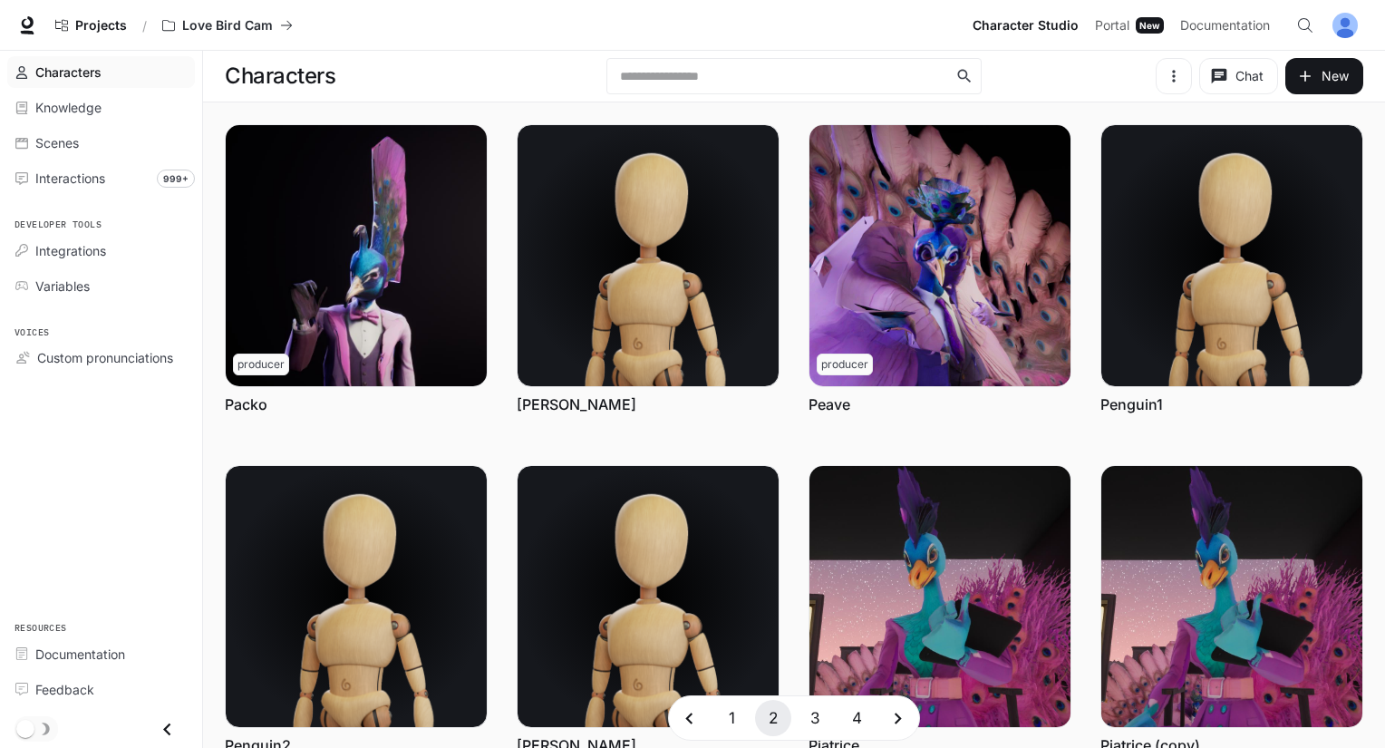
click at [733, 722] on button "1" at bounding box center [731, 718] width 36 height 36
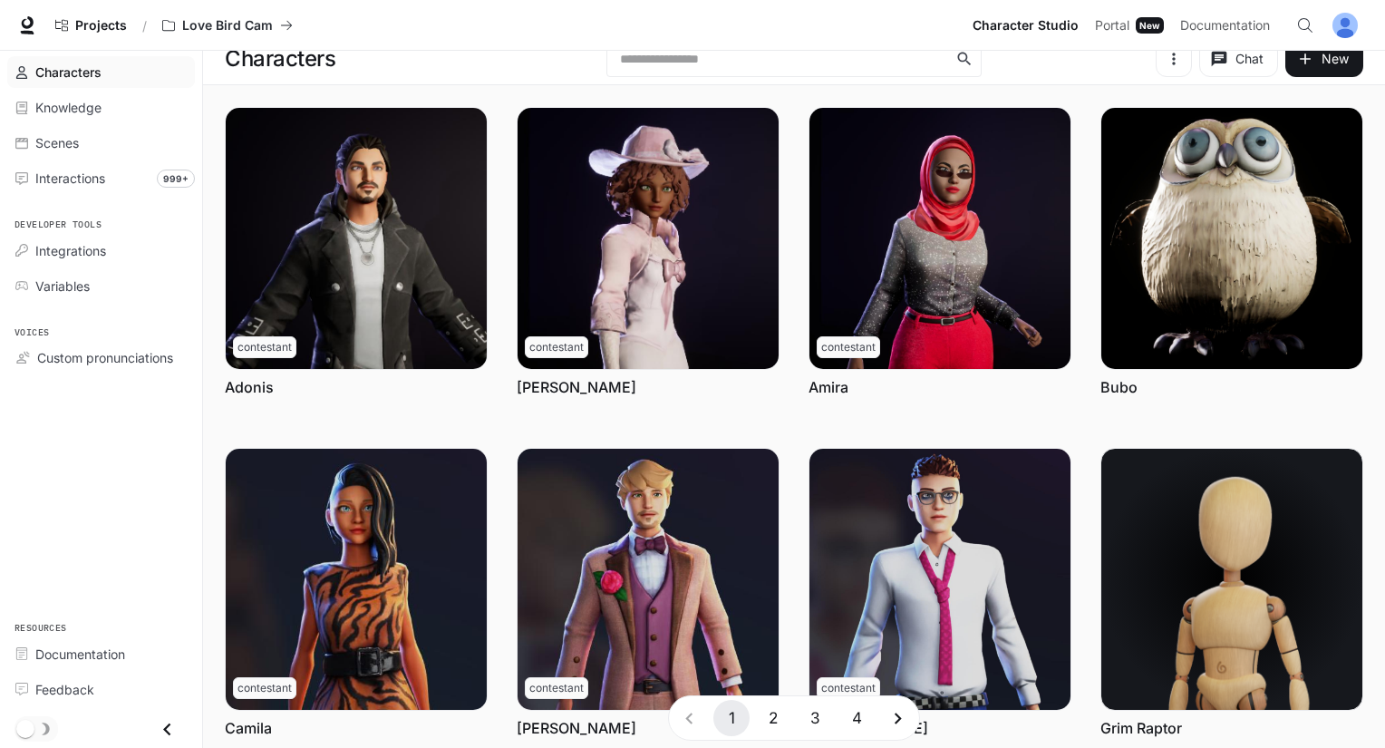
scroll to position [13, 0]
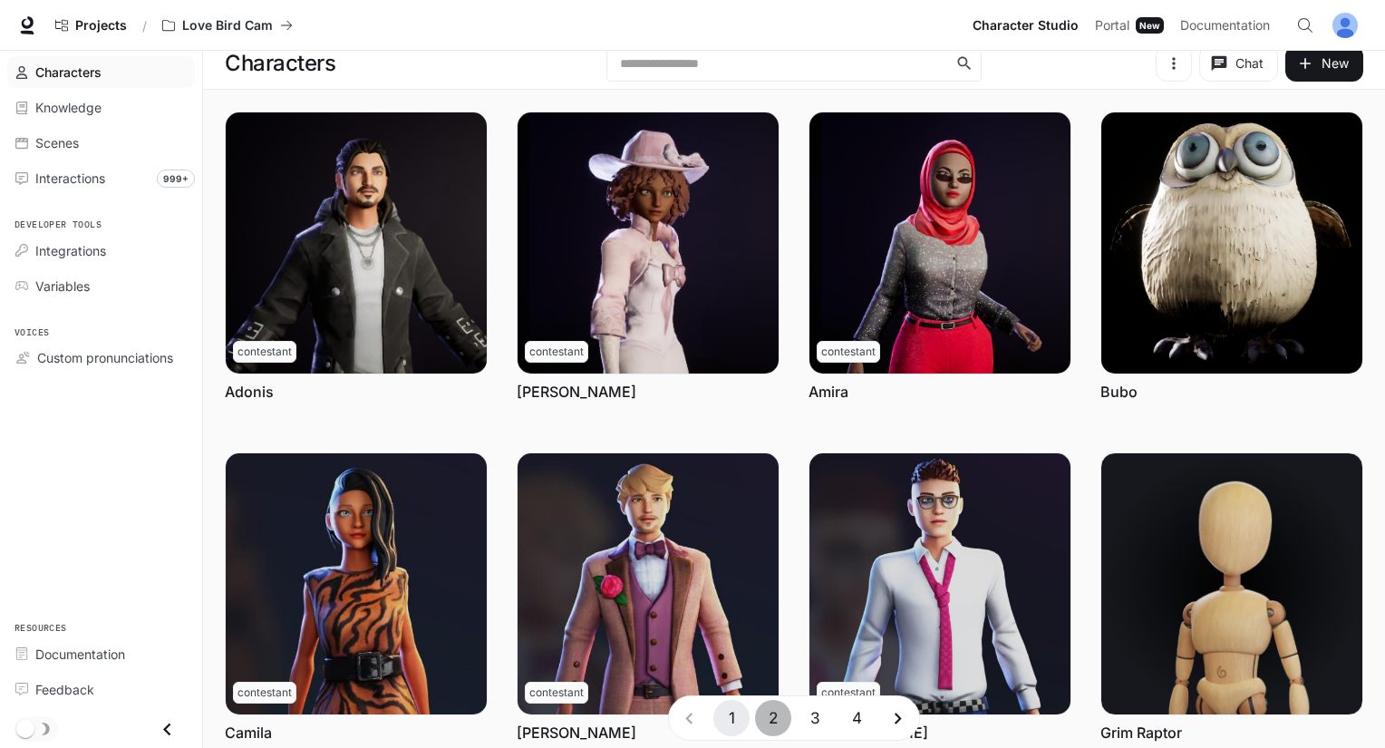
click at [774, 712] on button "2" at bounding box center [773, 718] width 36 height 36
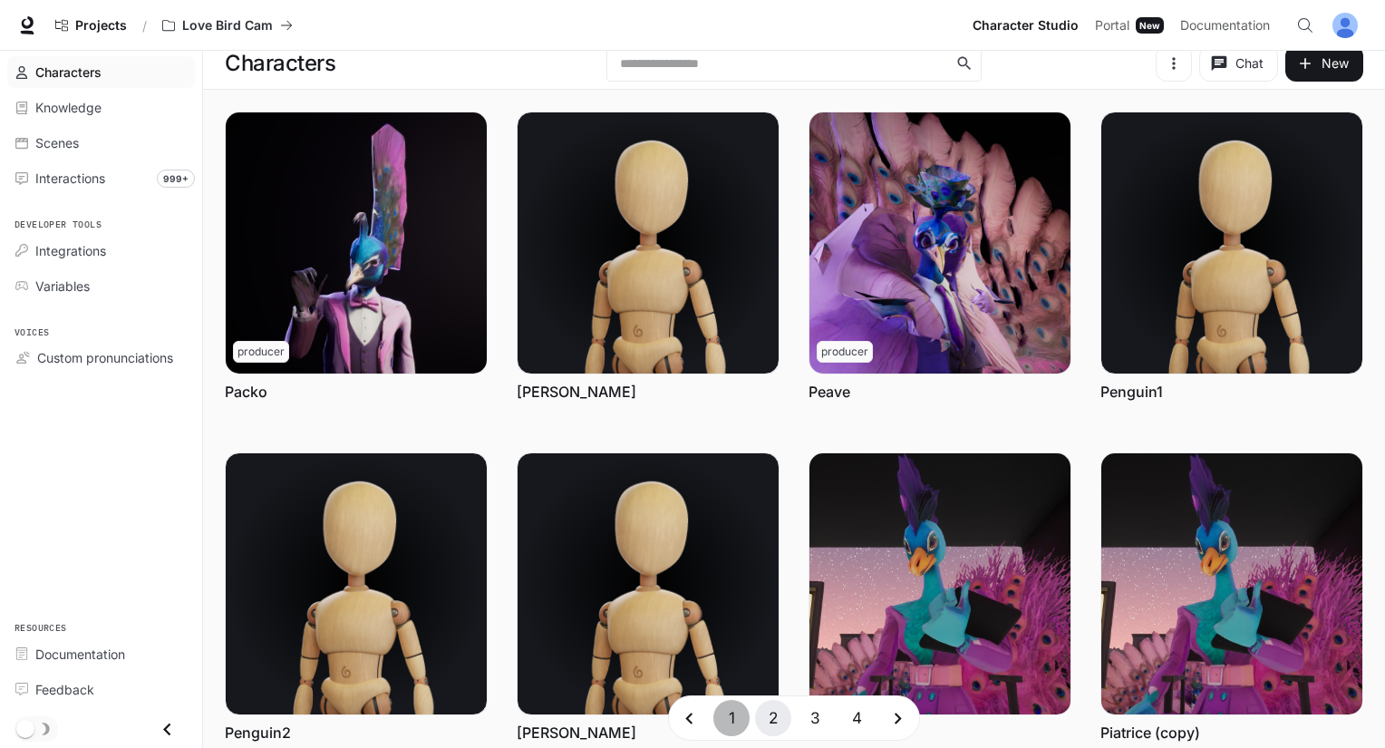
click at [741, 709] on button "1" at bounding box center [731, 718] width 36 height 36
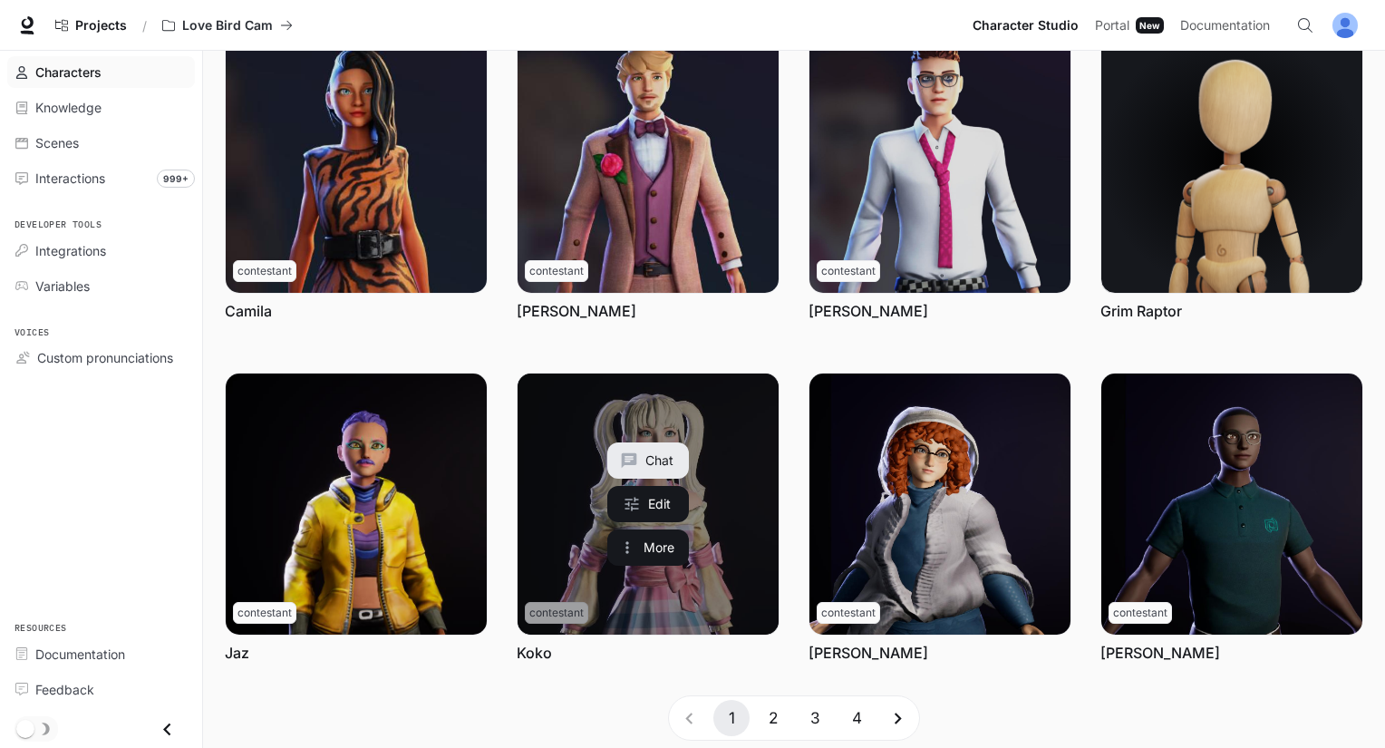
scroll to position [466, 0]
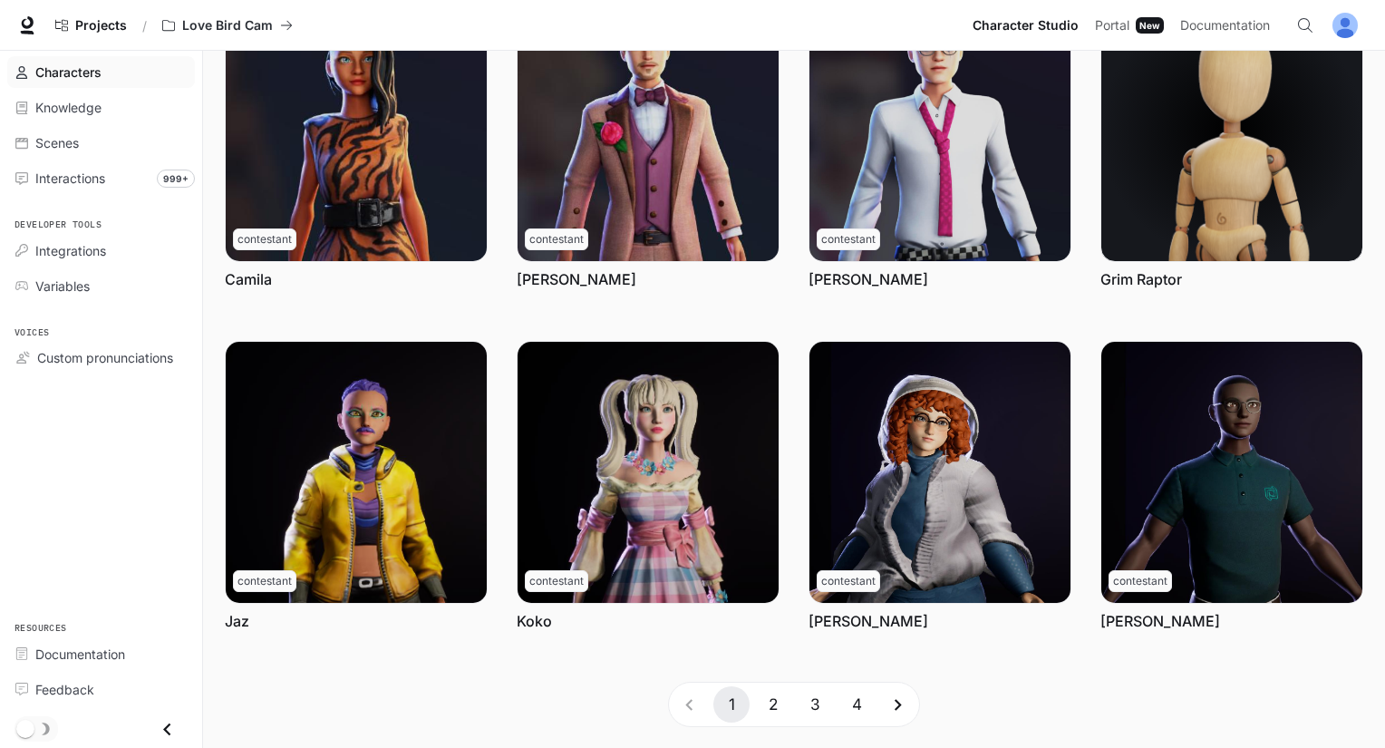
click at [770, 708] on button "2" at bounding box center [773, 704] width 36 height 36
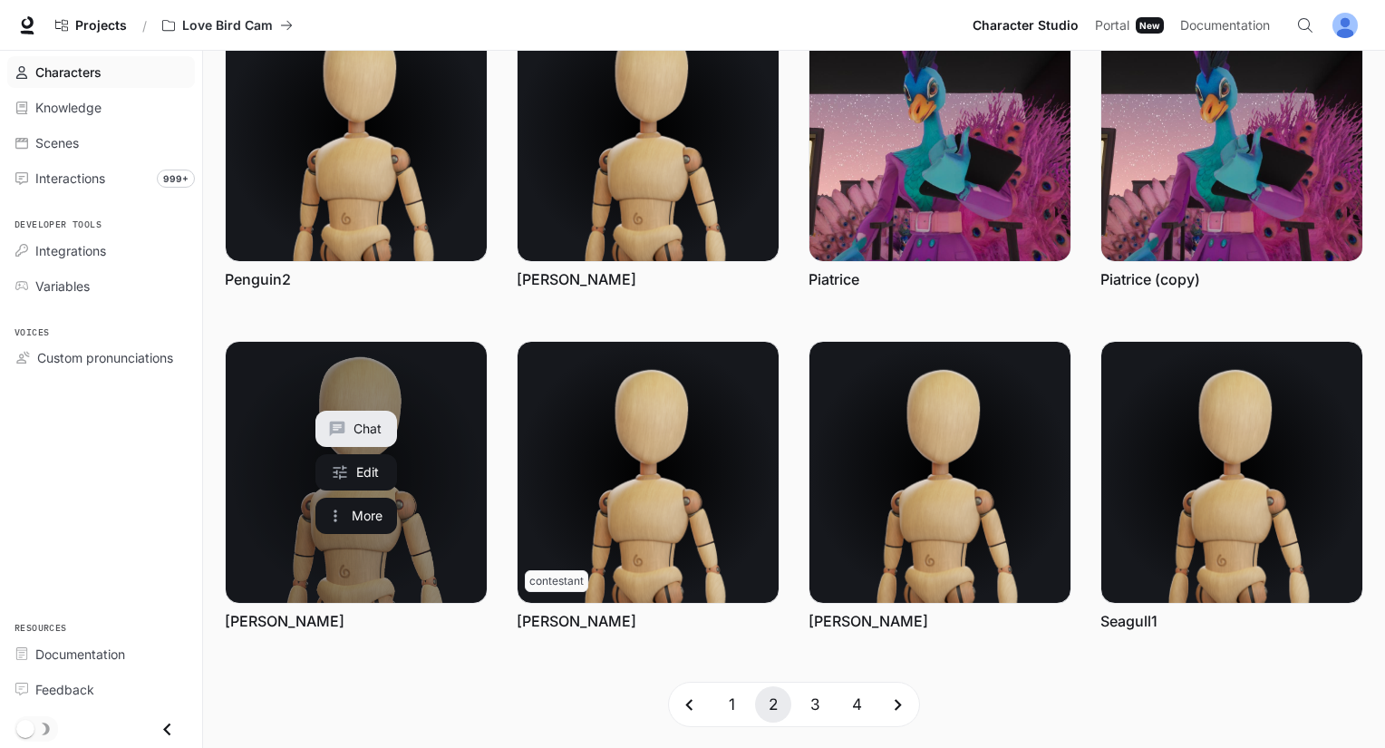
click at [478, 451] on link "Priscilla" at bounding box center [356, 472] width 261 height 261
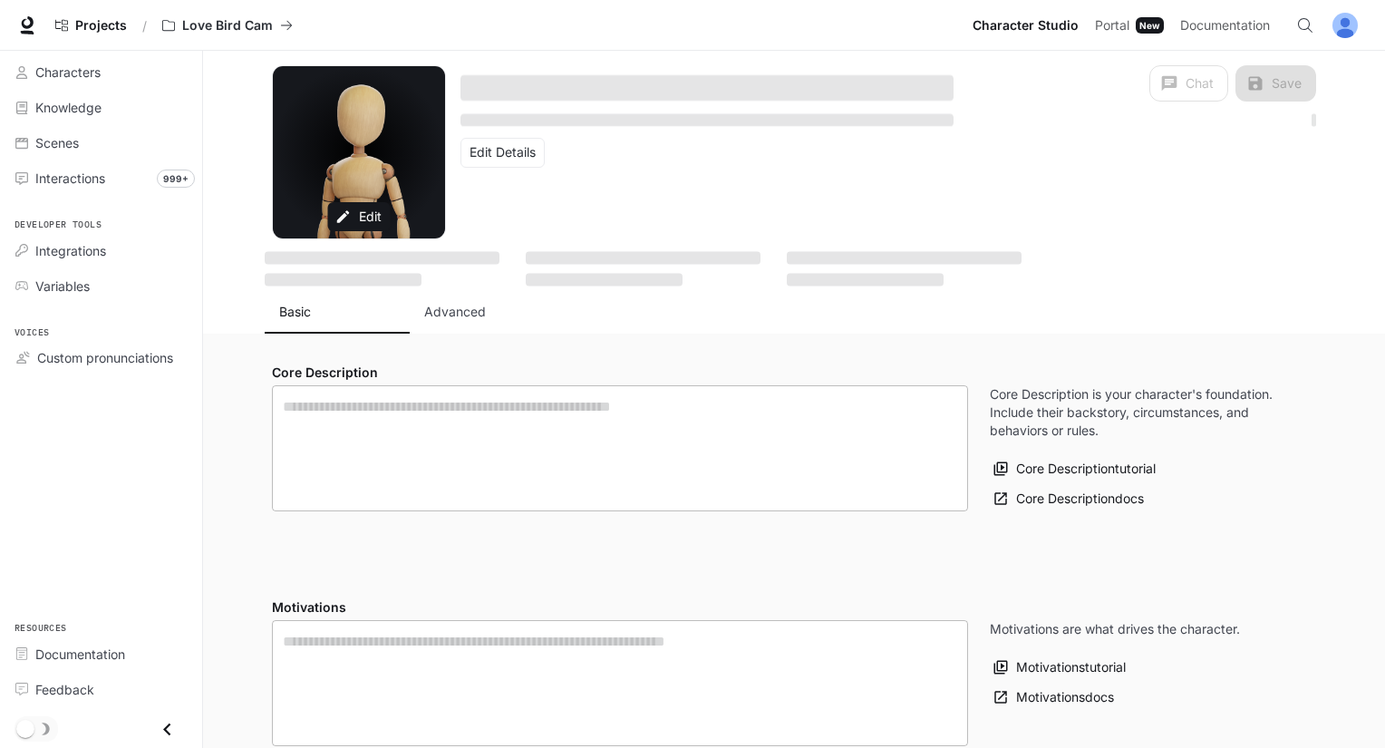
type textarea "**********"
type input "**********"
type input "*"
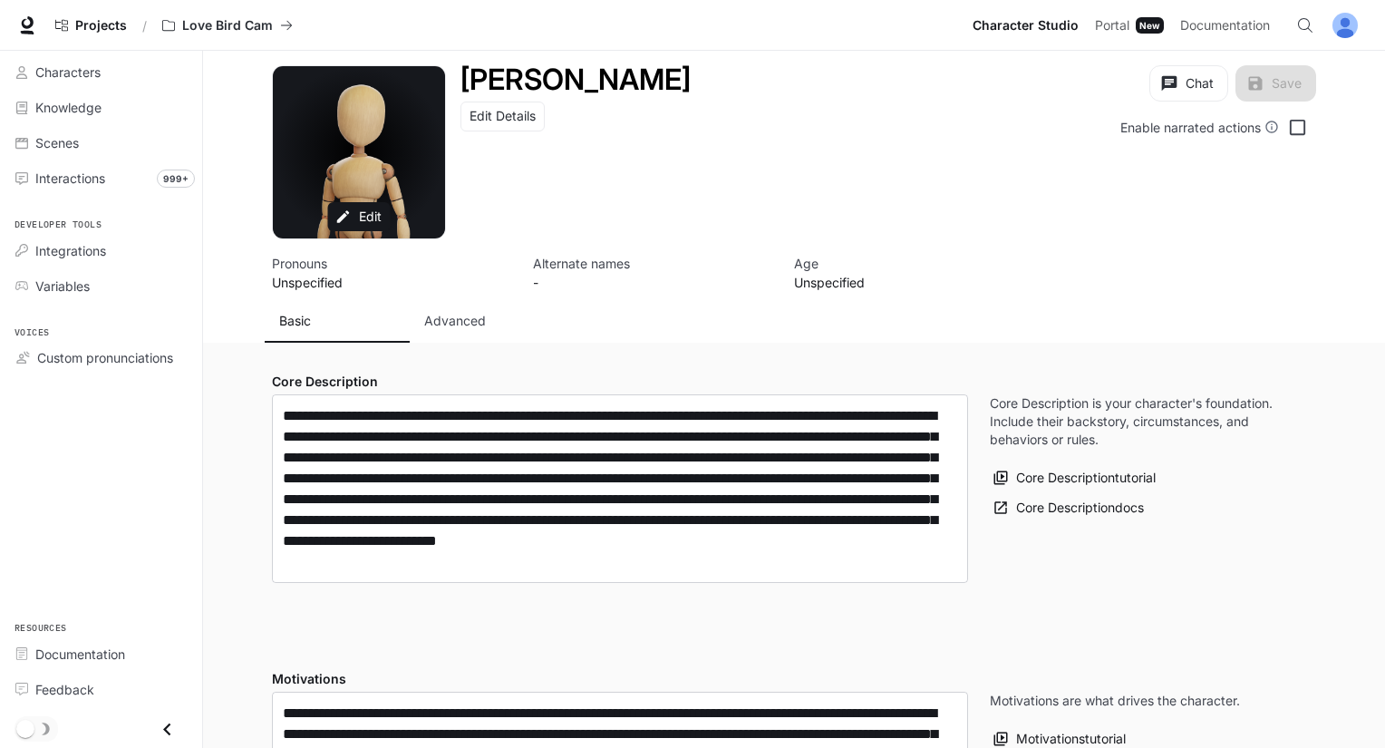
type input "**********"
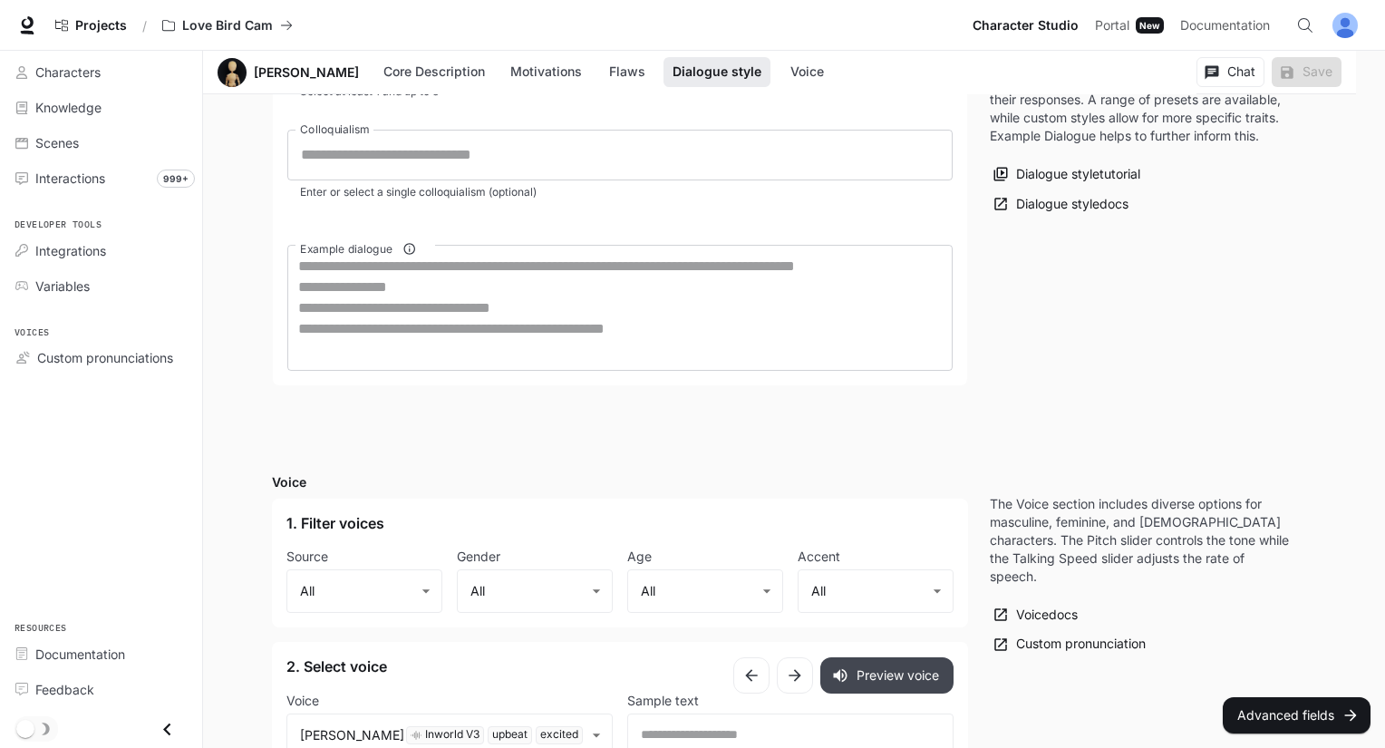
scroll to position [1632, 0]
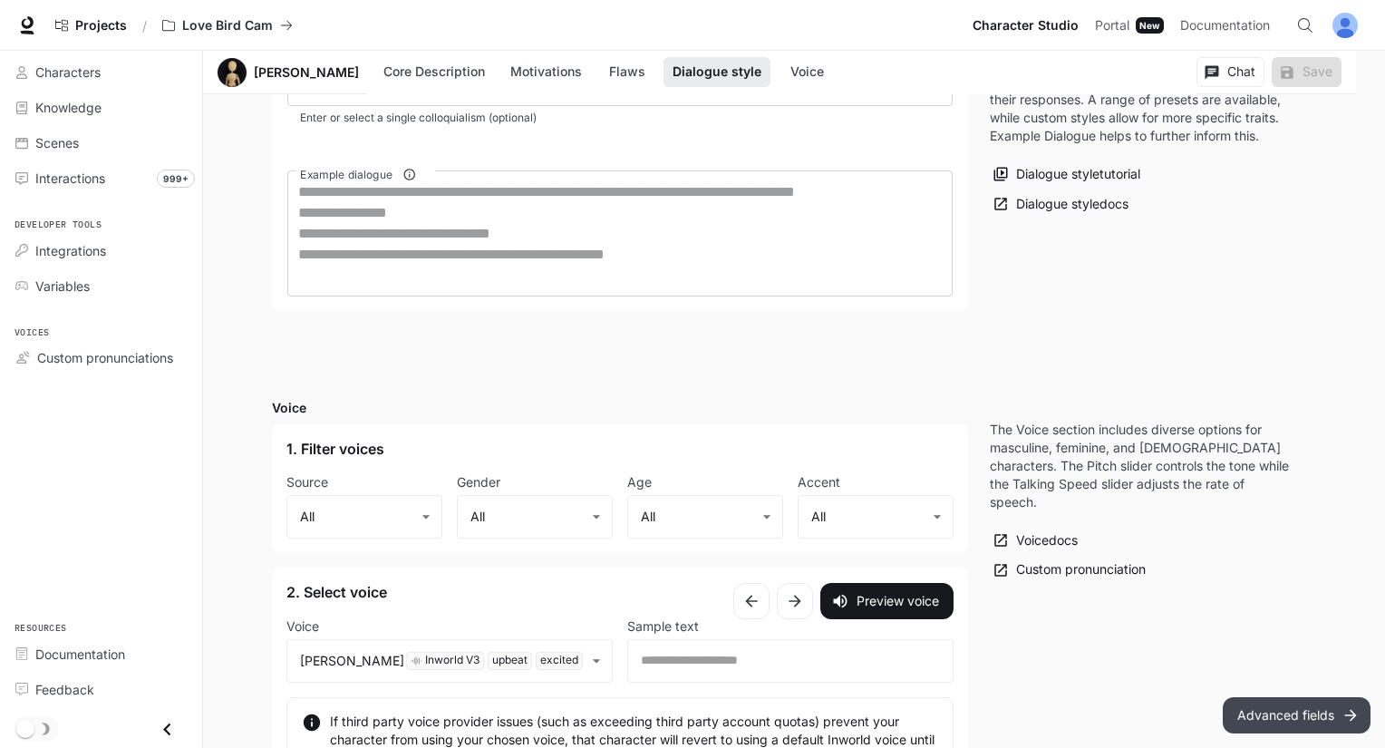
click at [1304, 715] on button "Advanced fields" at bounding box center [1297, 715] width 148 height 36
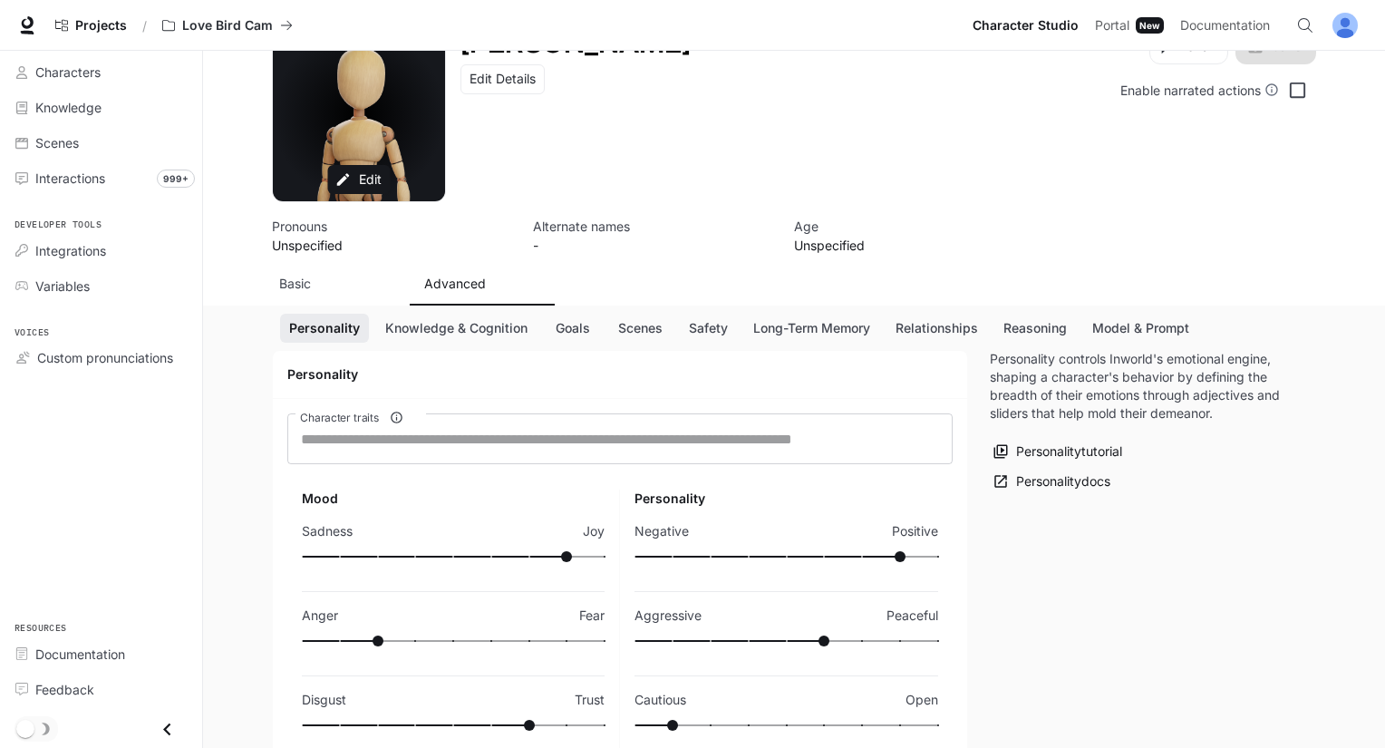
scroll to position [0, 0]
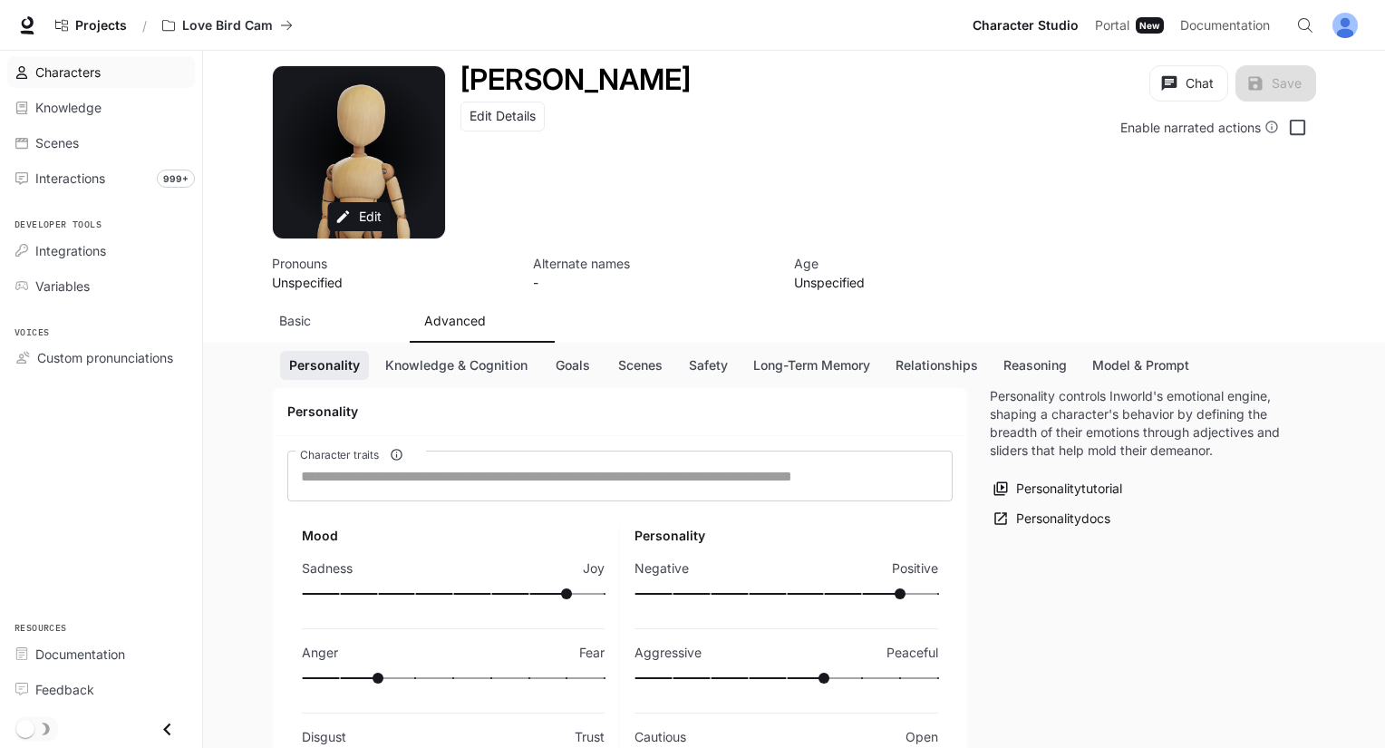
click at [159, 83] on link "Characters" at bounding box center [101, 72] width 188 height 32
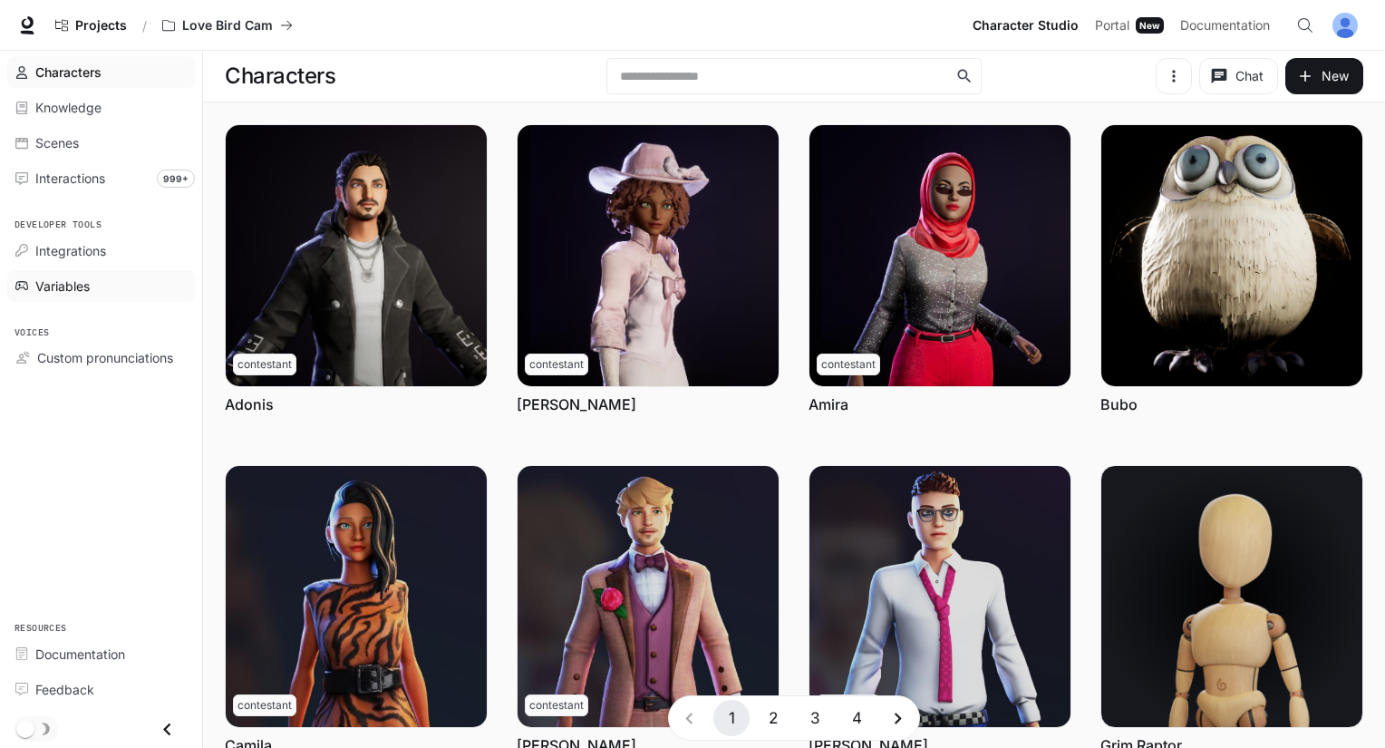
click at [47, 286] on span "Variables" at bounding box center [62, 285] width 54 height 19
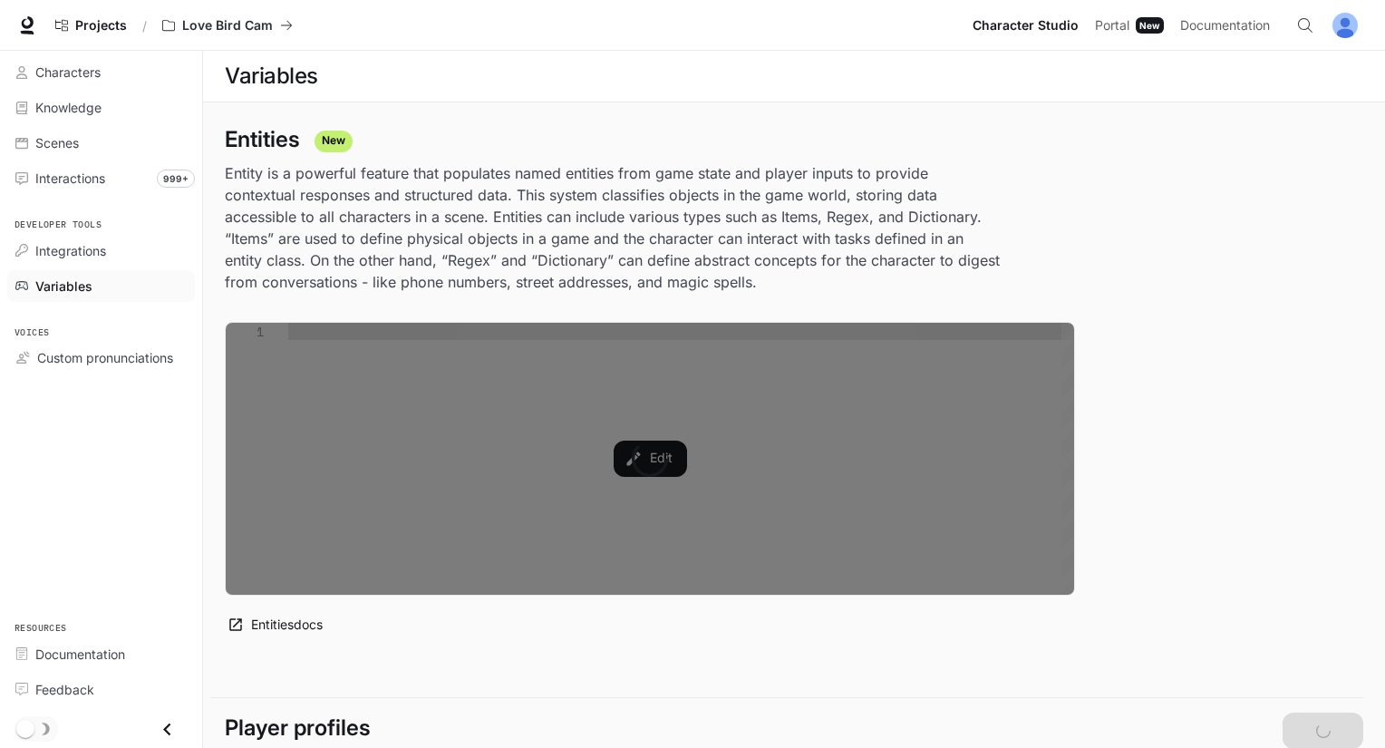
type textarea "**********"
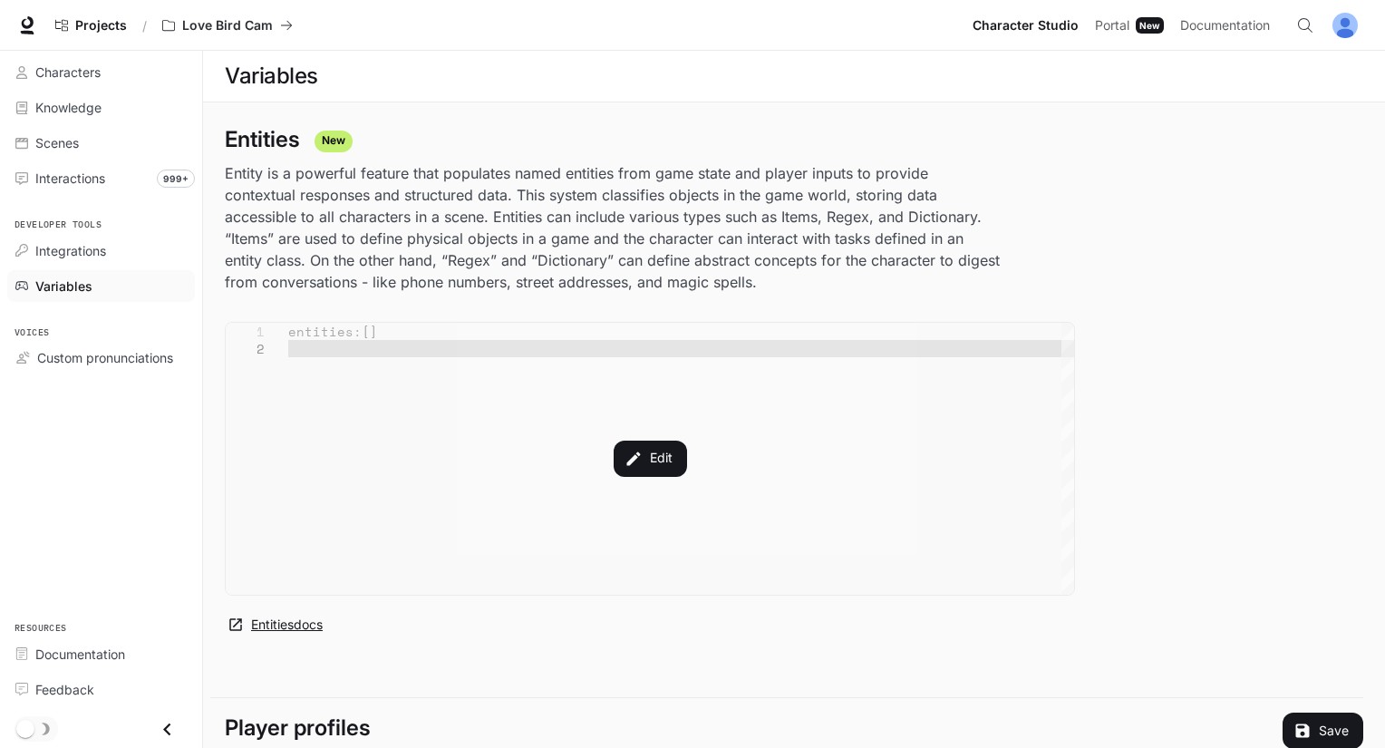
drag, startPoint x: 315, startPoint y: 639, endPoint x: 283, endPoint y: 629, distance: 33.3
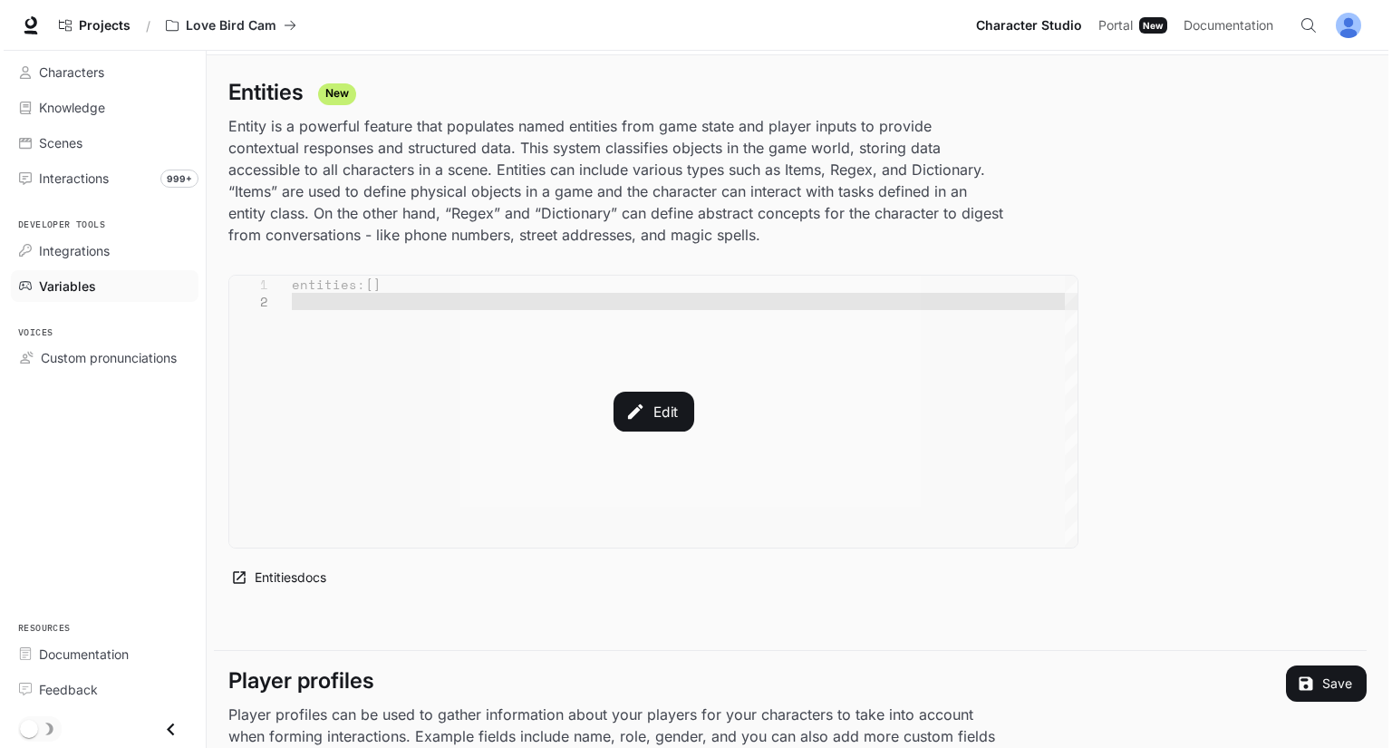
scroll to position [45, 0]
click at [602, 470] on div "Edit" at bounding box center [650, 413] width 848 height 272
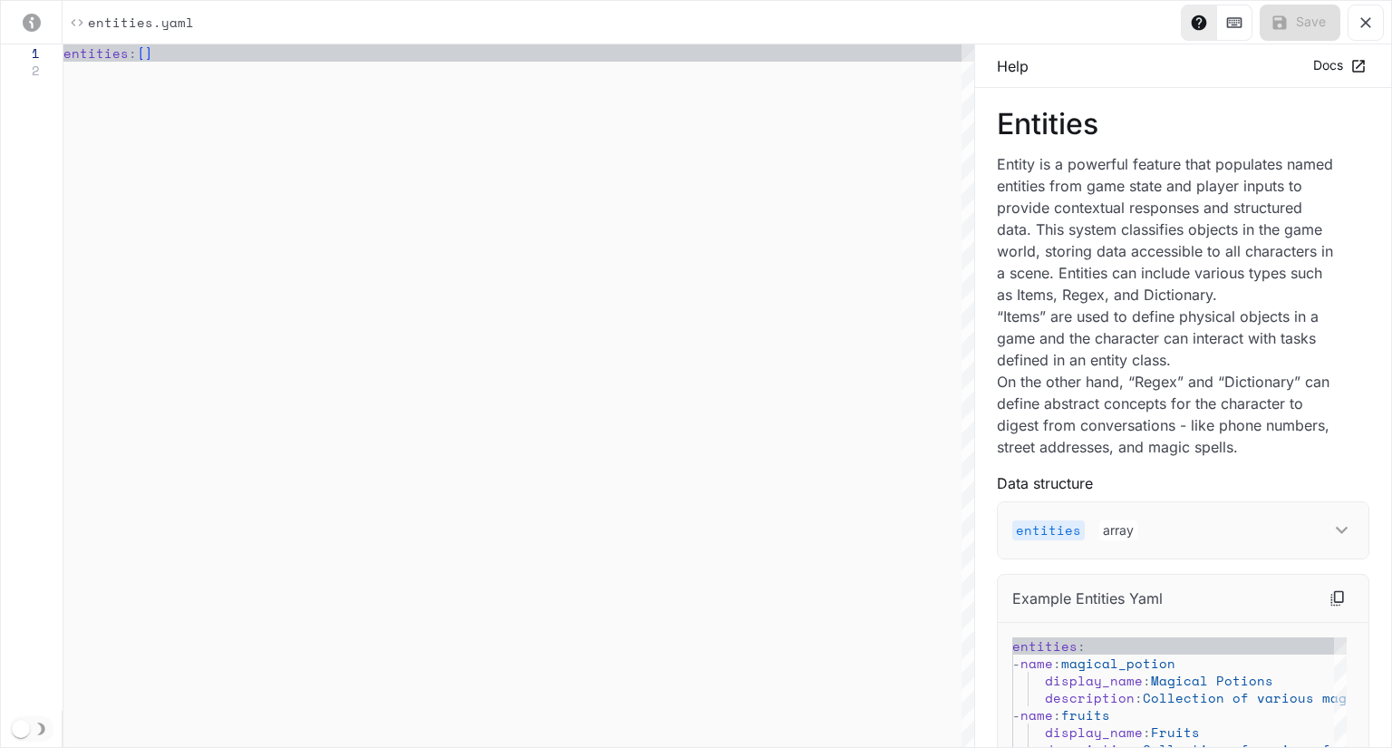
scroll to position [337, 0]
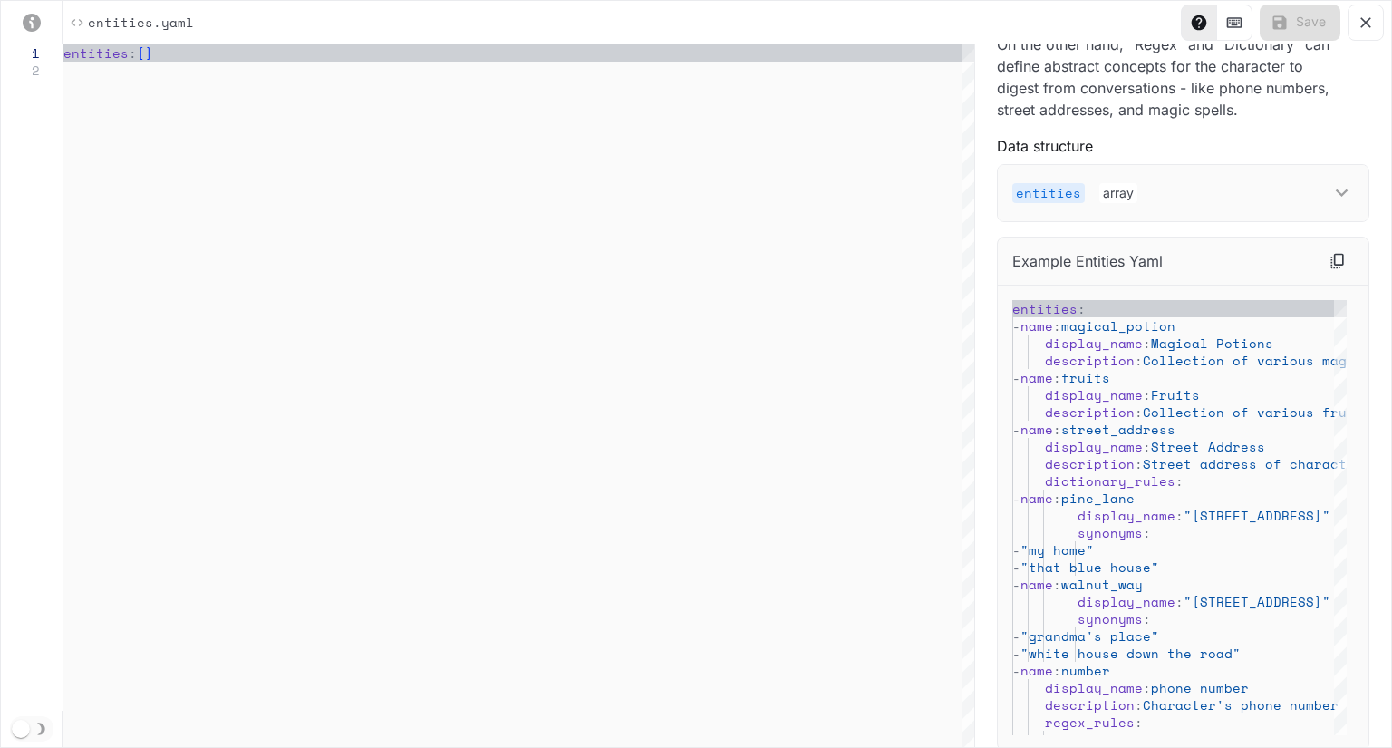
click at [1153, 175] on div "entities array" at bounding box center [1183, 193] width 371 height 56
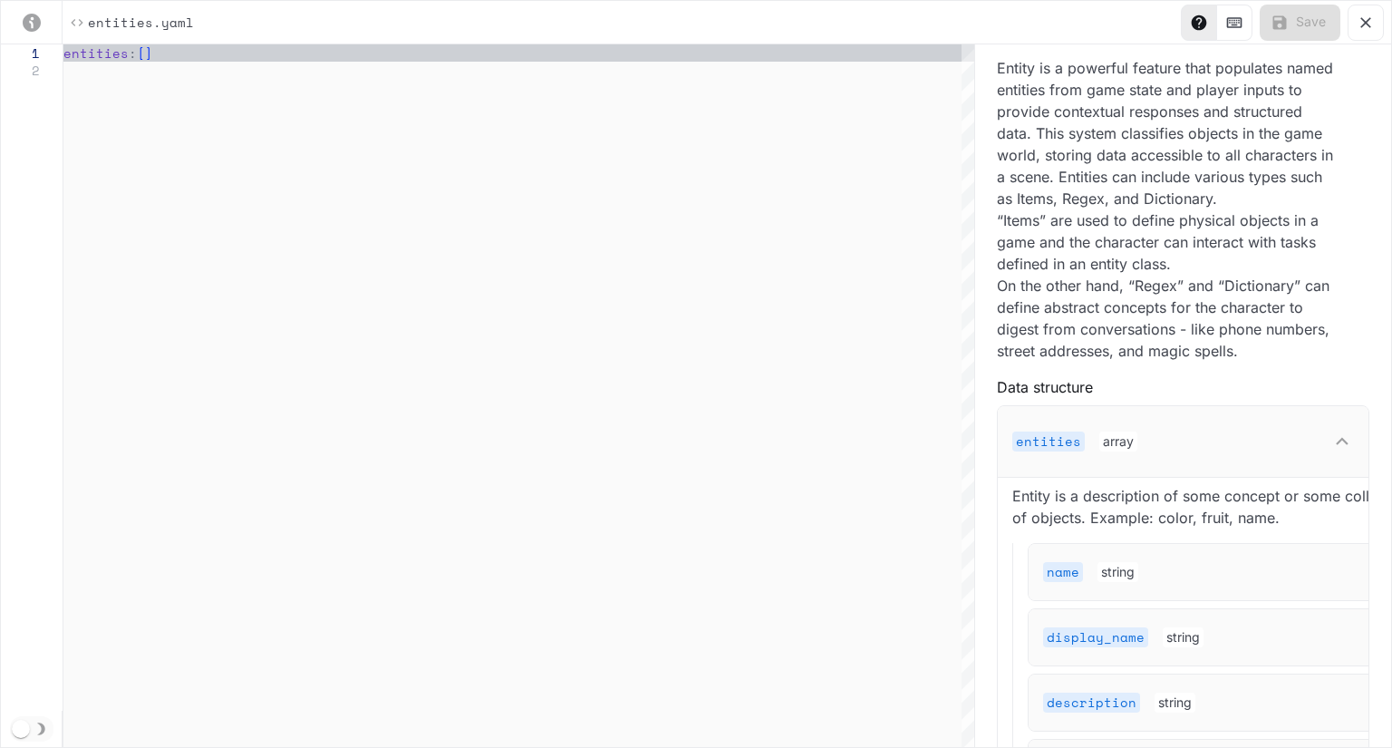
scroll to position [32, 0]
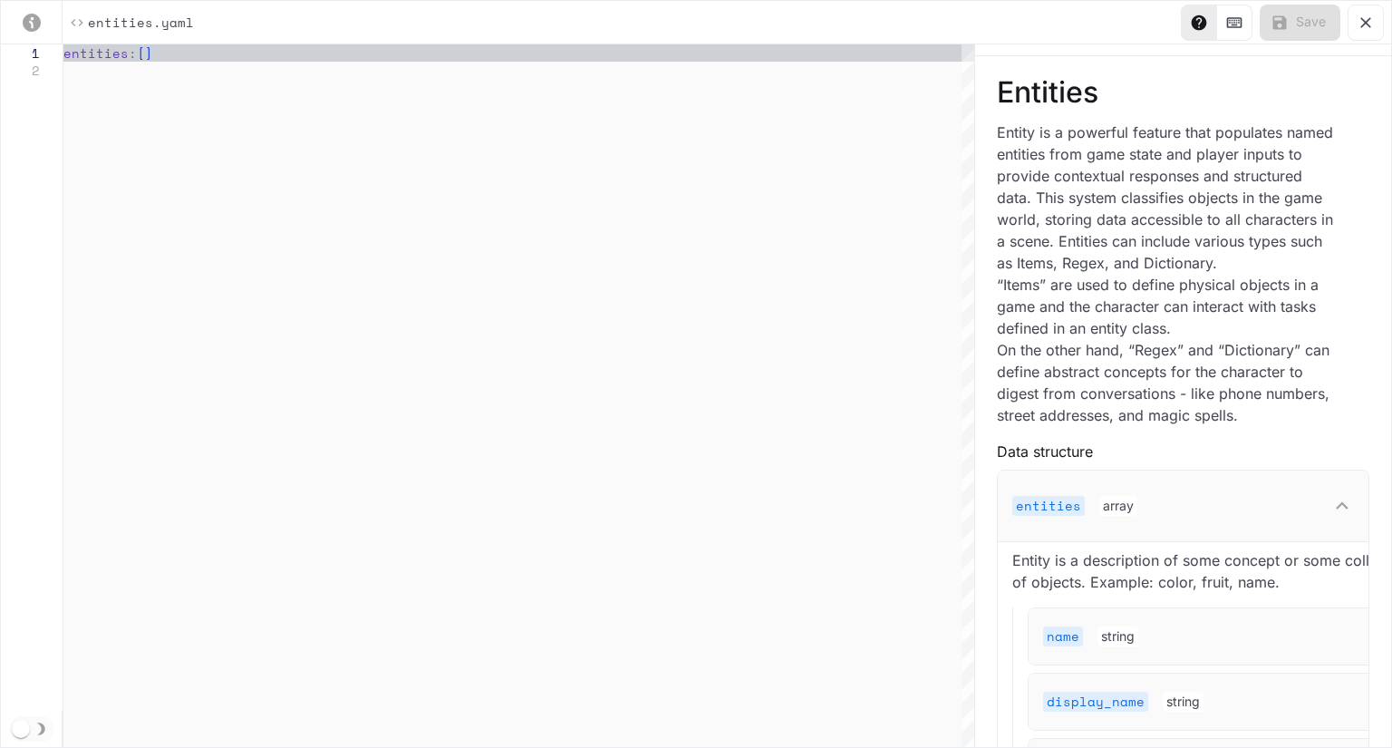
click at [1330, 512] on icon "yaml-editor" at bounding box center [1342, 505] width 24 height 24
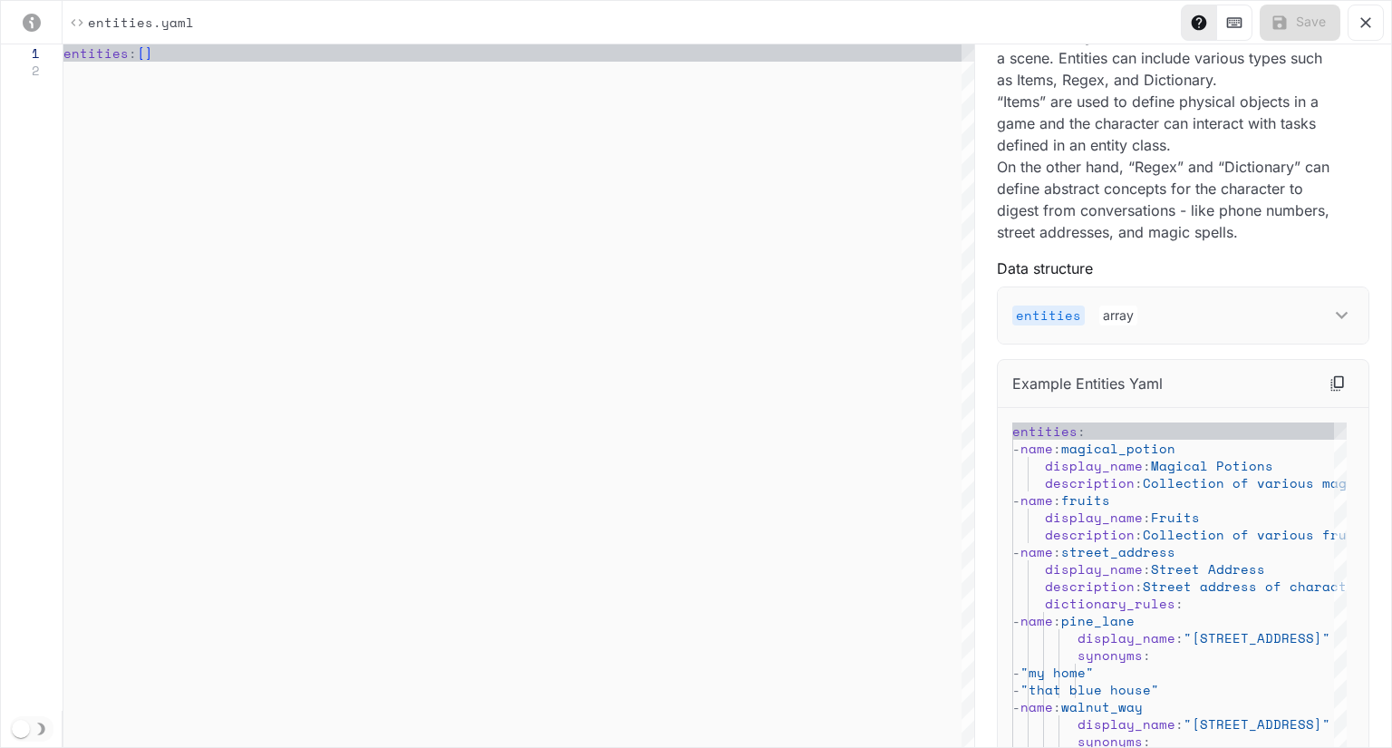
scroll to position [337, 0]
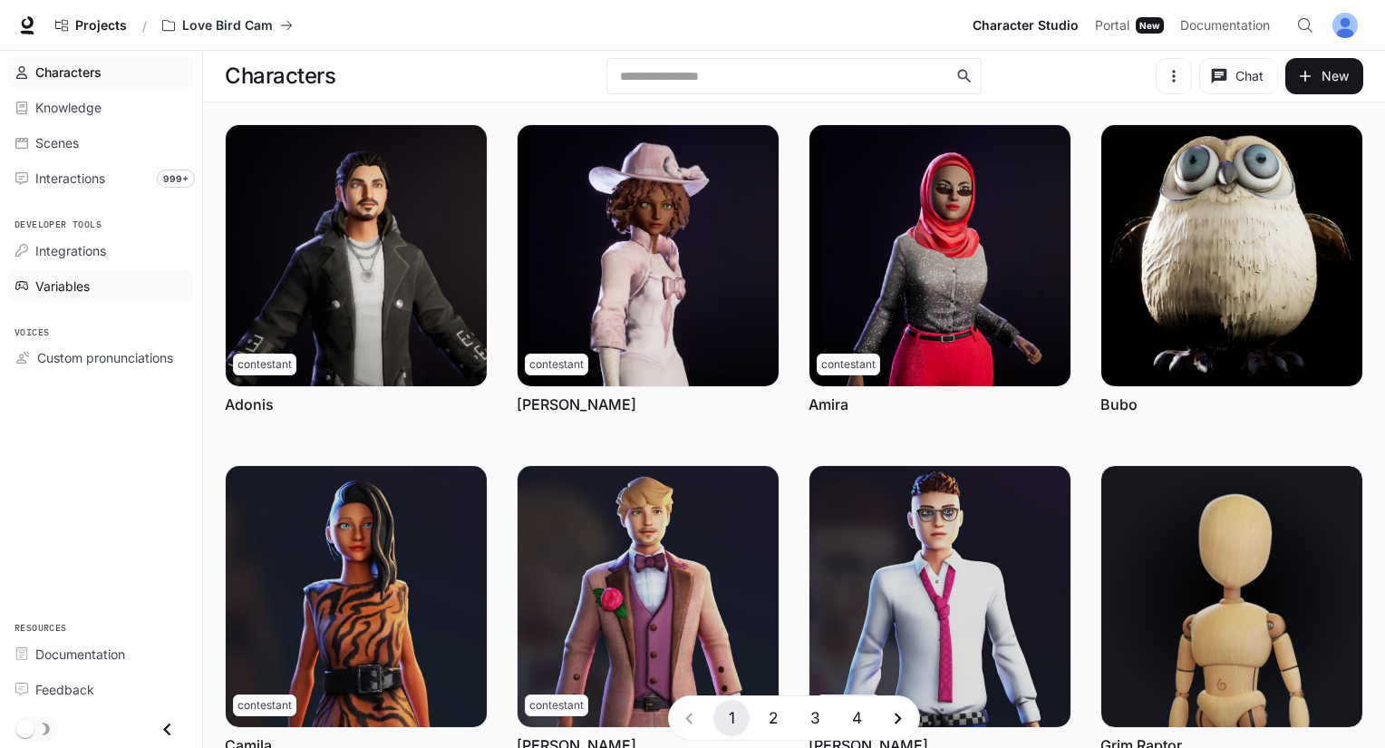
click at [47, 288] on span "Variables" at bounding box center [62, 285] width 54 height 19
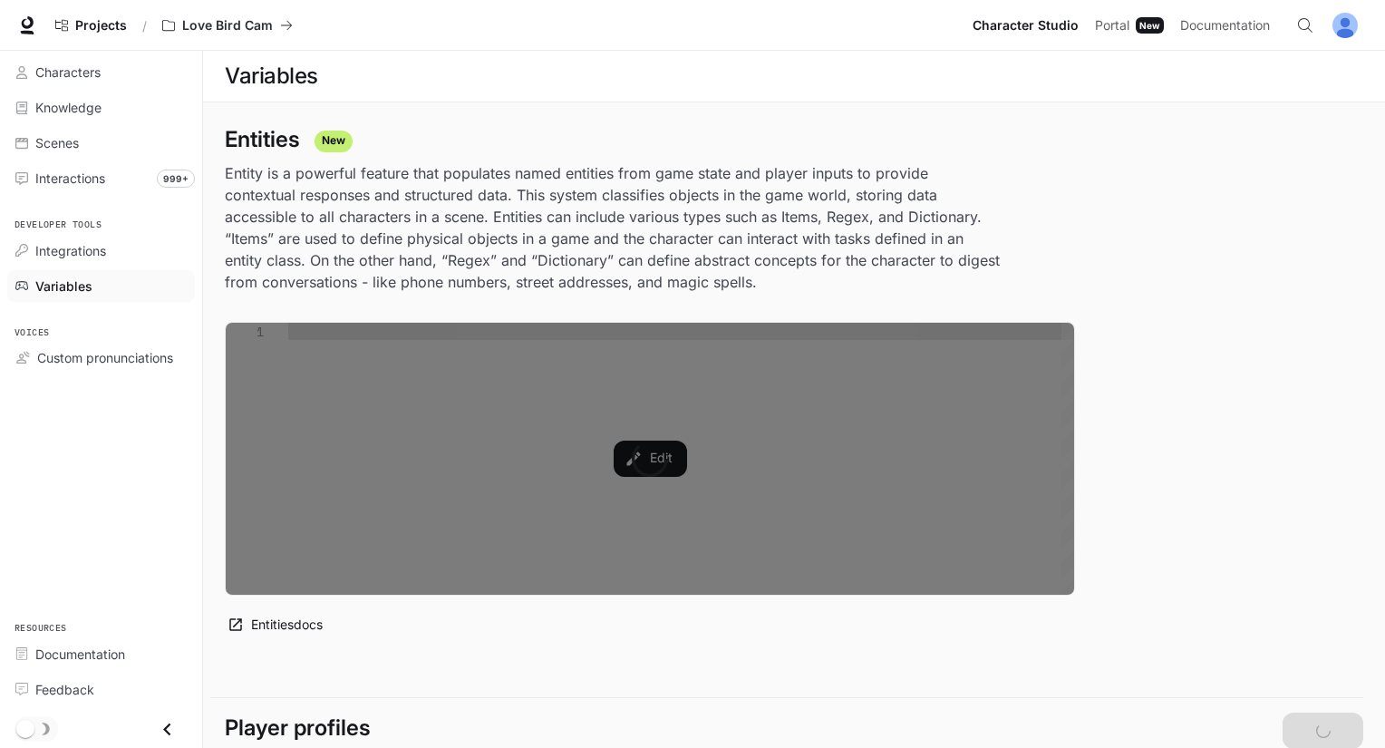
type textarea "**********"
